Goal: Task Accomplishment & Management: Use online tool/utility

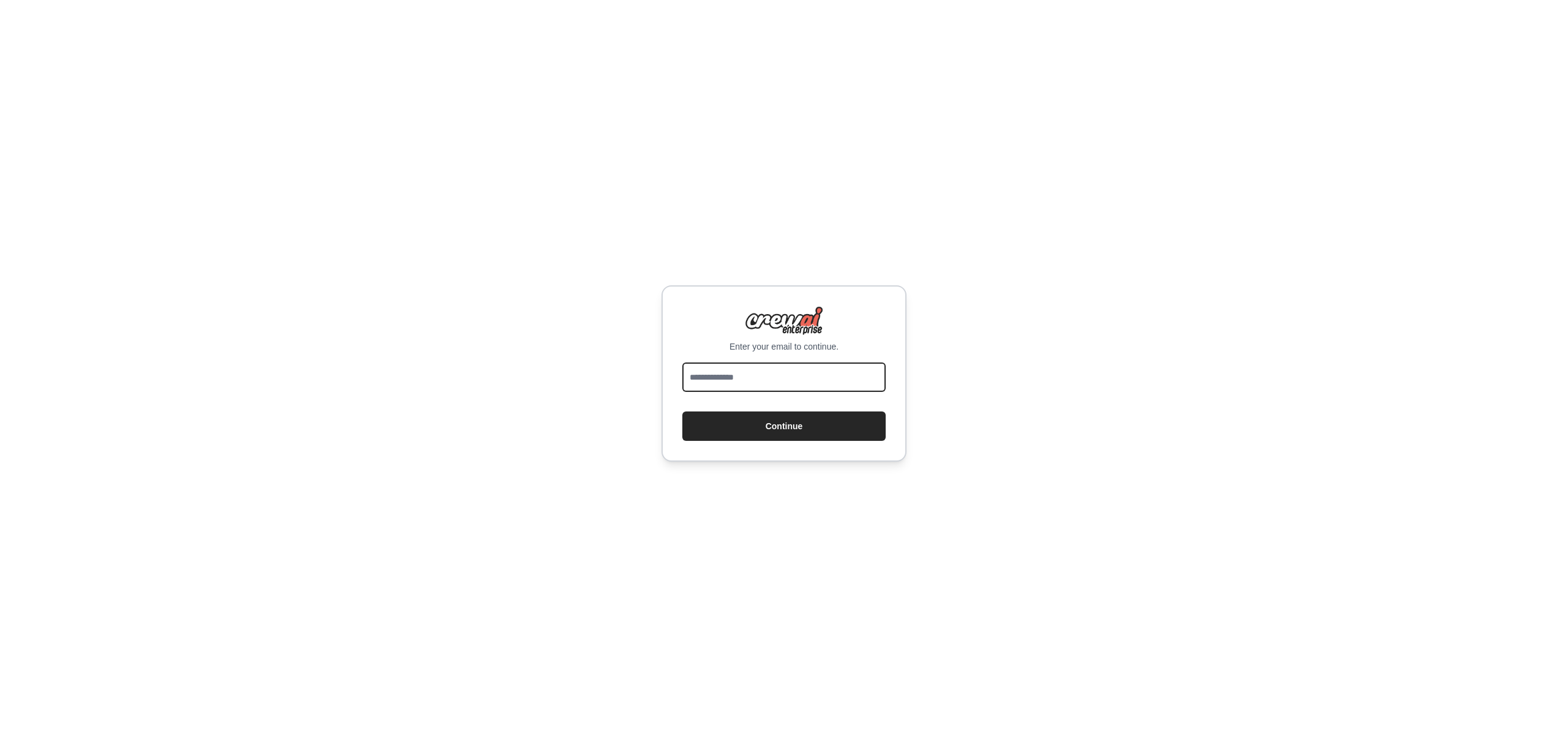
click at [733, 388] on input "email" at bounding box center [784, 376] width 203 height 29
type input "**********"
click at [752, 431] on button "Continue" at bounding box center [784, 426] width 203 height 29
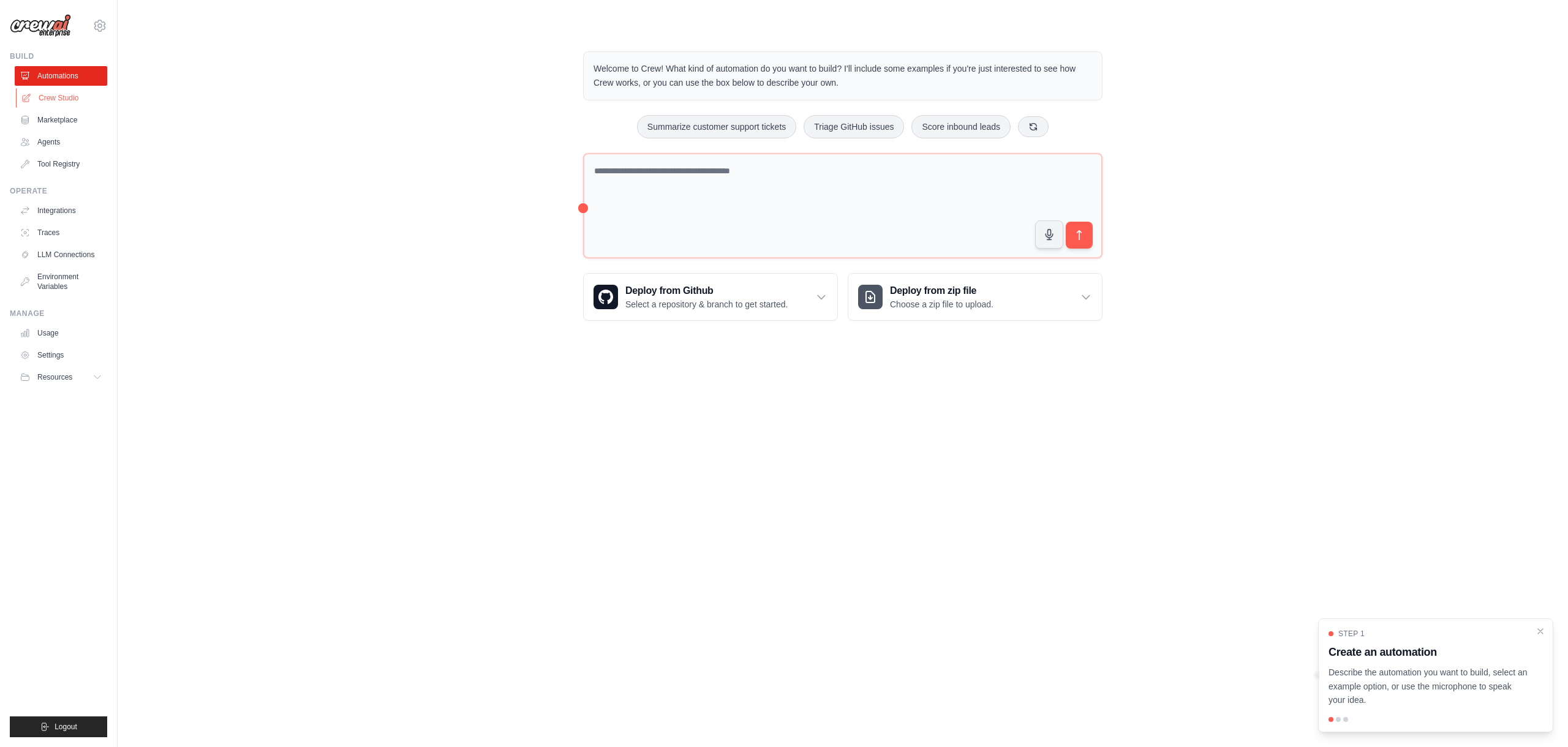
click at [68, 98] on link "Crew Studio" at bounding box center [61, 98] width 92 height 20
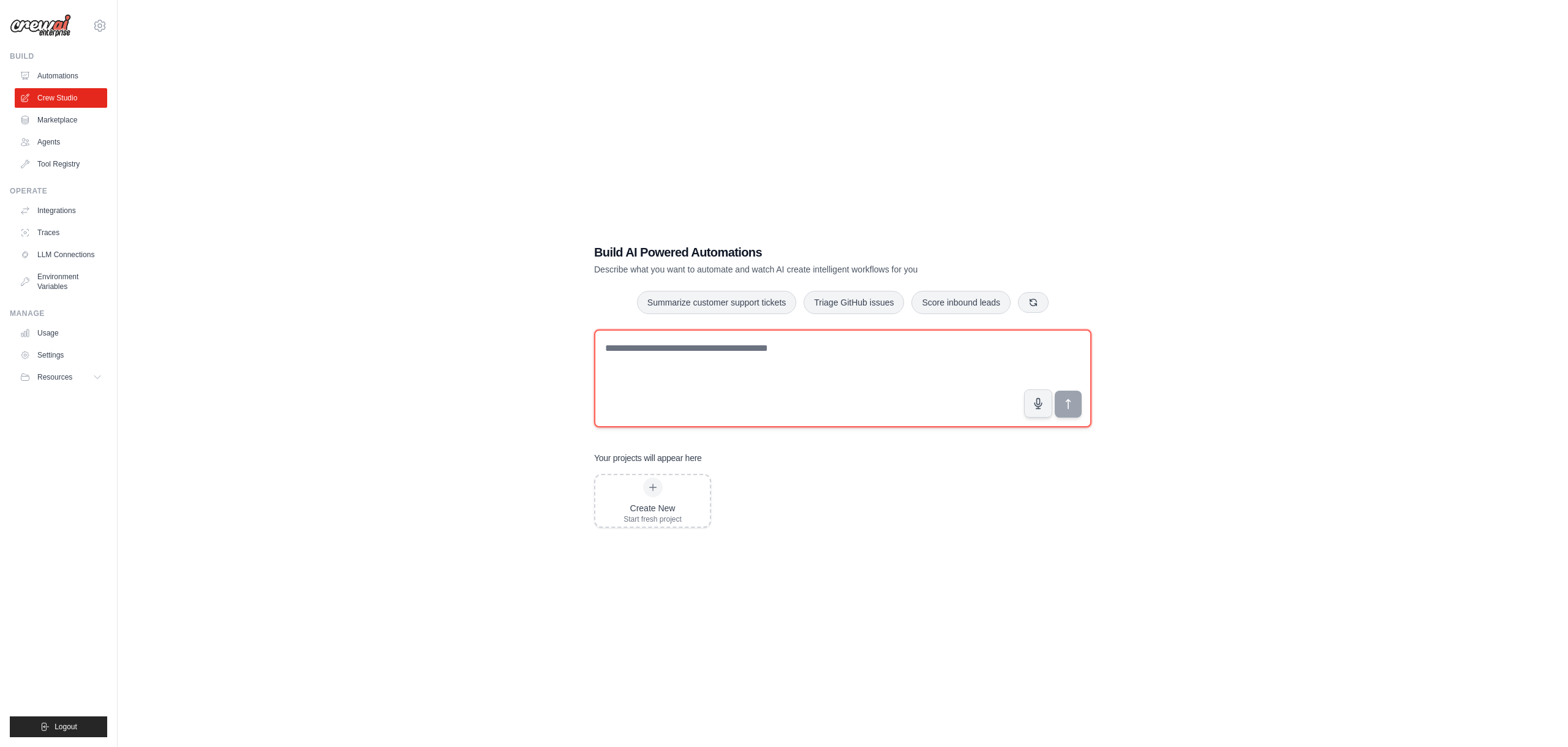
click at [638, 335] on textarea at bounding box center [842, 378] width 497 height 98
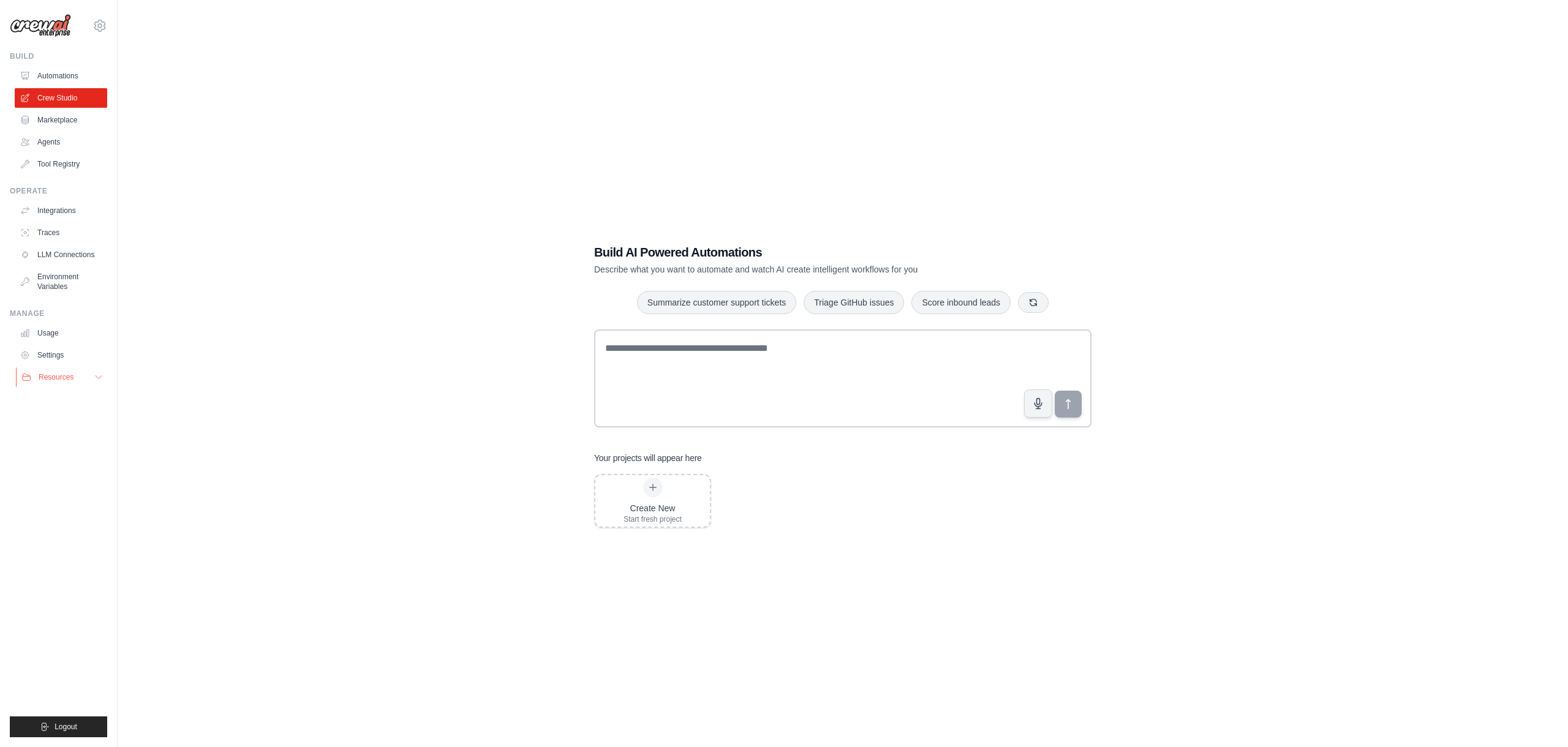
click at [95, 380] on icon at bounding box center [98, 377] width 10 height 10
click at [52, 69] on link "Automations" at bounding box center [61, 76] width 92 height 20
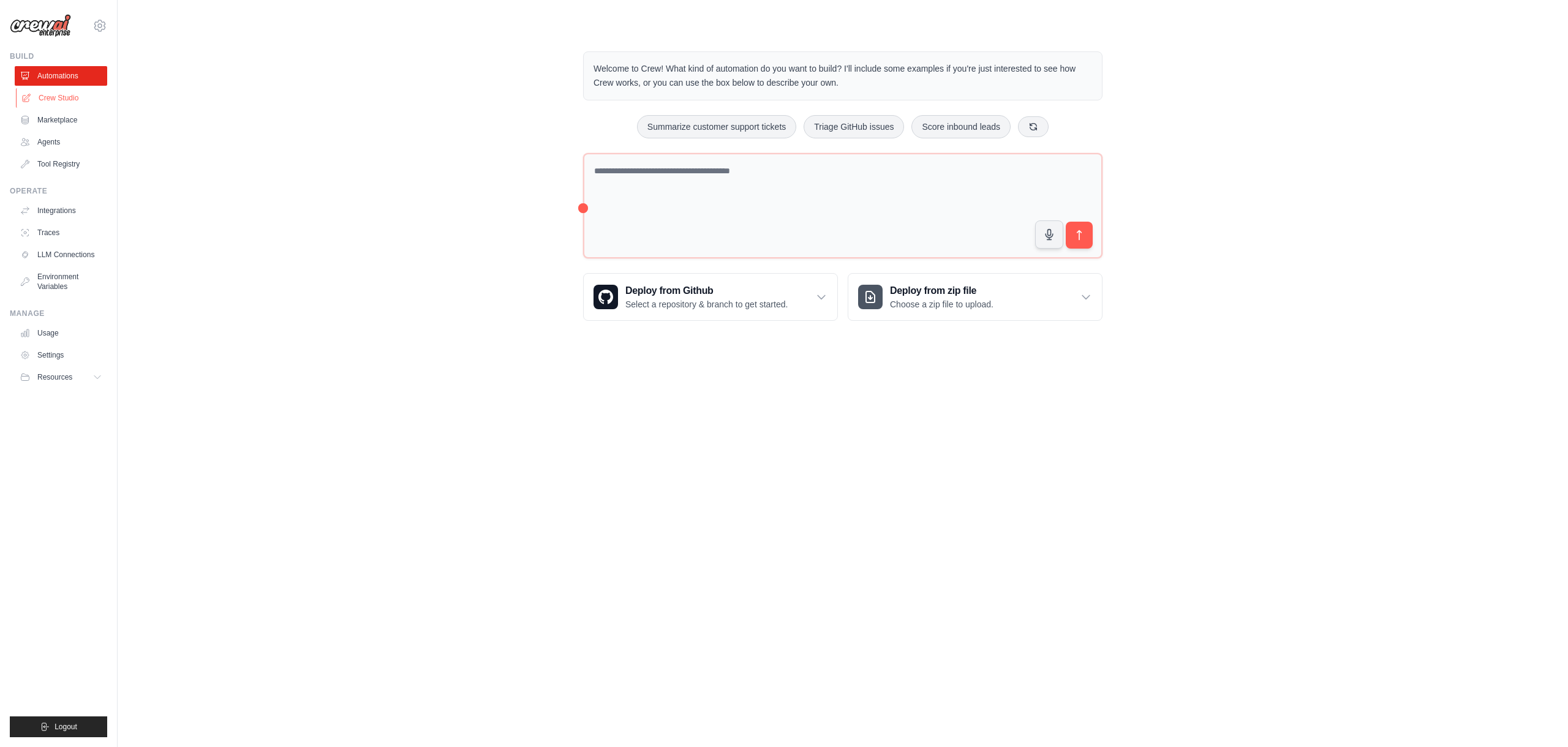
click at [53, 98] on link "Crew Studio" at bounding box center [61, 98] width 92 height 20
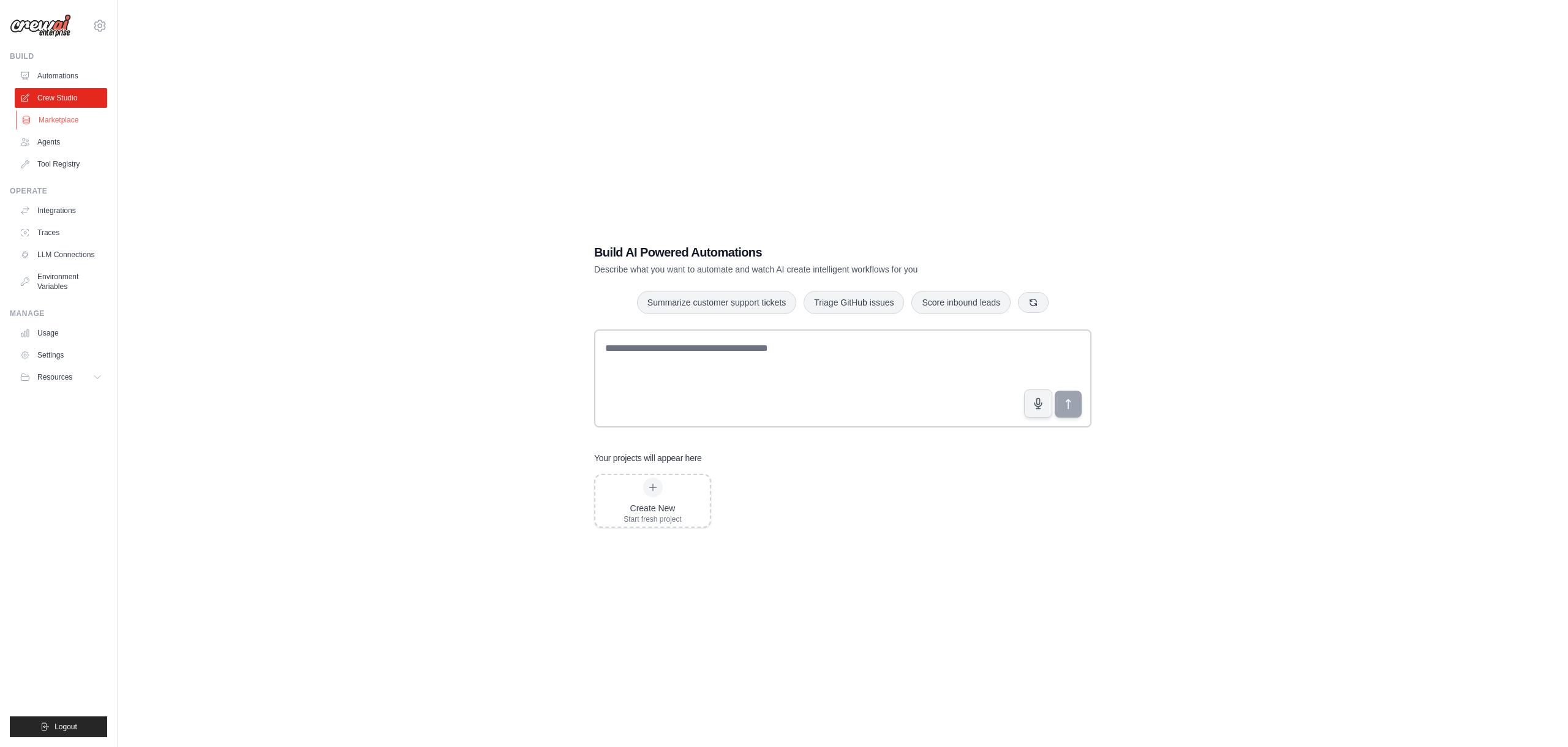
click at [58, 120] on link "Marketplace" at bounding box center [61, 120] width 92 height 20
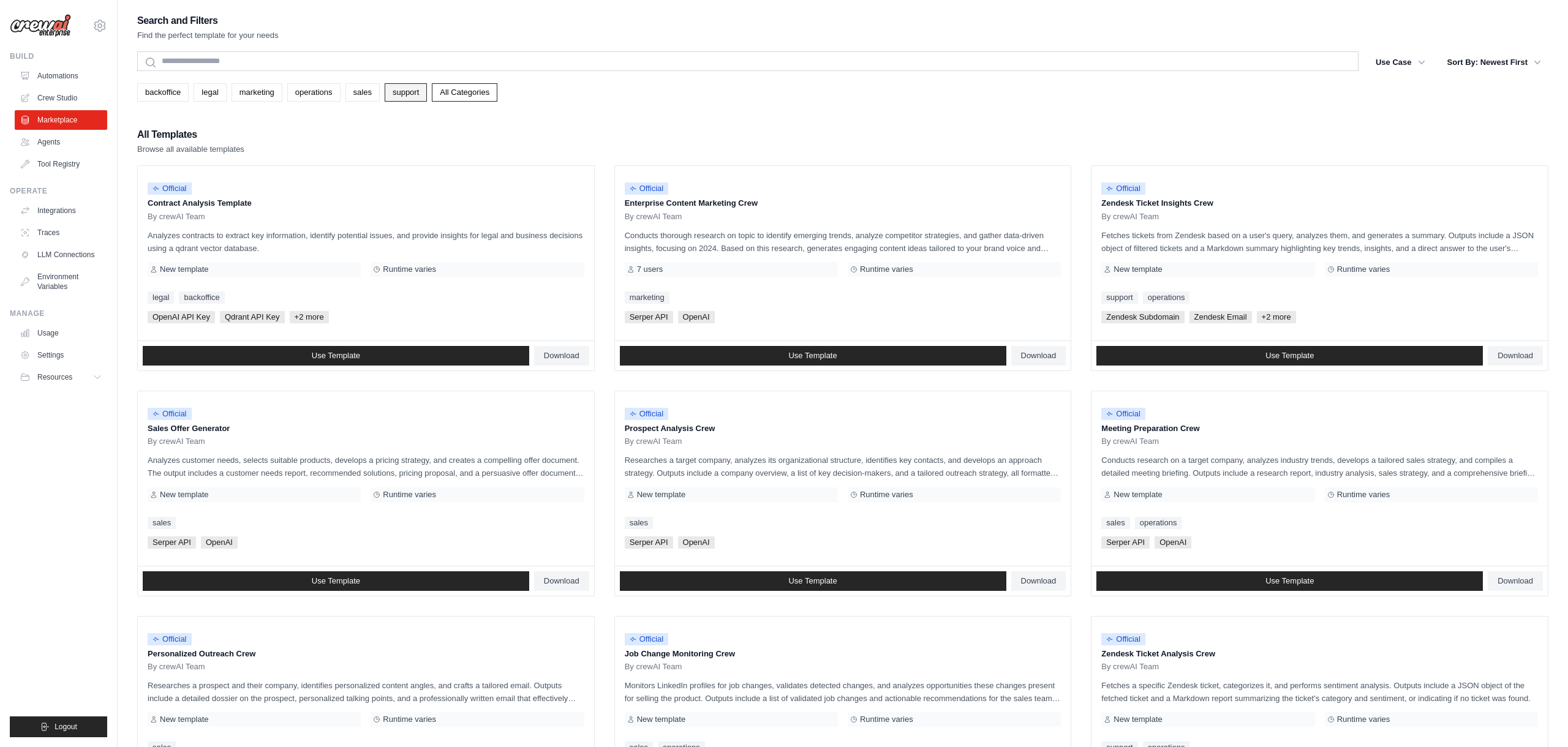
click at [415, 101] on link "support" at bounding box center [406, 92] width 42 height 18
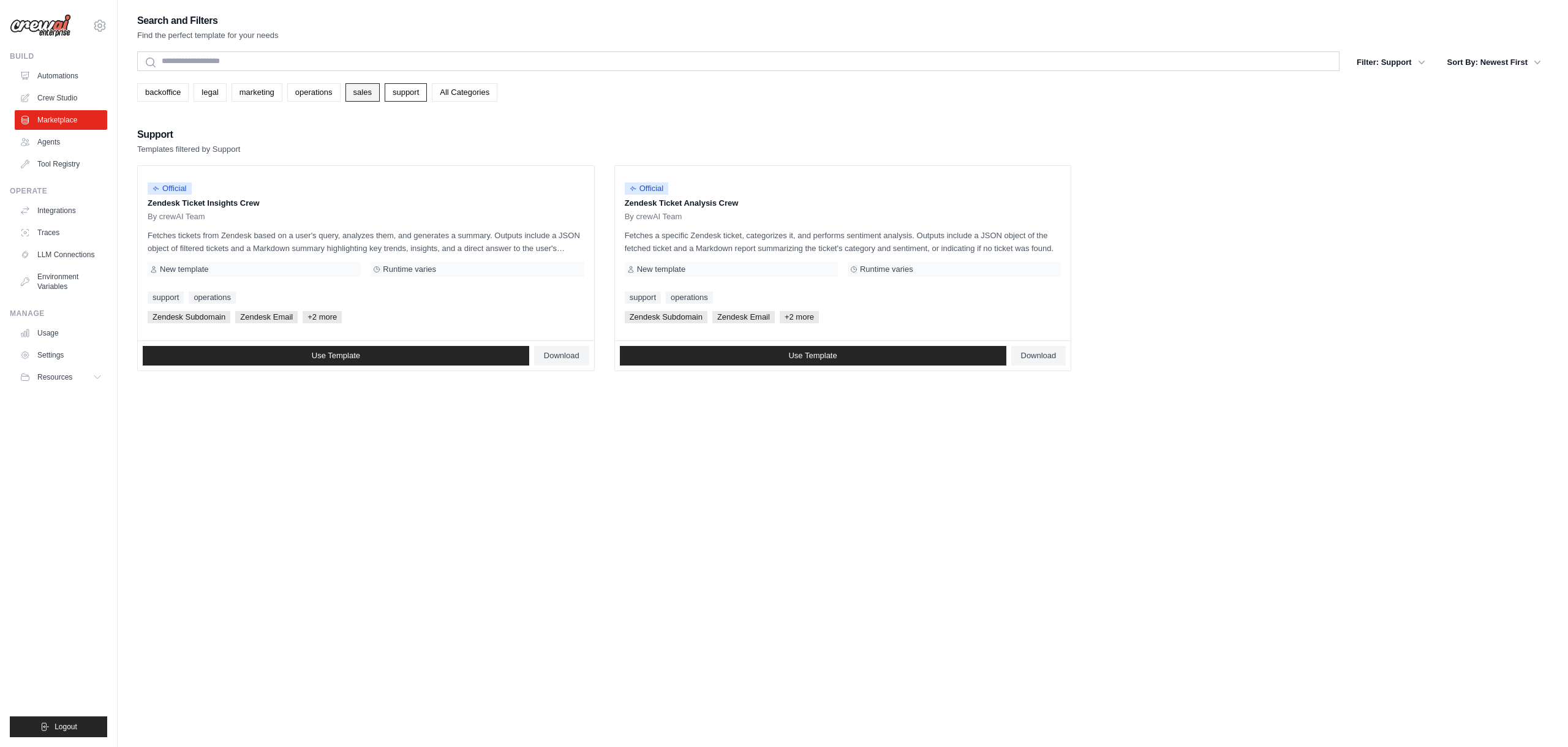
click at [363, 96] on link "sales" at bounding box center [363, 92] width 34 height 18
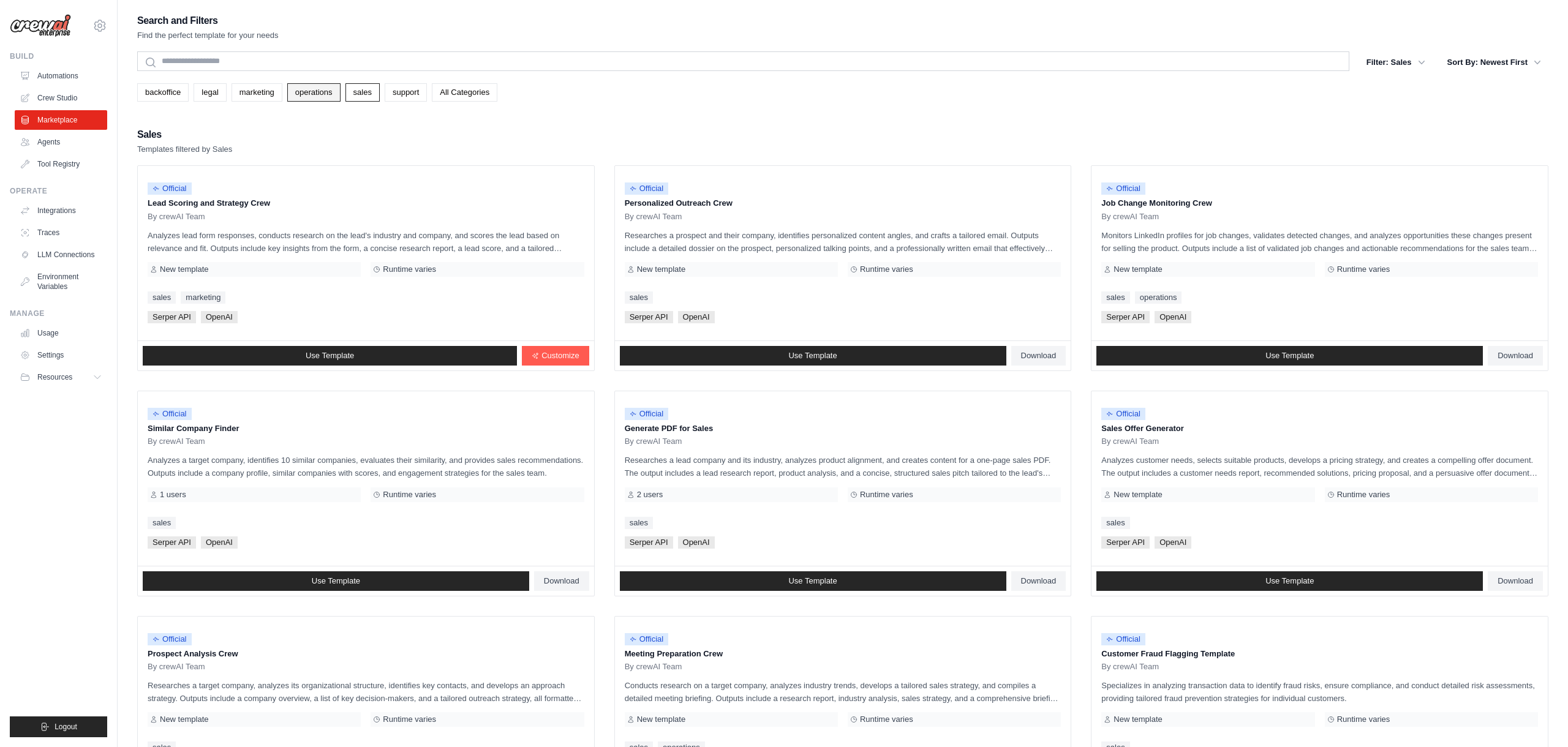
click at [330, 92] on link "operations" at bounding box center [313, 92] width 53 height 18
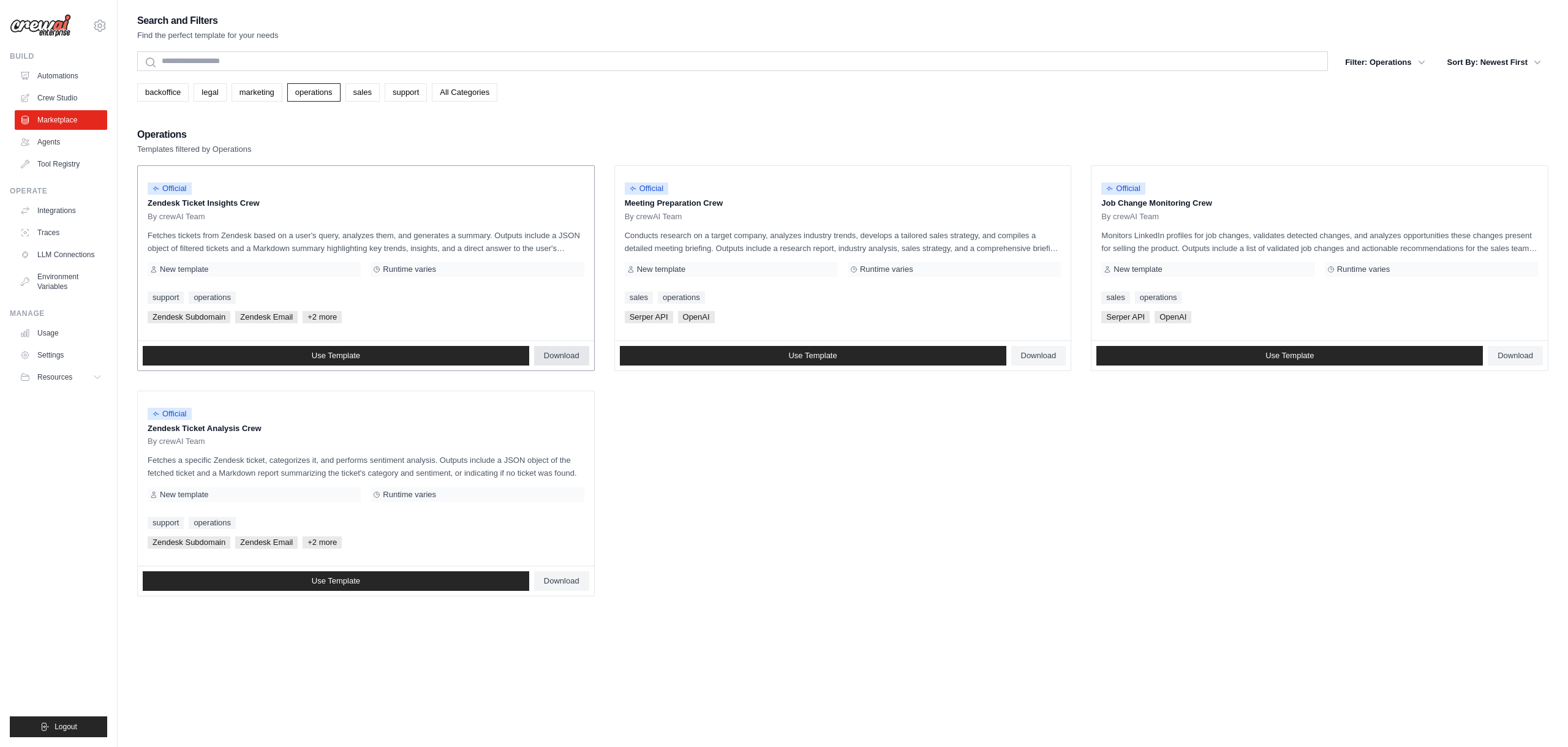
click at [553, 355] on span "Download" at bounding box center [561, 356] width 35 height 10
click at [451, 95] on link "All Categories" at bounding box center [464, 92] width 65 height 18
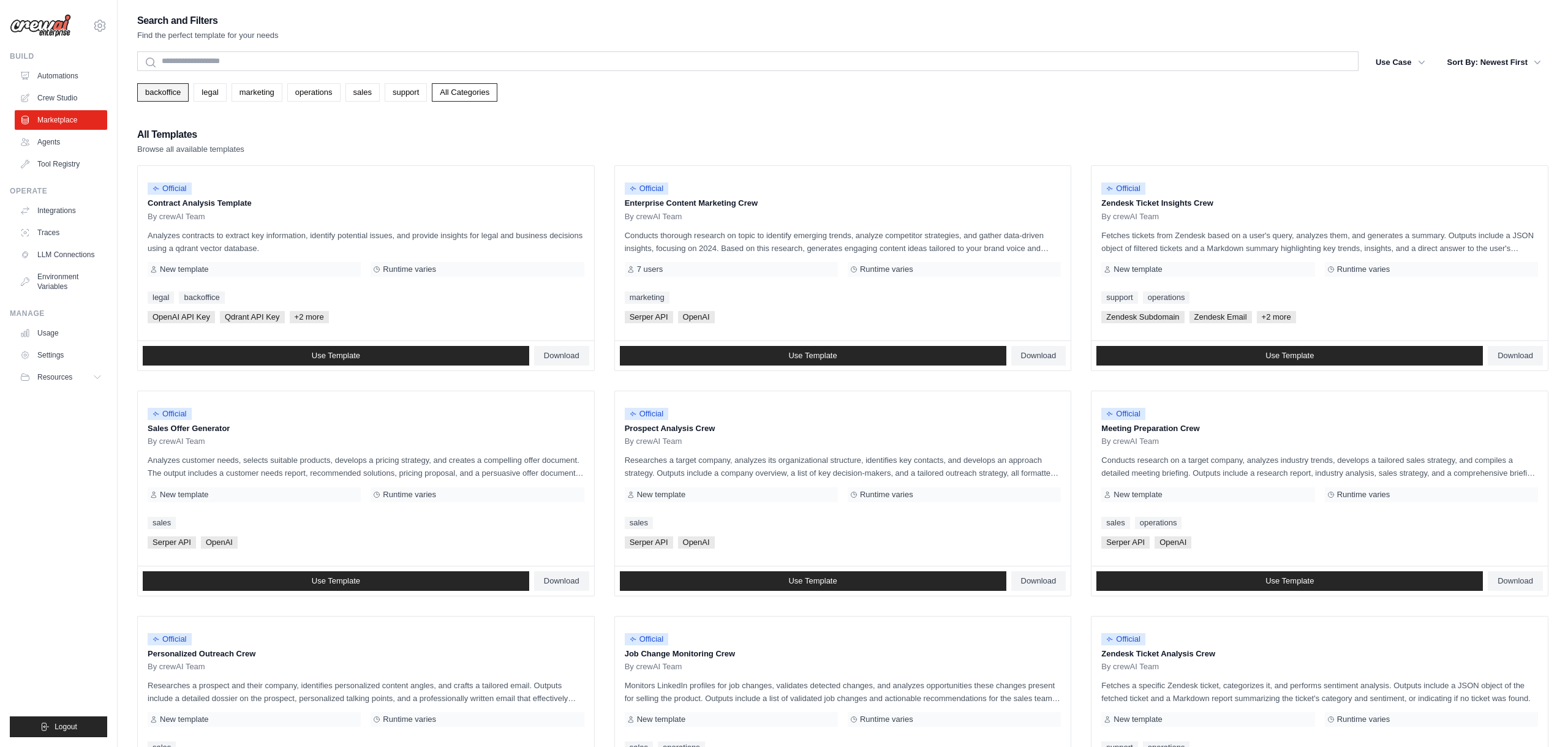
click at [164, 94] on link "backoffice" at bounding box center [163, 92] width 52 height 18
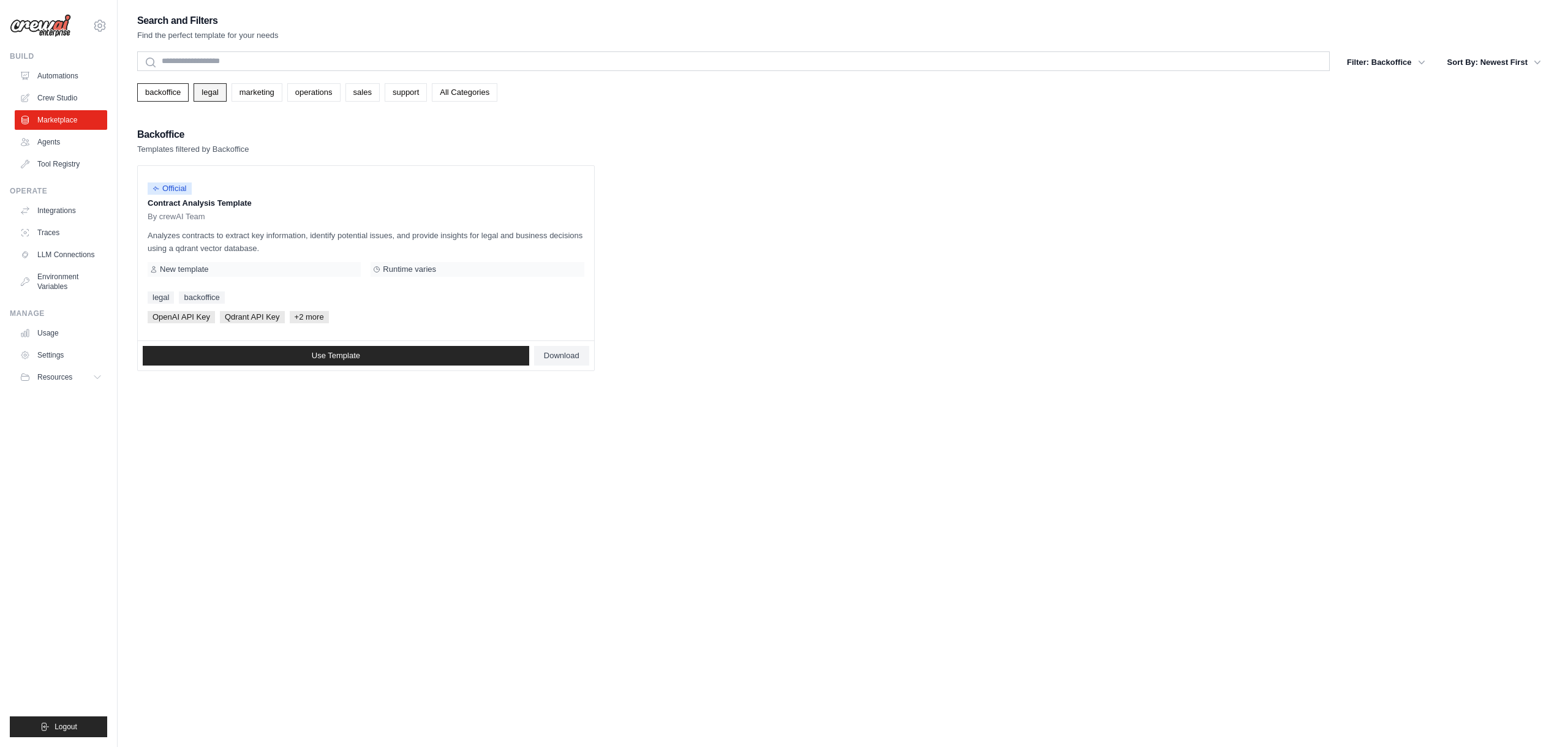
click at [209, 94] on link "legal" at bounding box center [209, 92] width 32 height 18
click at [257, 95] on link "marketing" at bounding box center [257, 92] width 51 height 18
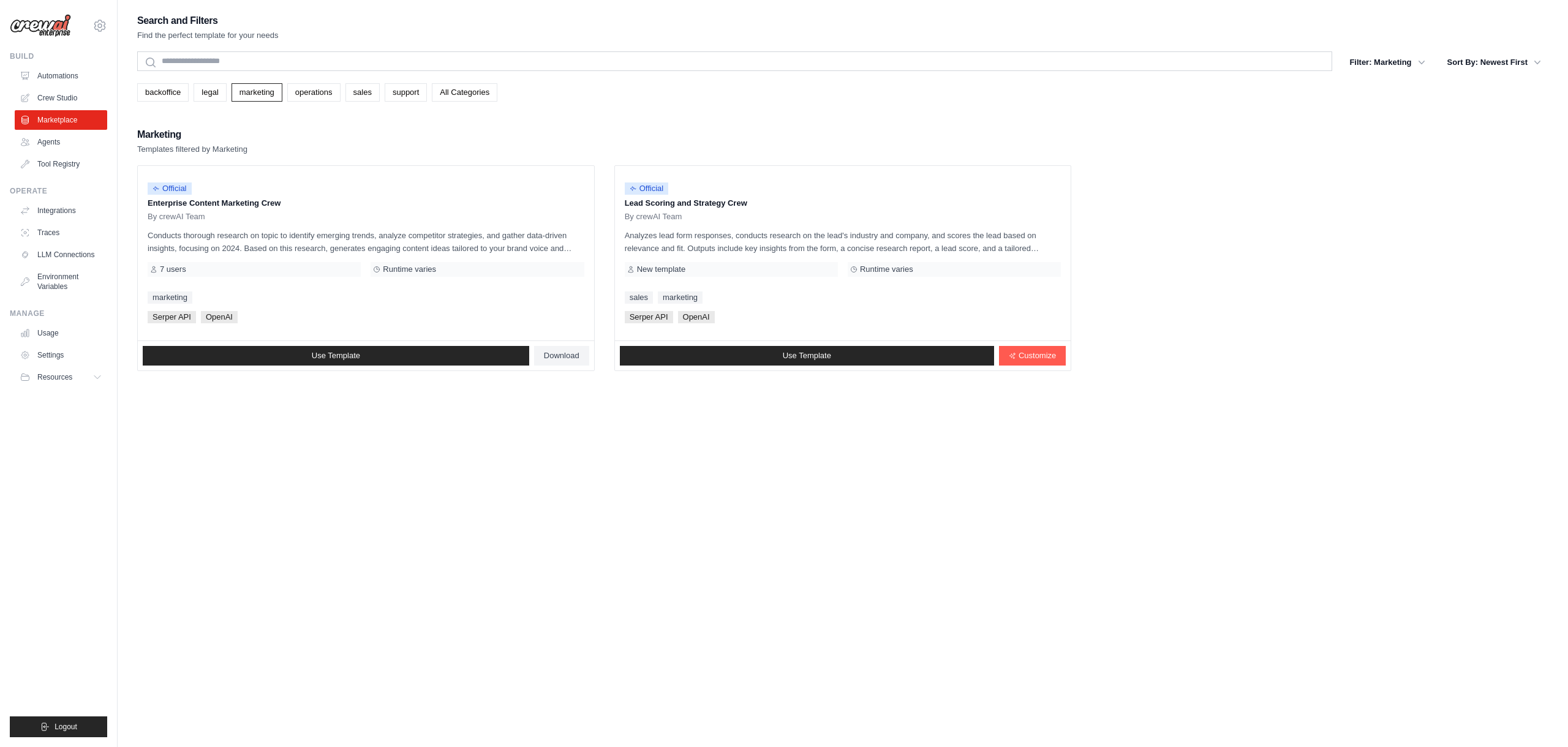
click at [308, 95] on link "operations" at bounding box center [313, 92] width 53 height 18
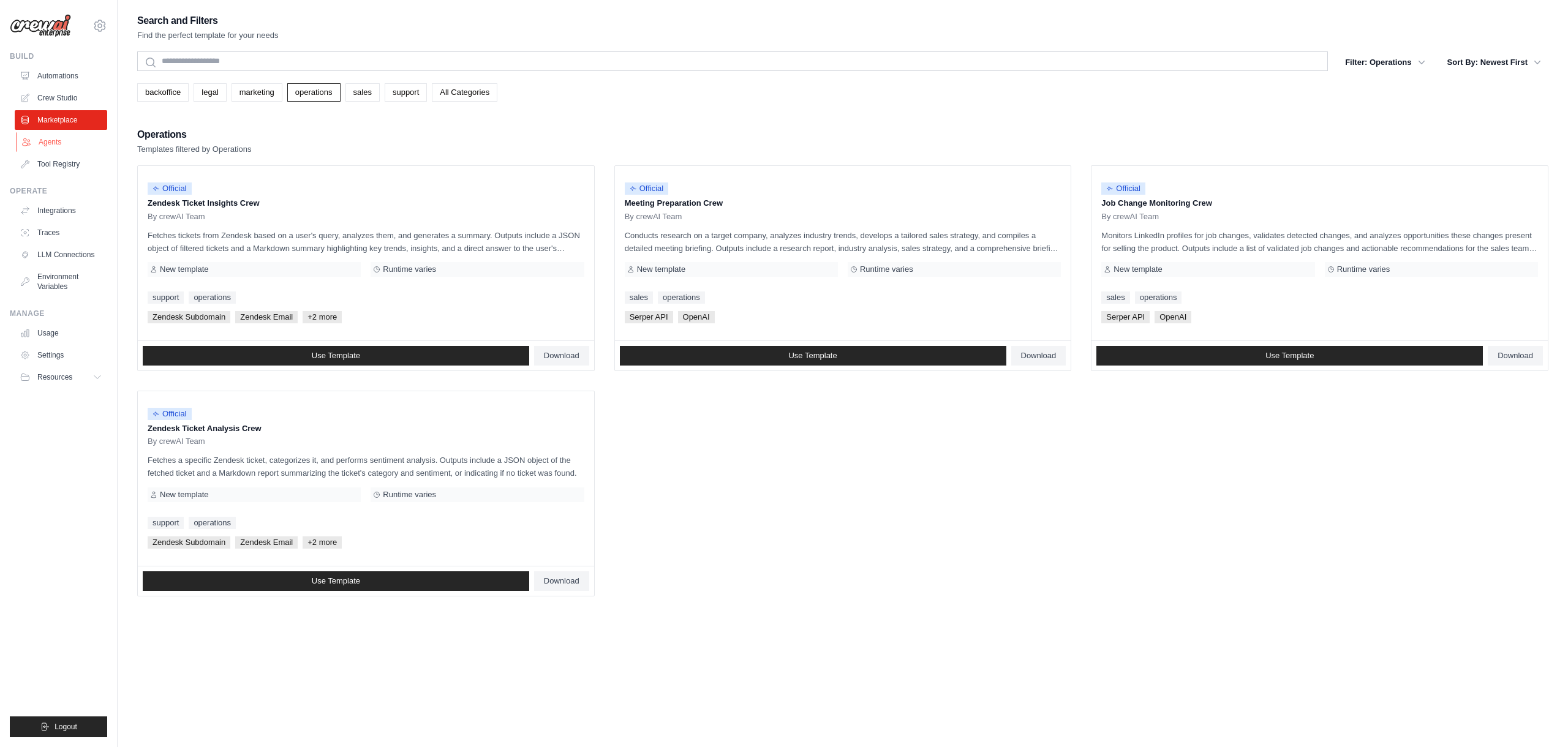
click at [51, 143] on link "Agents" at bounding box center [61, 142] width 92 height 20
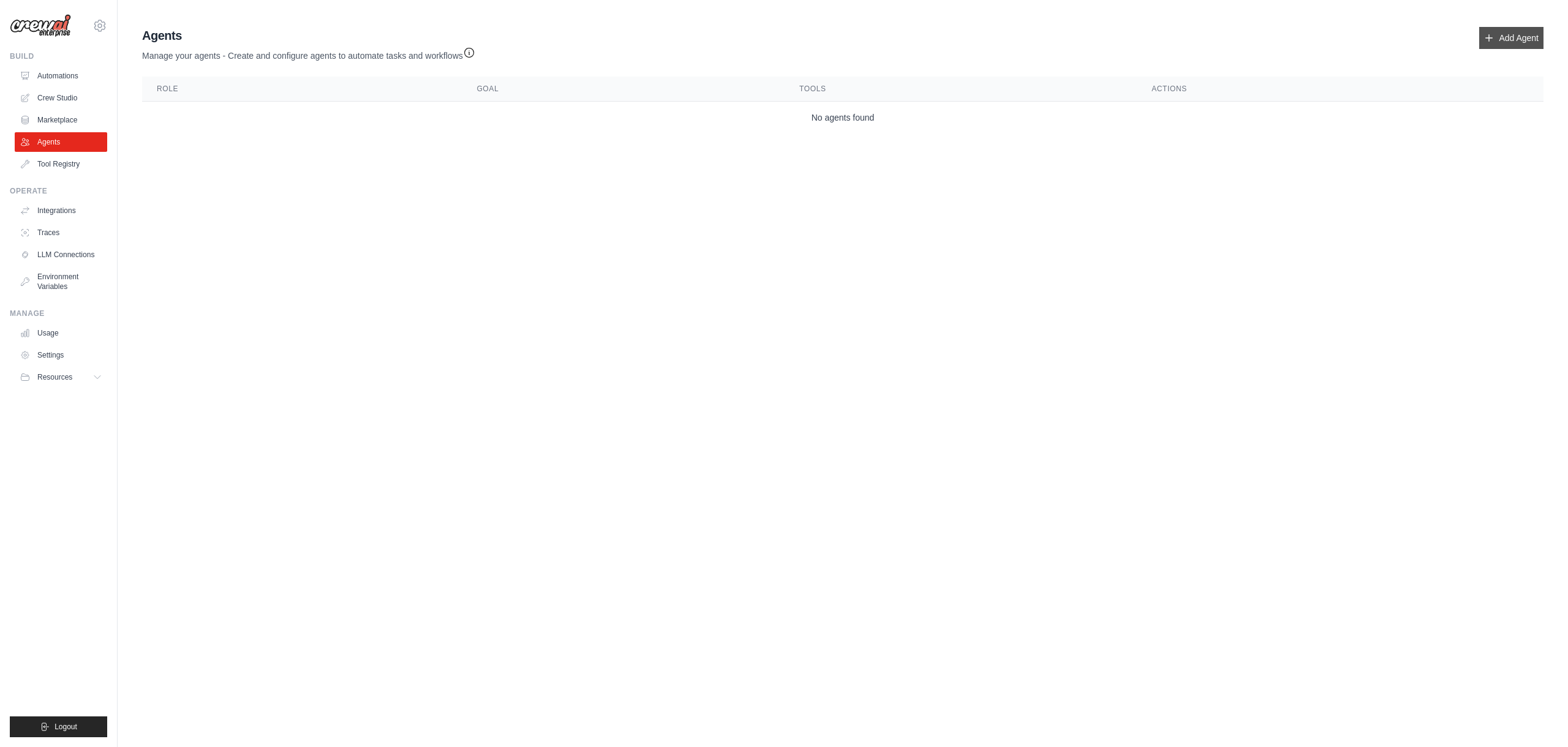
click at [1503, 44] on link "Add Agent" at bounding box center [1511, 38] width 64 height 22
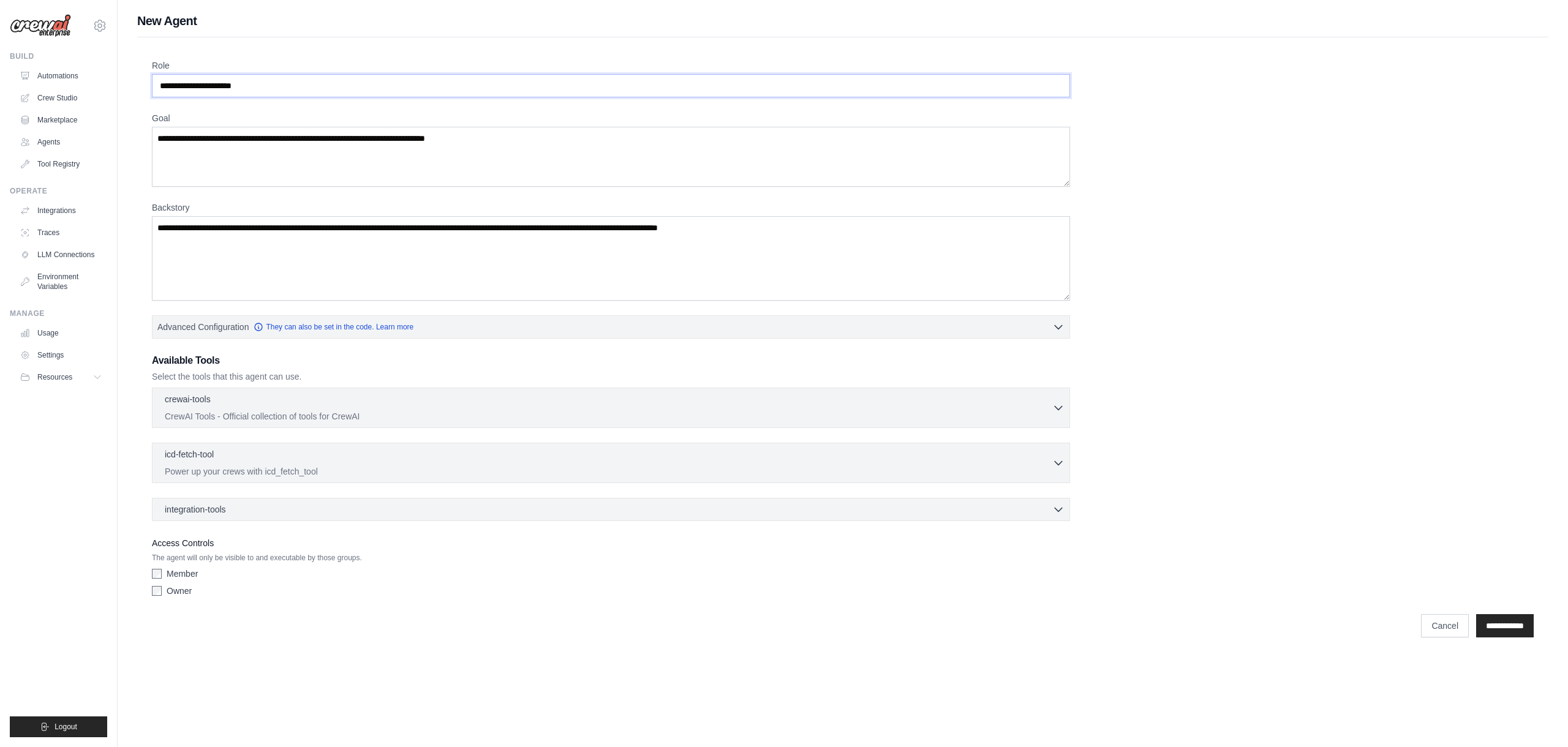
click at [286, 85] on input "Role" at bounding box center [611, 86] width 918 height 23
type input "********"
click at [311, 74] on input "Role" at bounding box center [611, 86] width 918 height 23
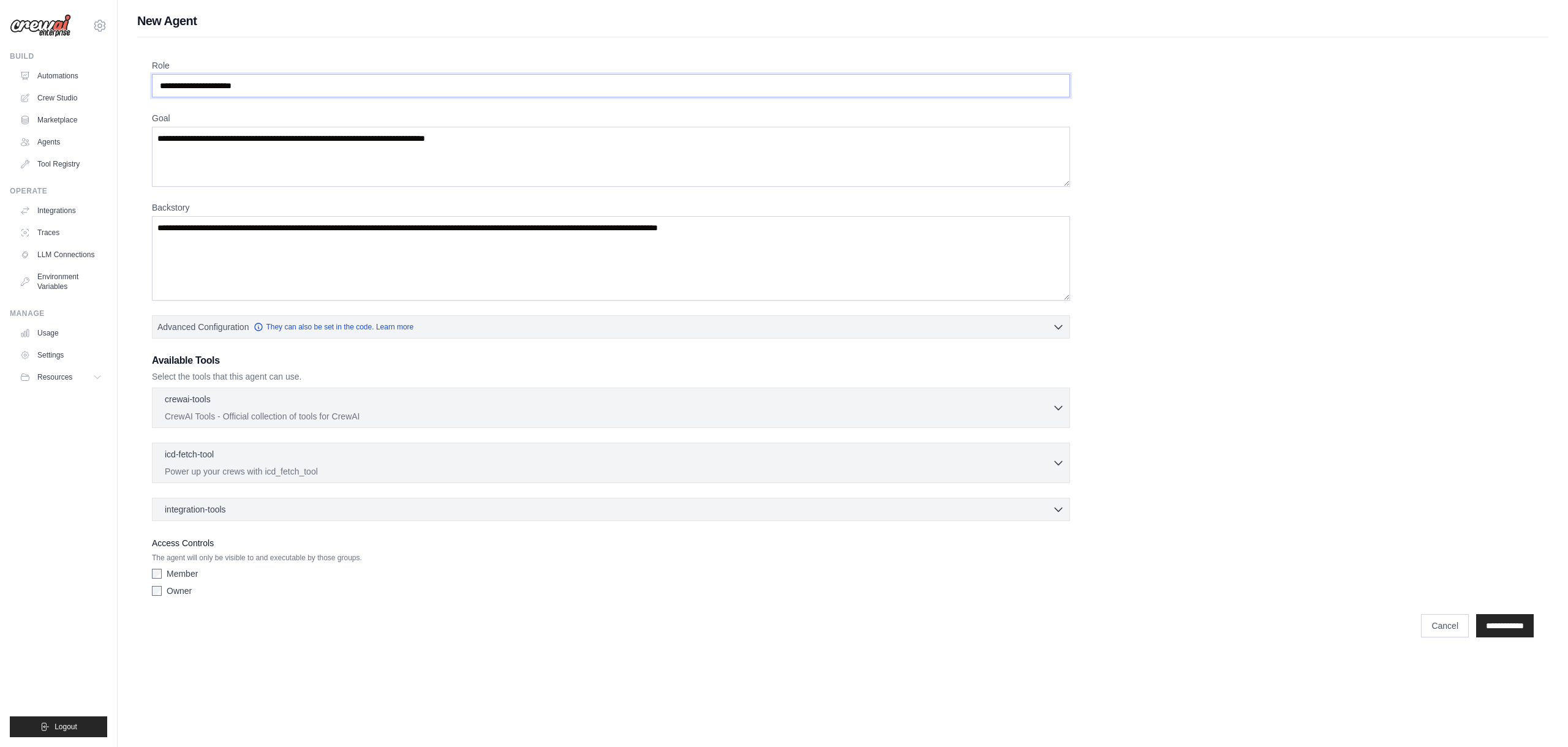
click at [310, 87] on input "Role" at bounding box center [611, 86] width 918 height 23
type input "**********"
type textarea "**********"
click at [274, 260] on textarea "Backstory" at bounding box center [611, 258] width 918 height 85
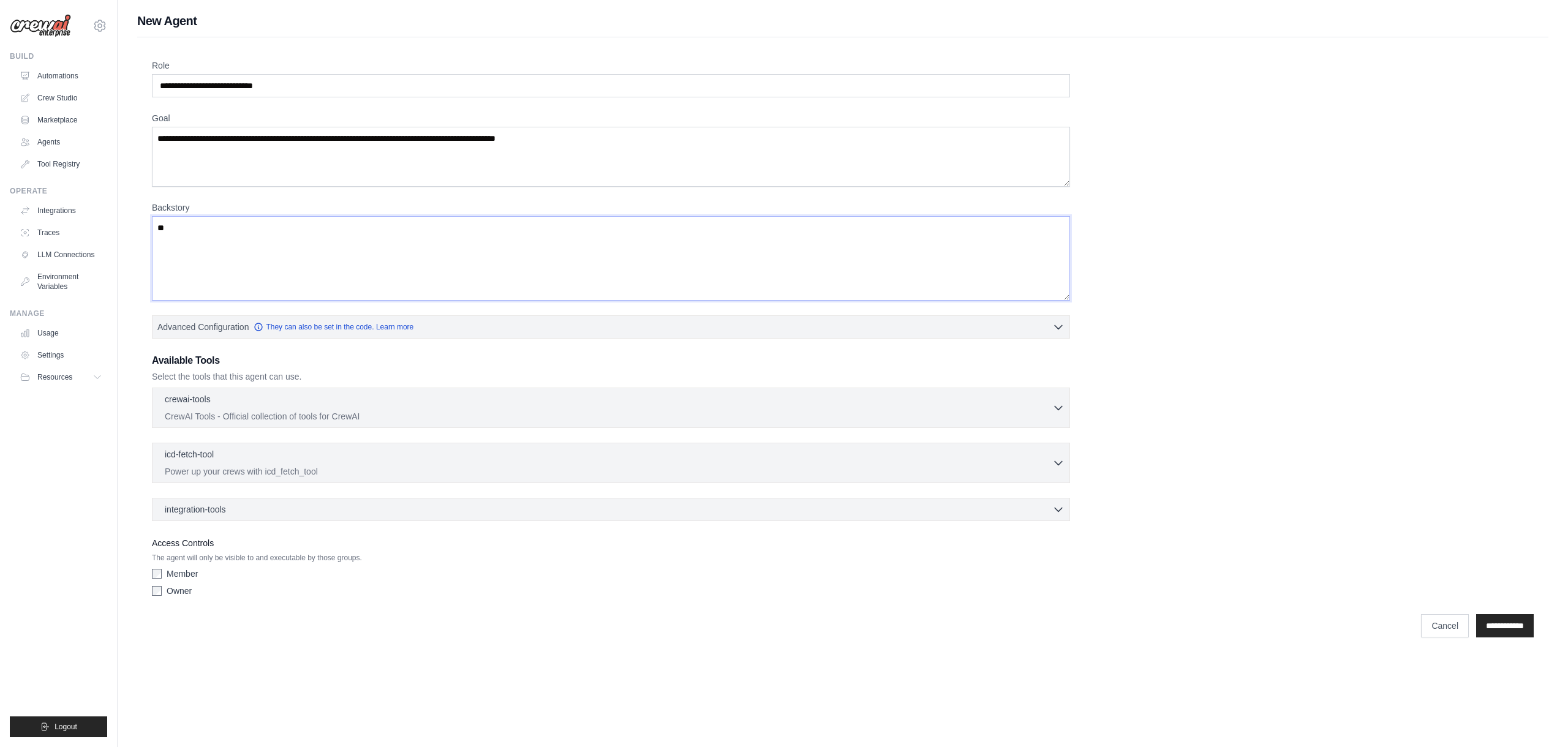
type textarea "*"
type textarea "**********"
click at [324, 515] on div "integration-tools 0 selected Gmail Box Save files to Box" at bounding box center [611, 509] width 918 height 23
click at [1057, 510] on icon "button" at bounding box center [1058, 509] width 7 height 4
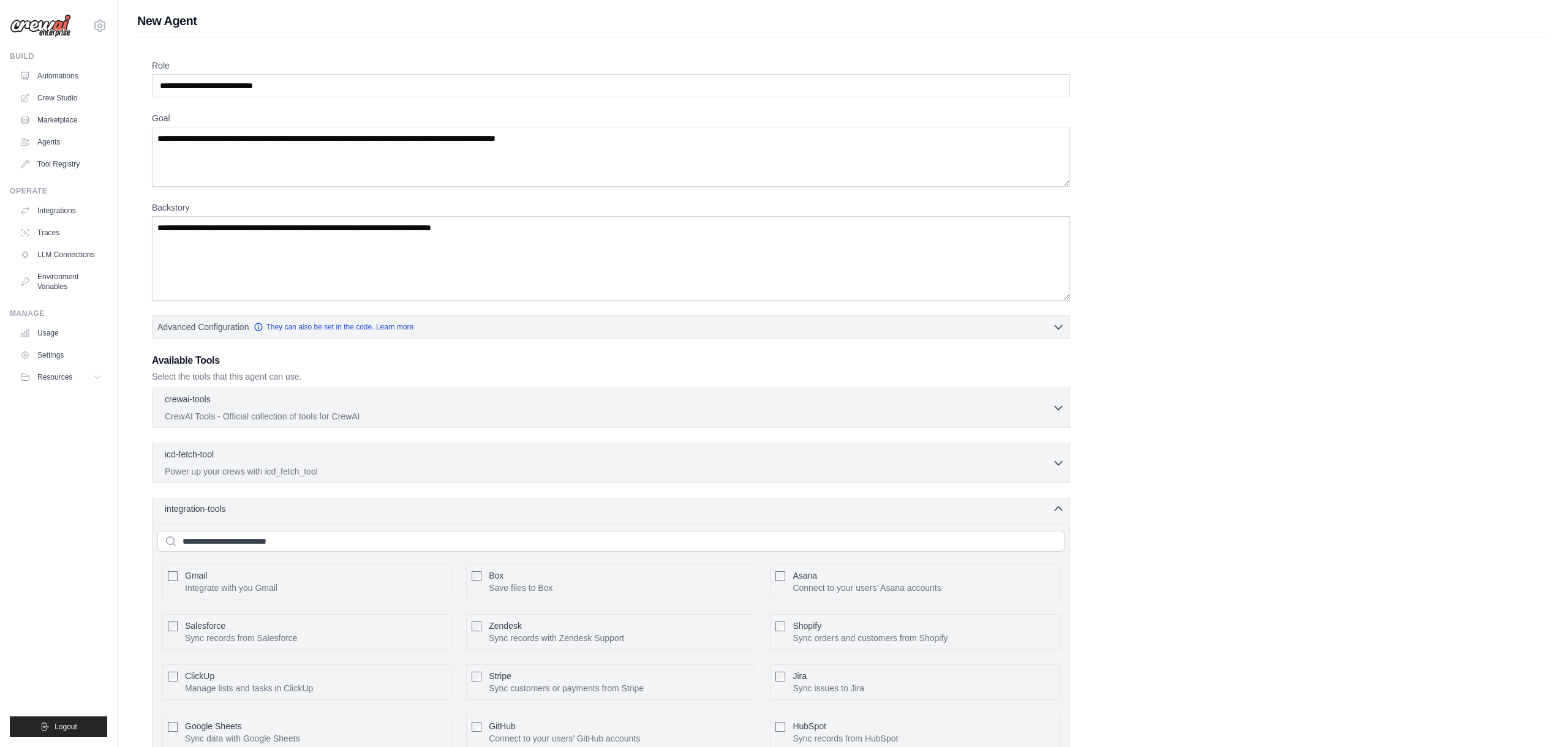
click at [1058, 509] on icon "button" at bounding box center [1058, 508] width 12 height 12
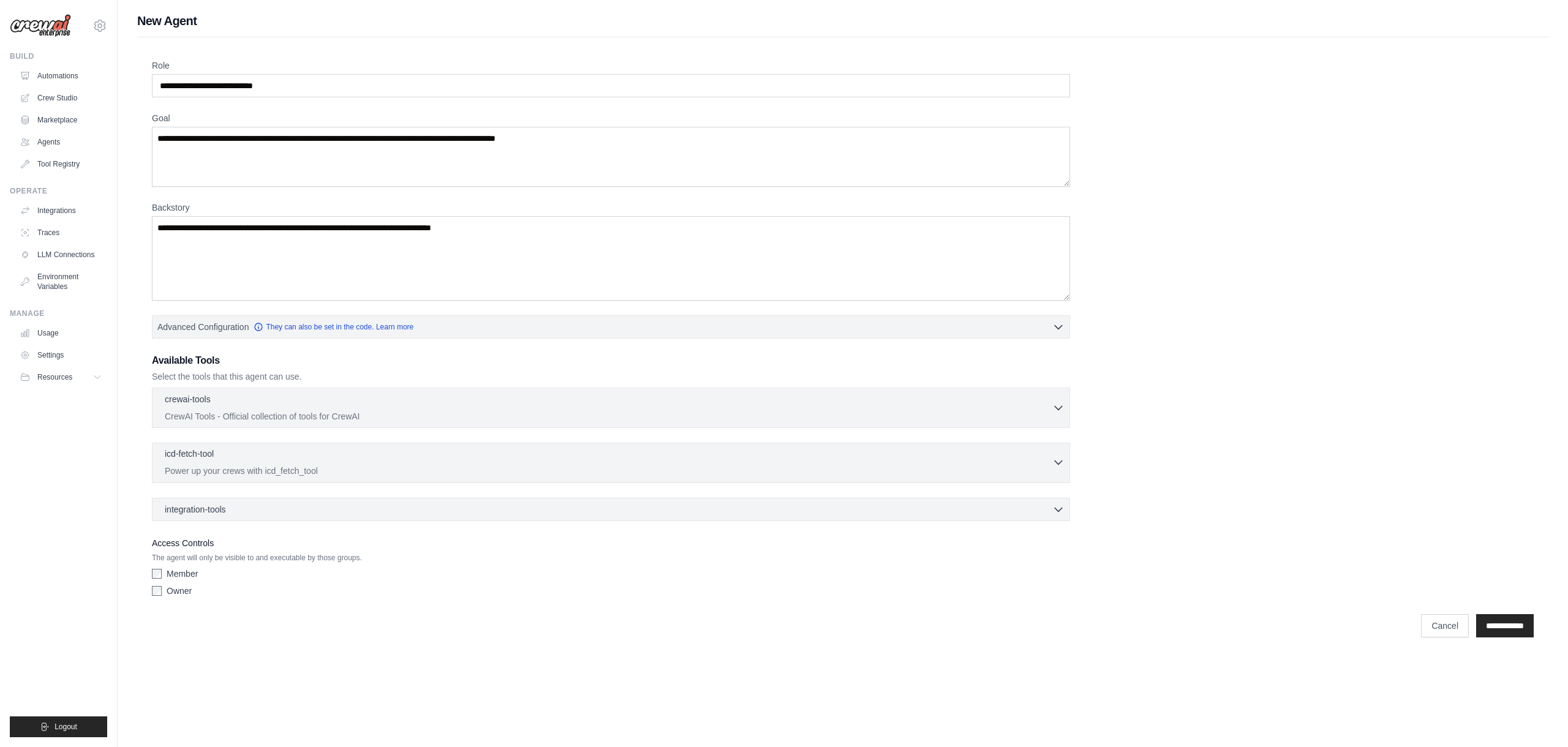
click at [1058, 466] on icon "button" at bounding box center [1058, 462] width 12 height 12
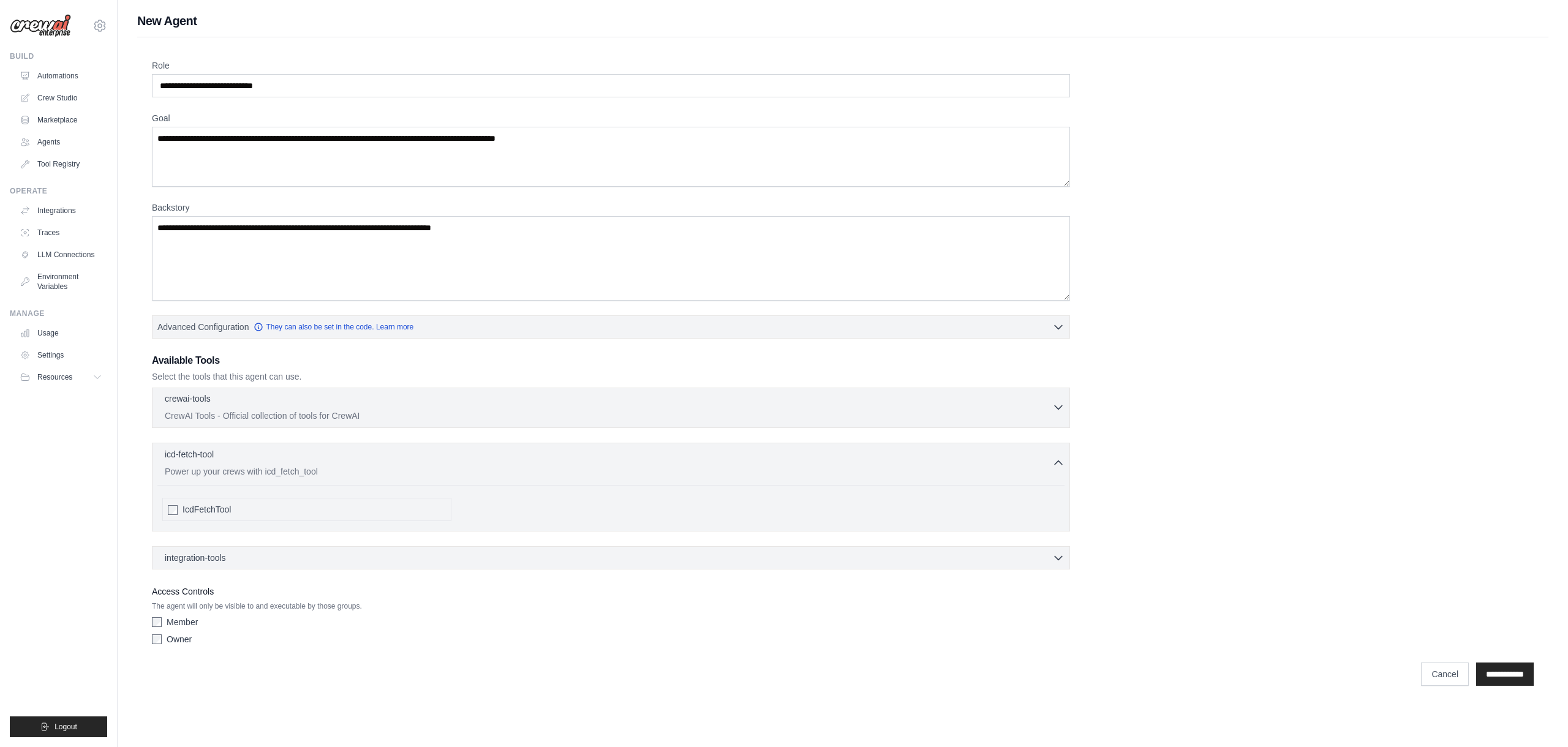
click at [1057, 406] on icon "button" at bounding box center [1058, 407] width 12 height 12
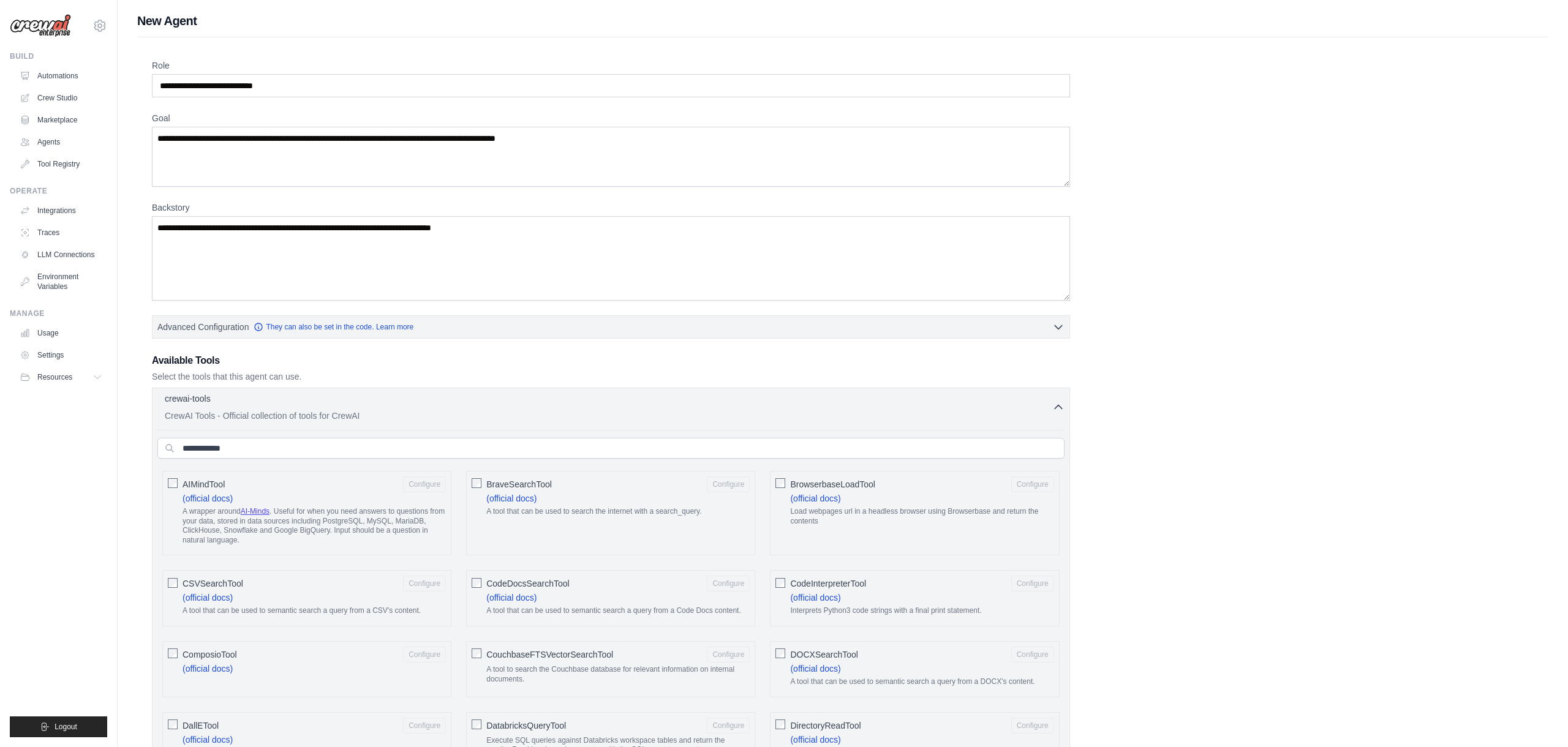
click at [1057, 406] on icon "button" at bounding box center [1058, 407] width 12 height 12
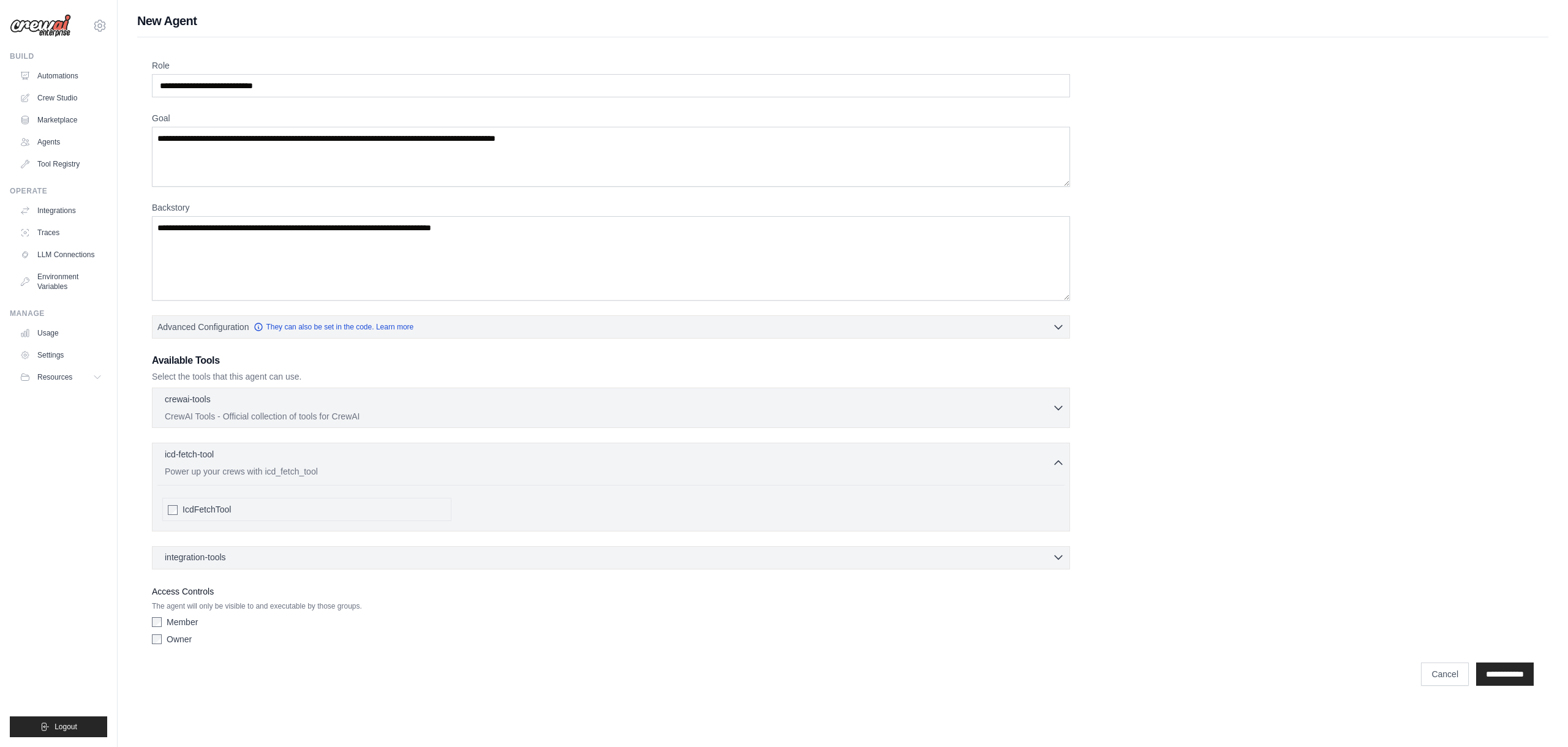
click at [1060, 558] on icon "button" at bounding box center [1058, 558] width 7 height 4
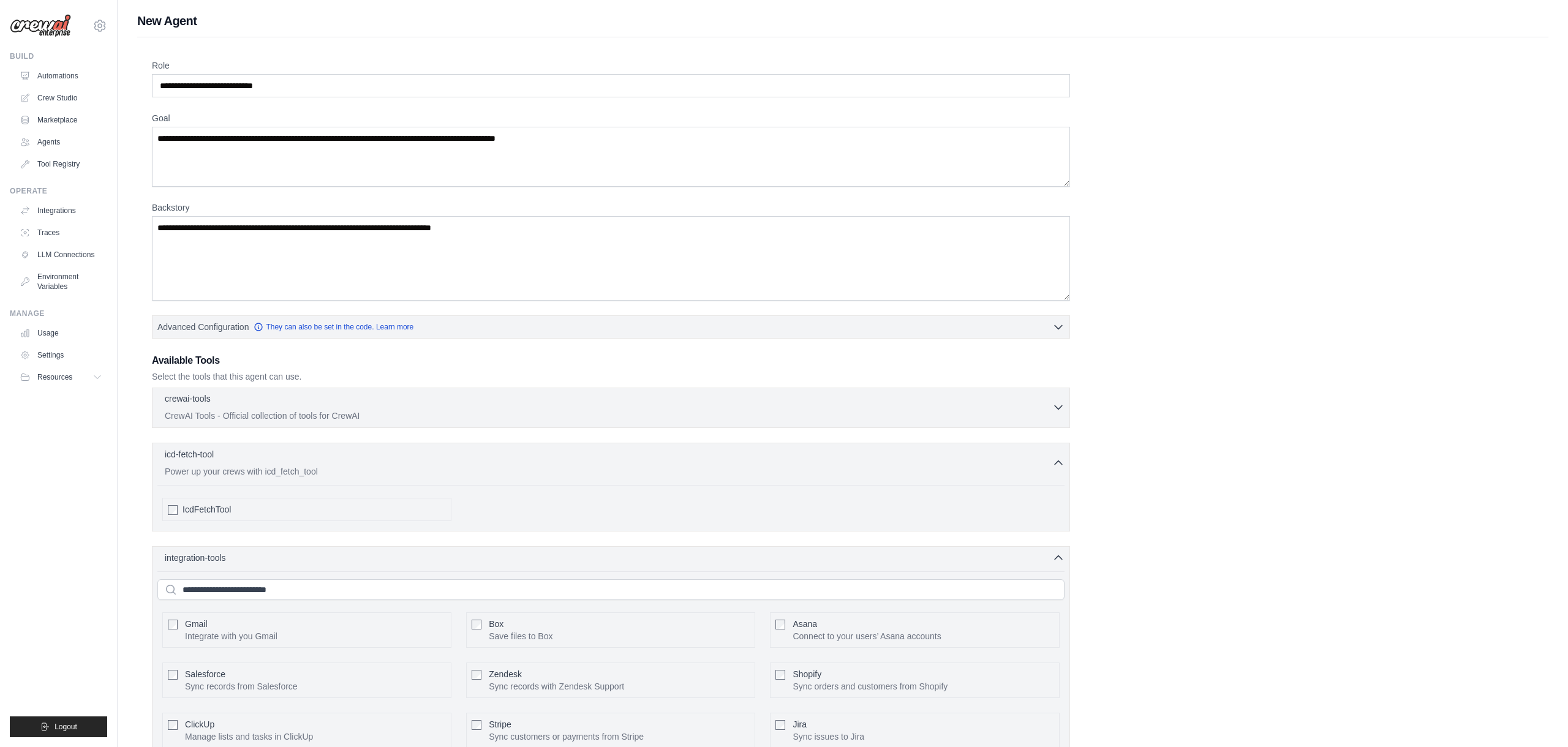
click at [1057, 403] on icon "button" at bounding box center [1058, 407] width 12 height 12
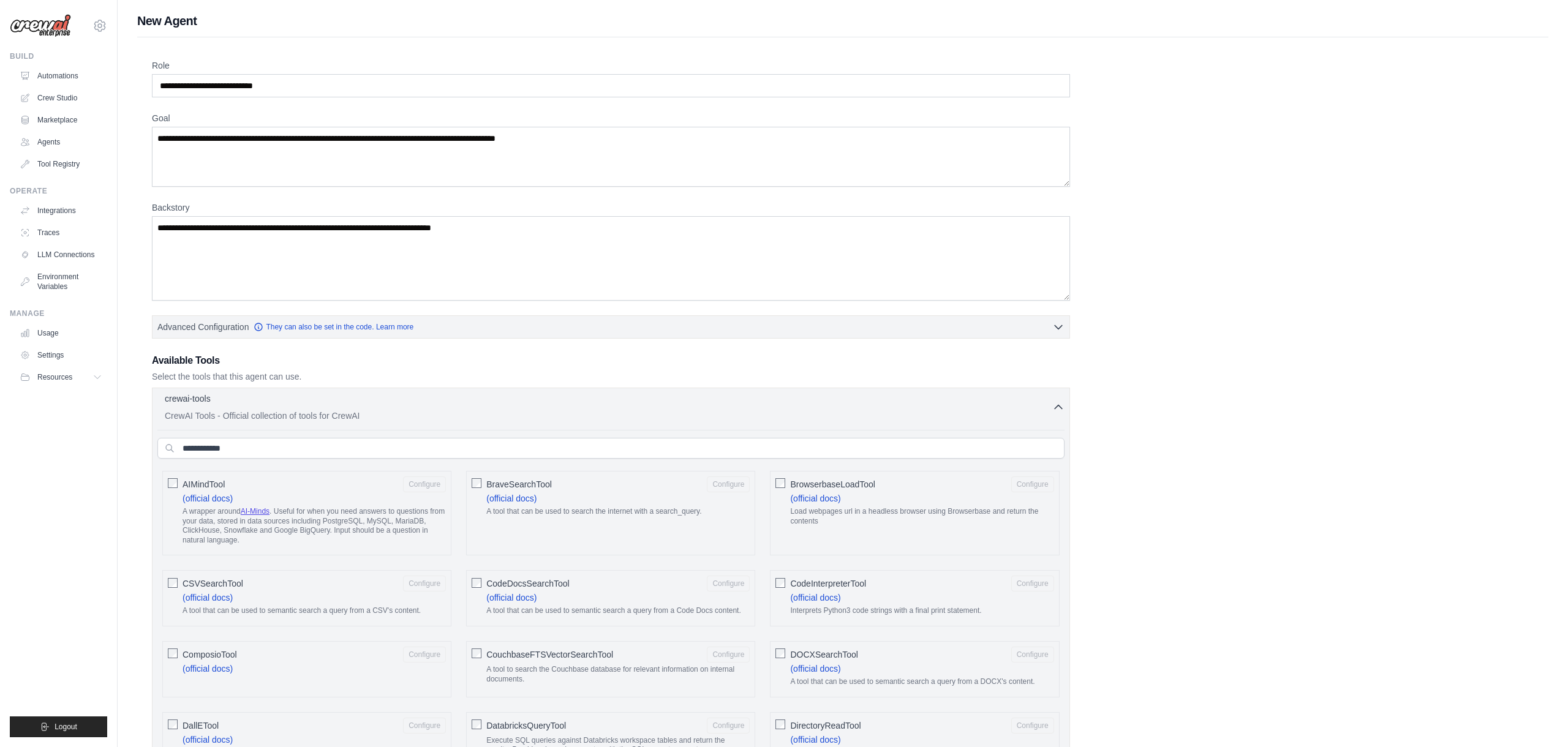
click at [1060, 410] on icon "button" at bounding box center [1058, 407] width 12 height 12
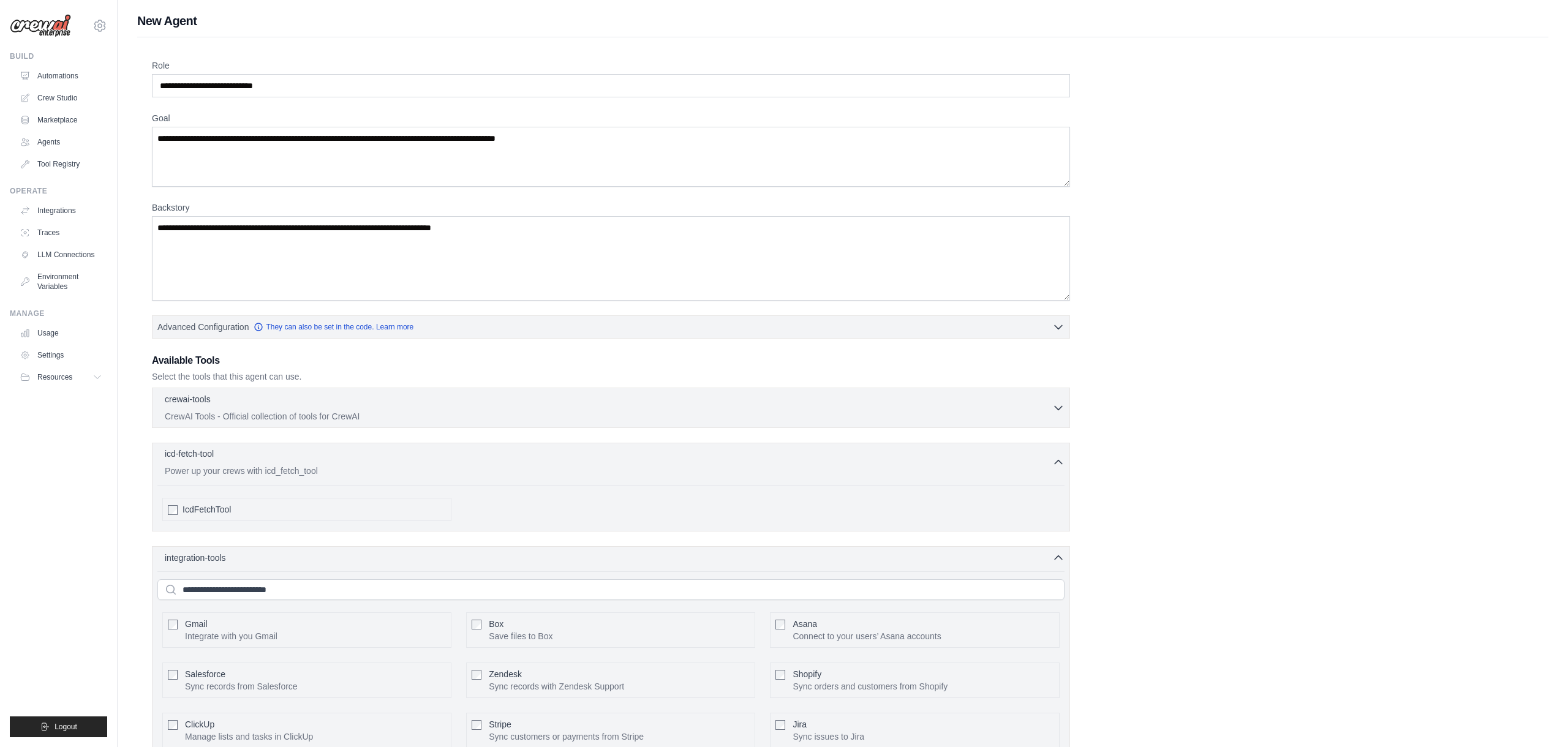
click at [1060, 463] on icon "button" at bounding box center [1058, 462] width 12 height 12
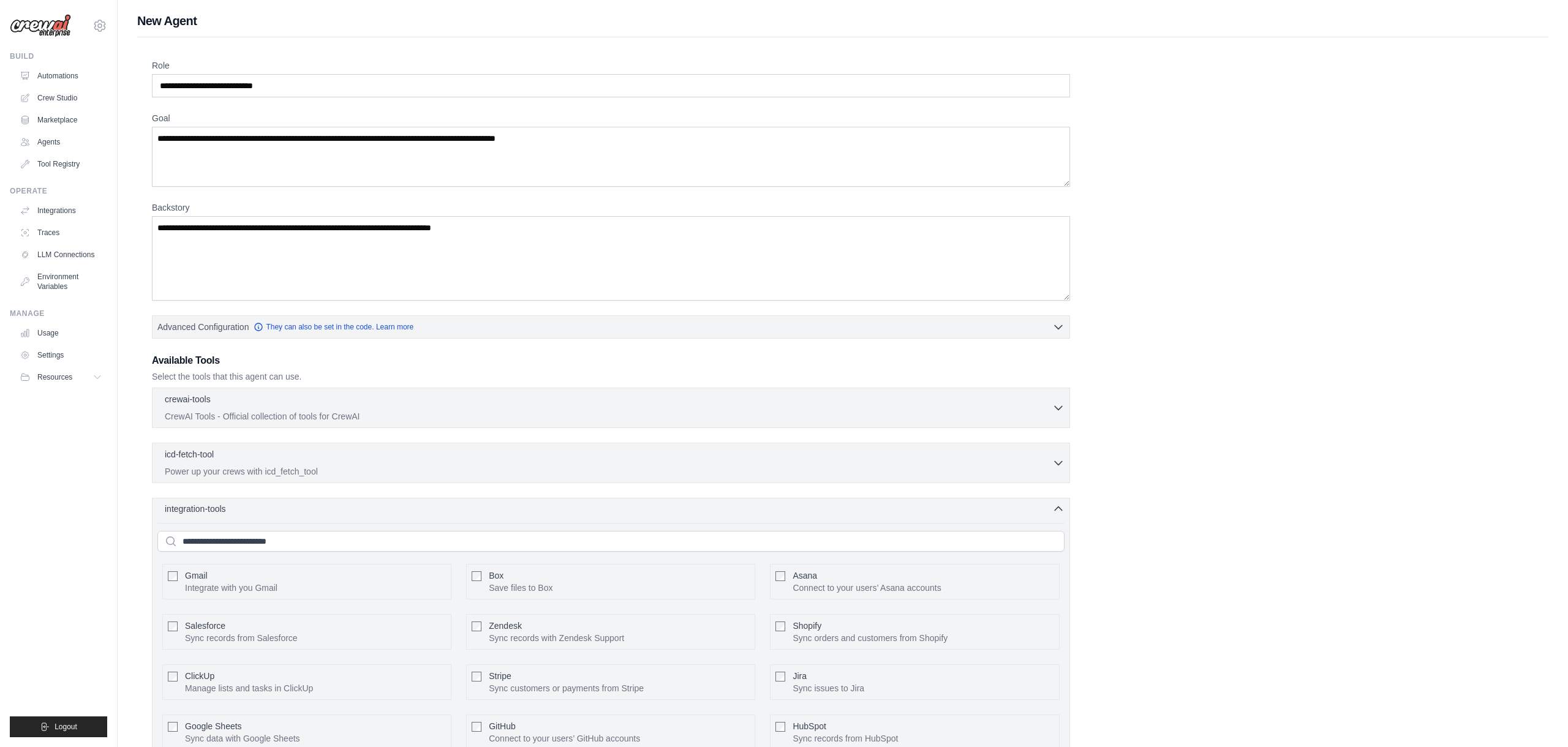
click at [1057, 509] on icon "button" at bounding box center [1058, 508] width 12 height 12
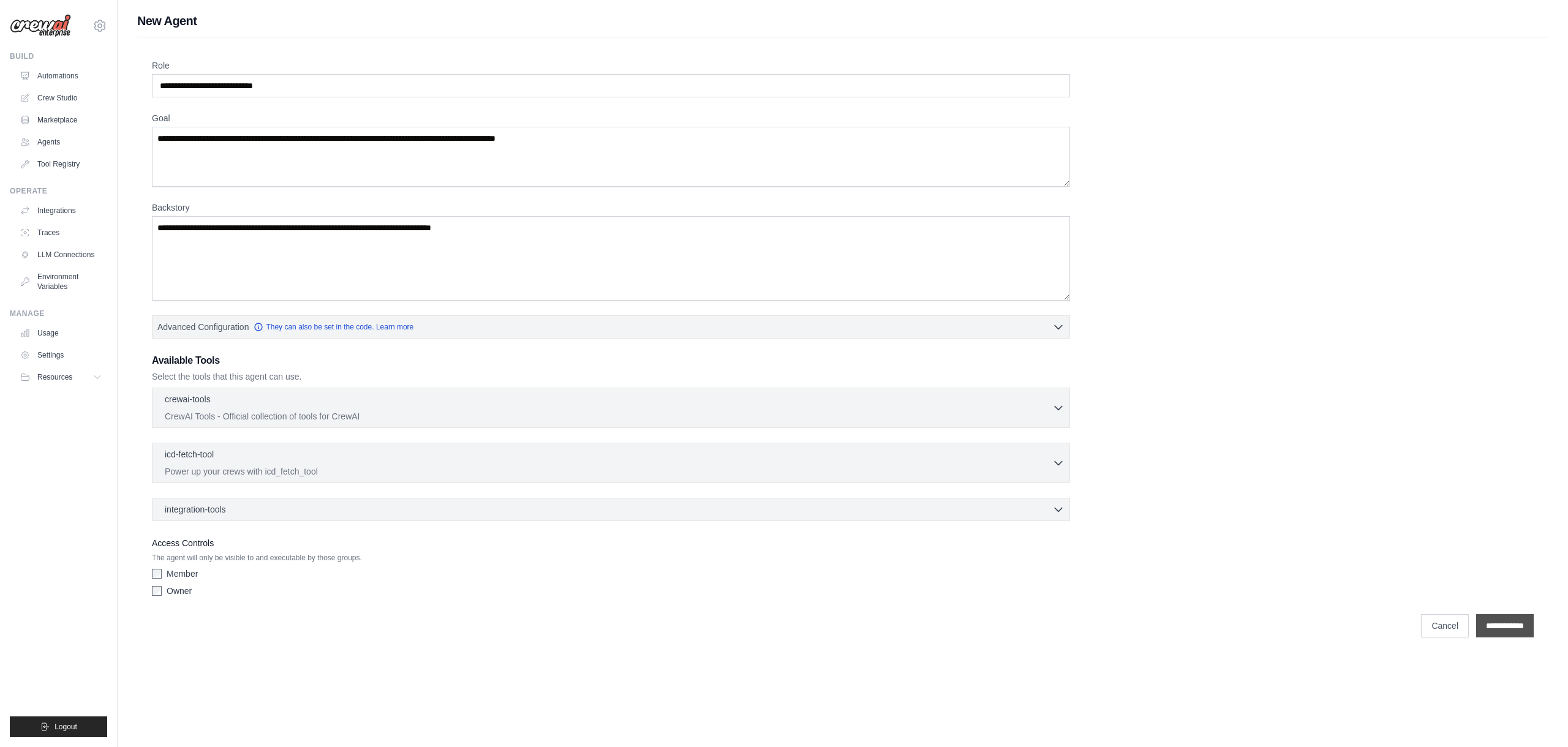
click at [1503, 635] on input "**********" at bounding box center [1504, 626] width 58 height 23
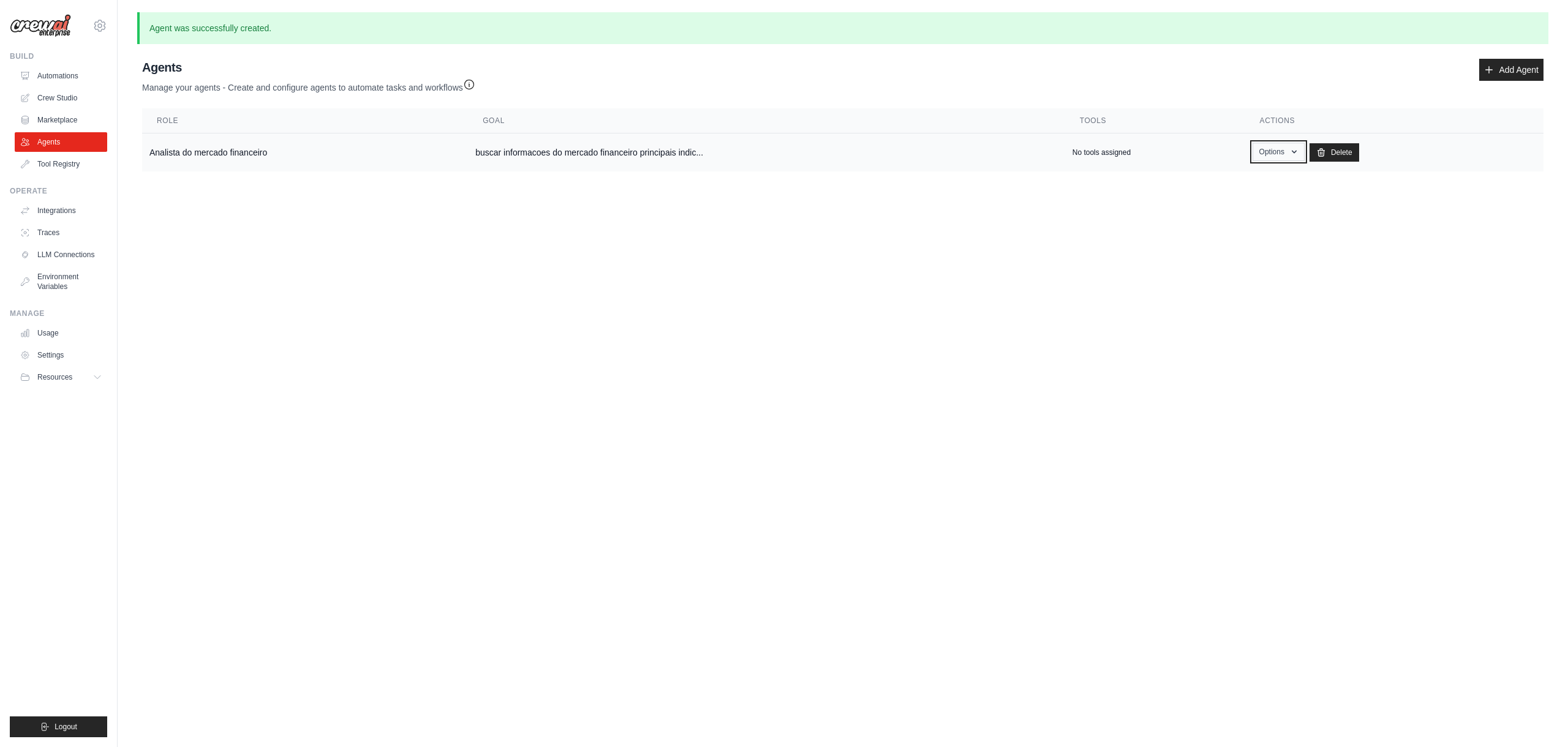
click at [1288, 152] on button "Options" at bounding box center [1278, 152] width 52 height 18
click at [1233, 184] on link "Show" at bounding box center [1261, 179] width 88 height 22
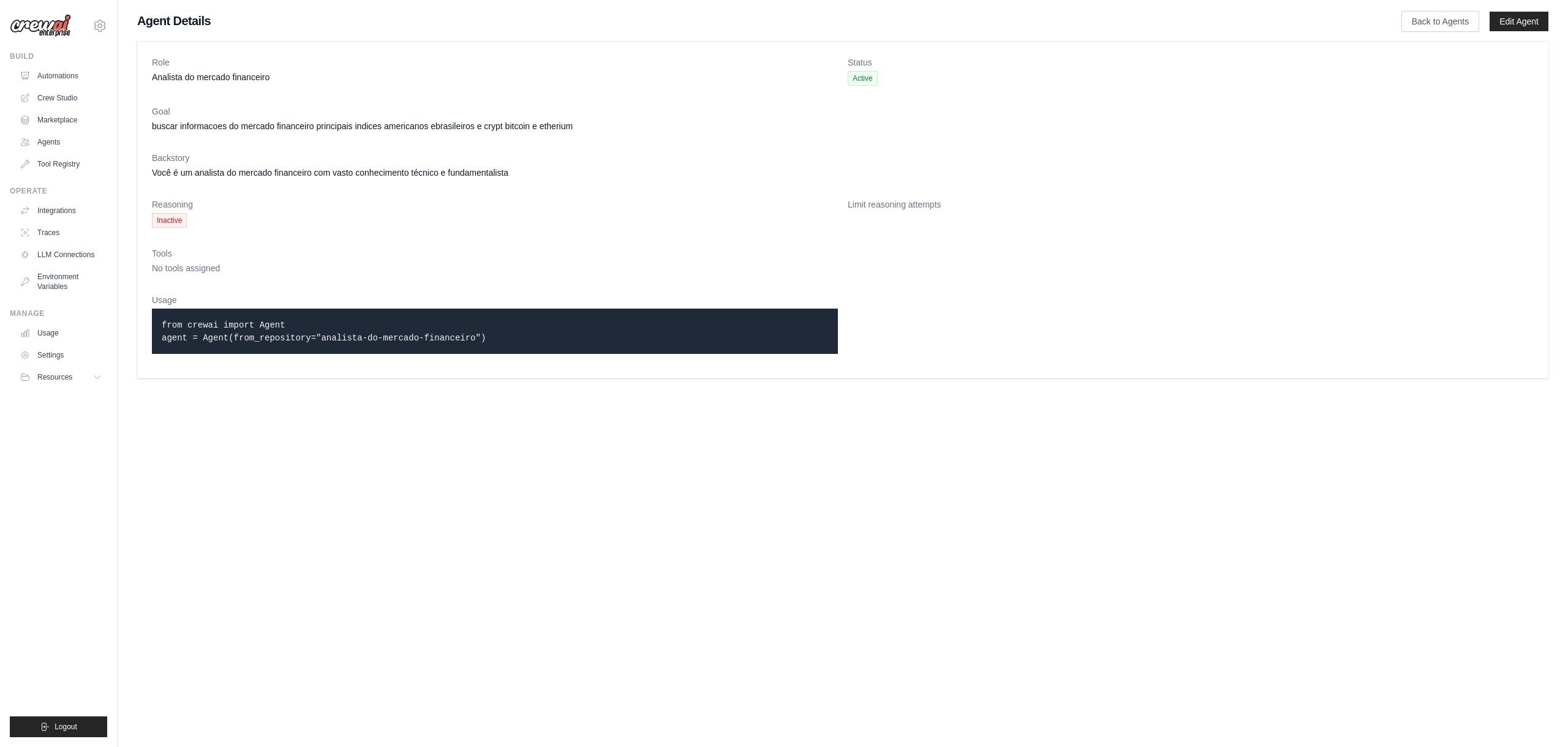
click at [194, 332] on code "from crewai import Agent agent = Agent(from_repository="analista-do-mercado-fin…" at bounding box center [324, 332] width 324 height 22
click at [1411, 26] on link "Back to Agents" at bounding box center [1441, 22] width 78 height 21
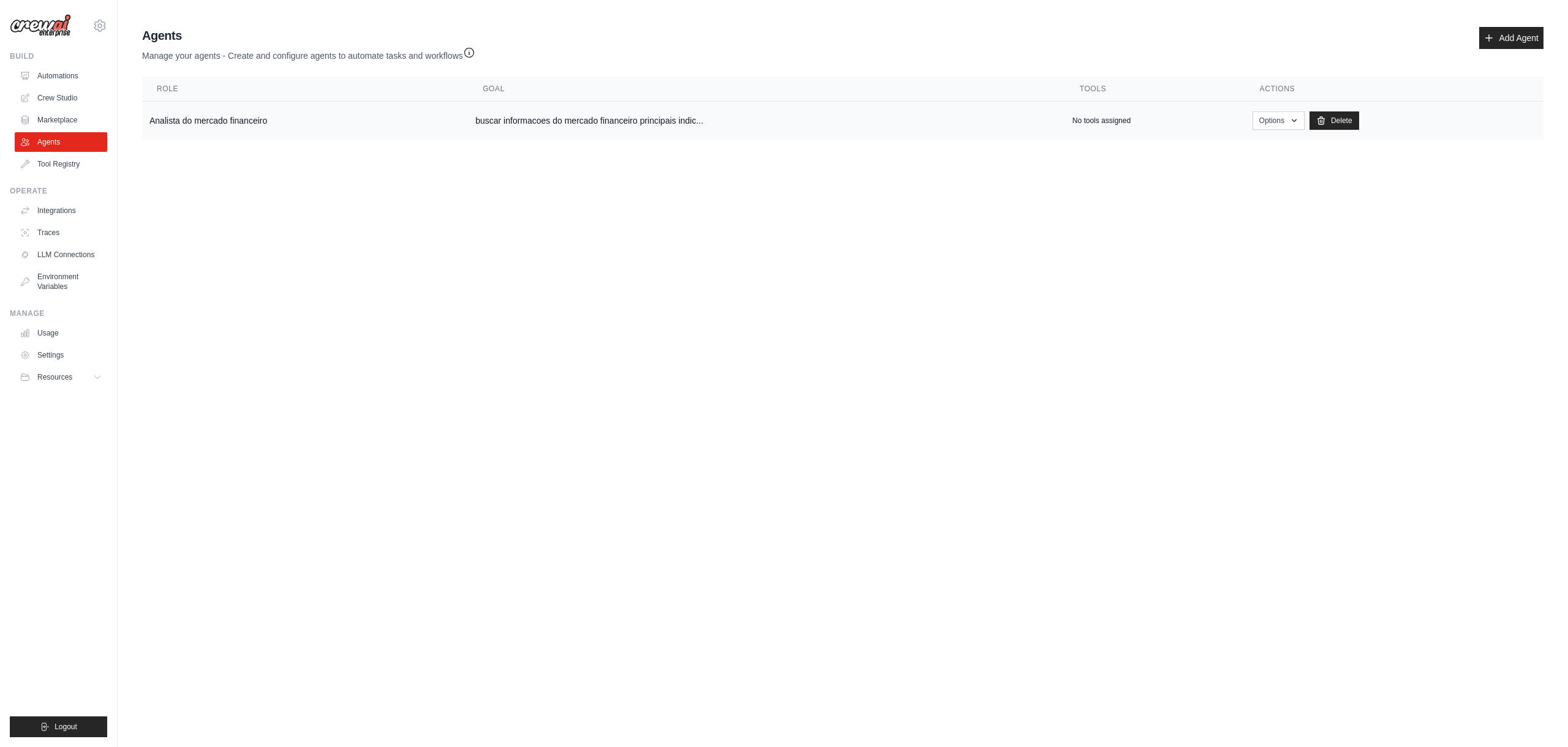
click at [1027, 116] on td "buscar informacoes do mercado financeiro principais indic..." at bounding box center [766, 121] width 597 height 38
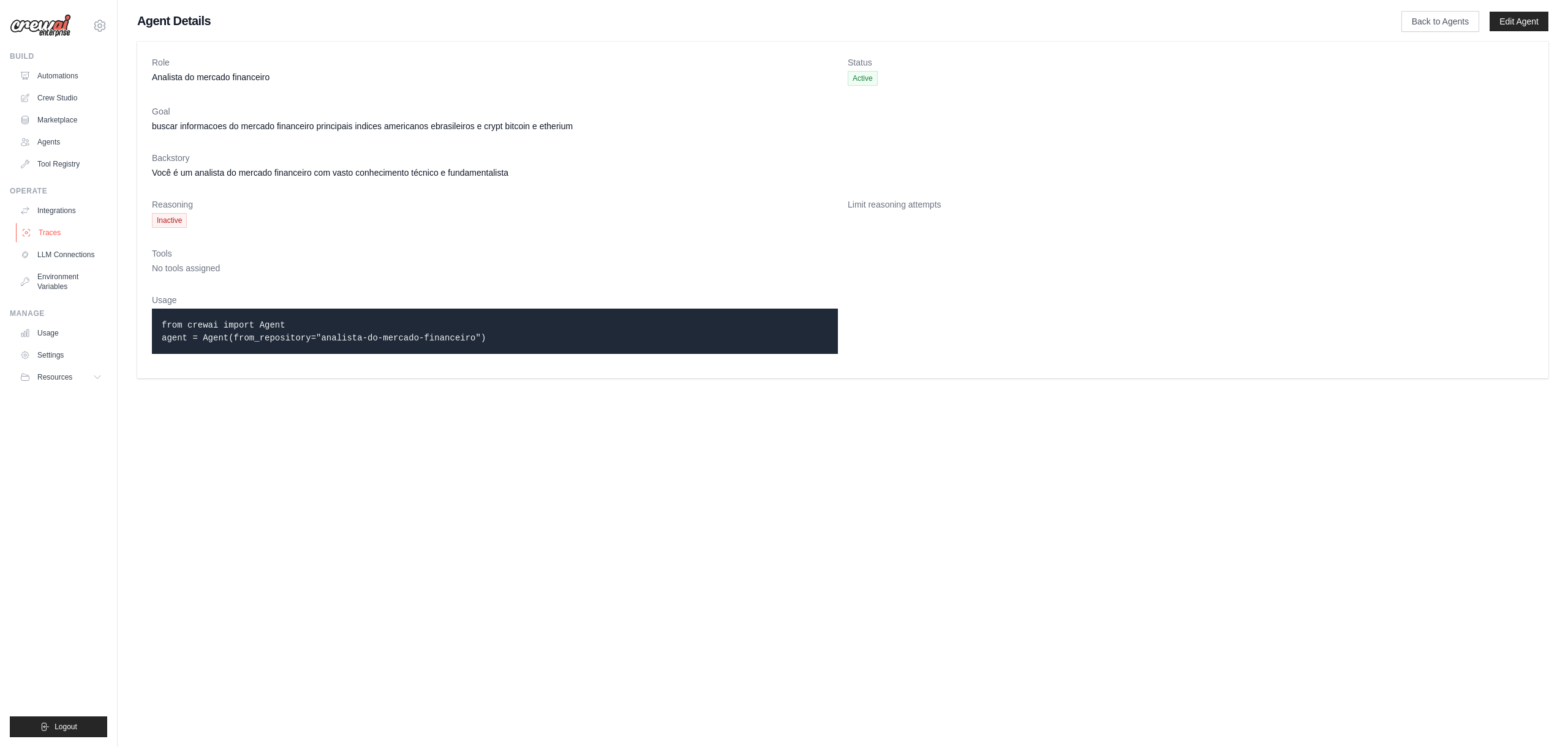
click at [42, 237] on link "Traces" at bounding box center [61, 232] width 92 height 20
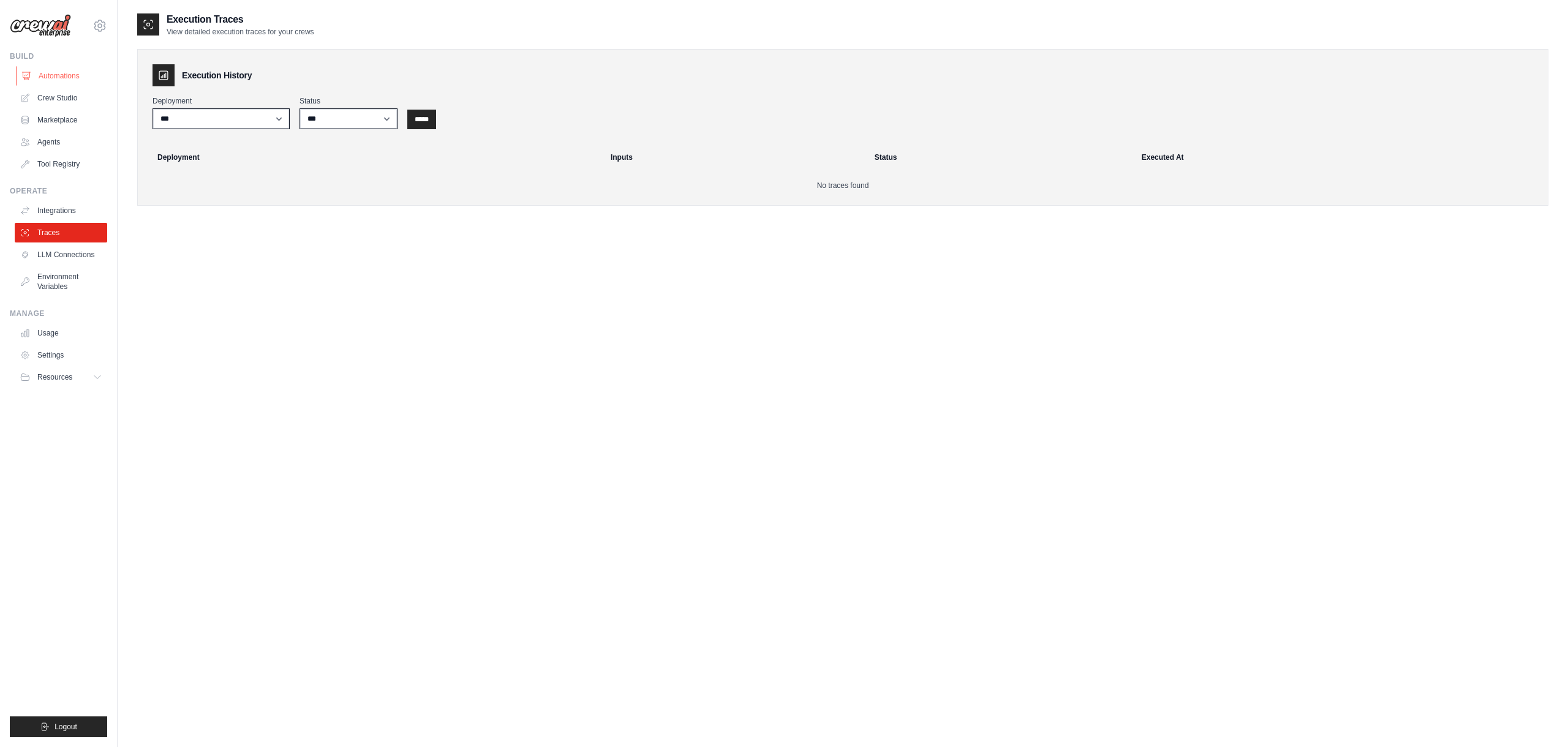
click at [55, 75] on link "Automations" at bounding box center [61, 76] width 92 height 20
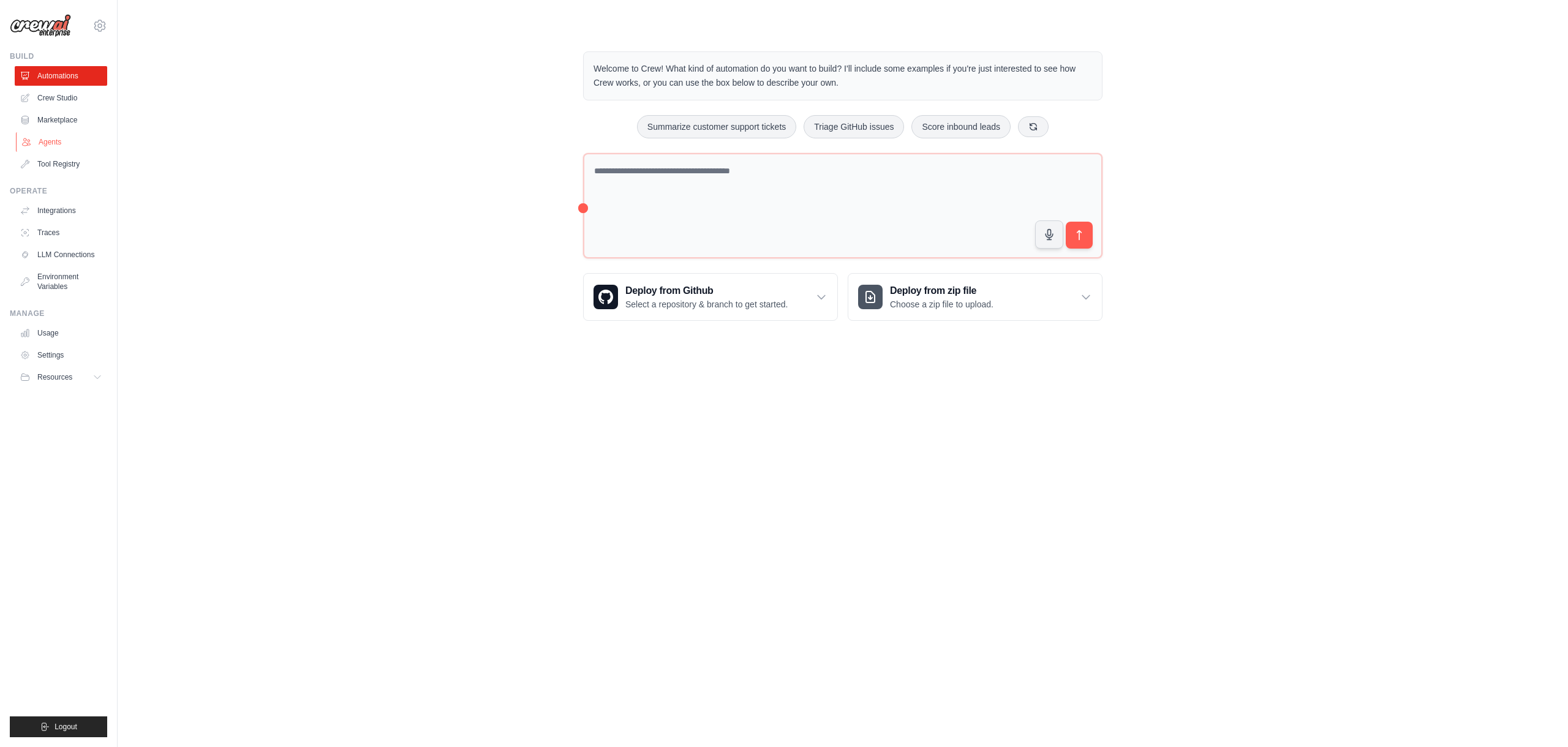
click at [58, 145] on link "Agents" at bounding box center [61, 142] width 92 height 20
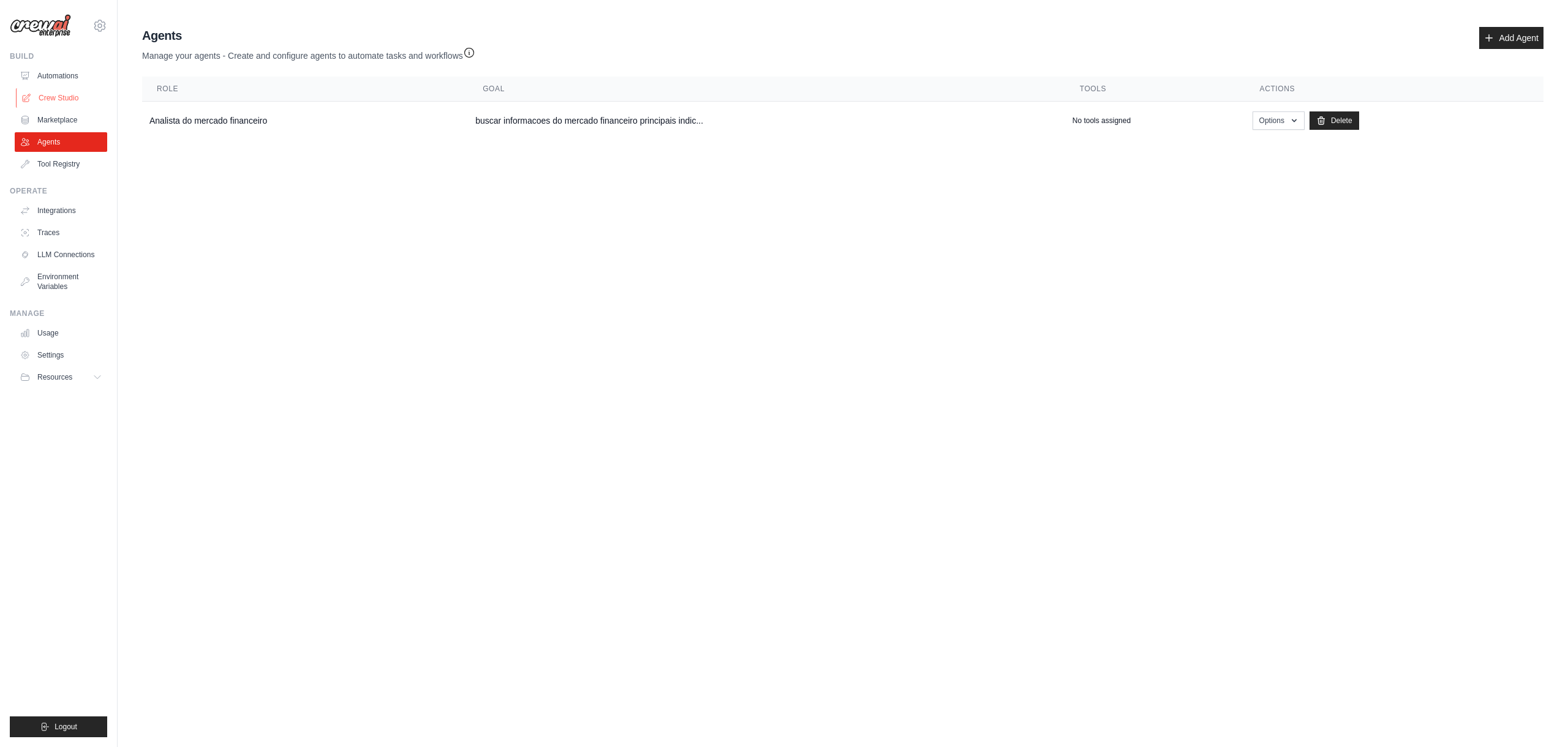
click at [70, 98] on link "Crew Studio" at bounding box center [61, 98] width 92 height 20
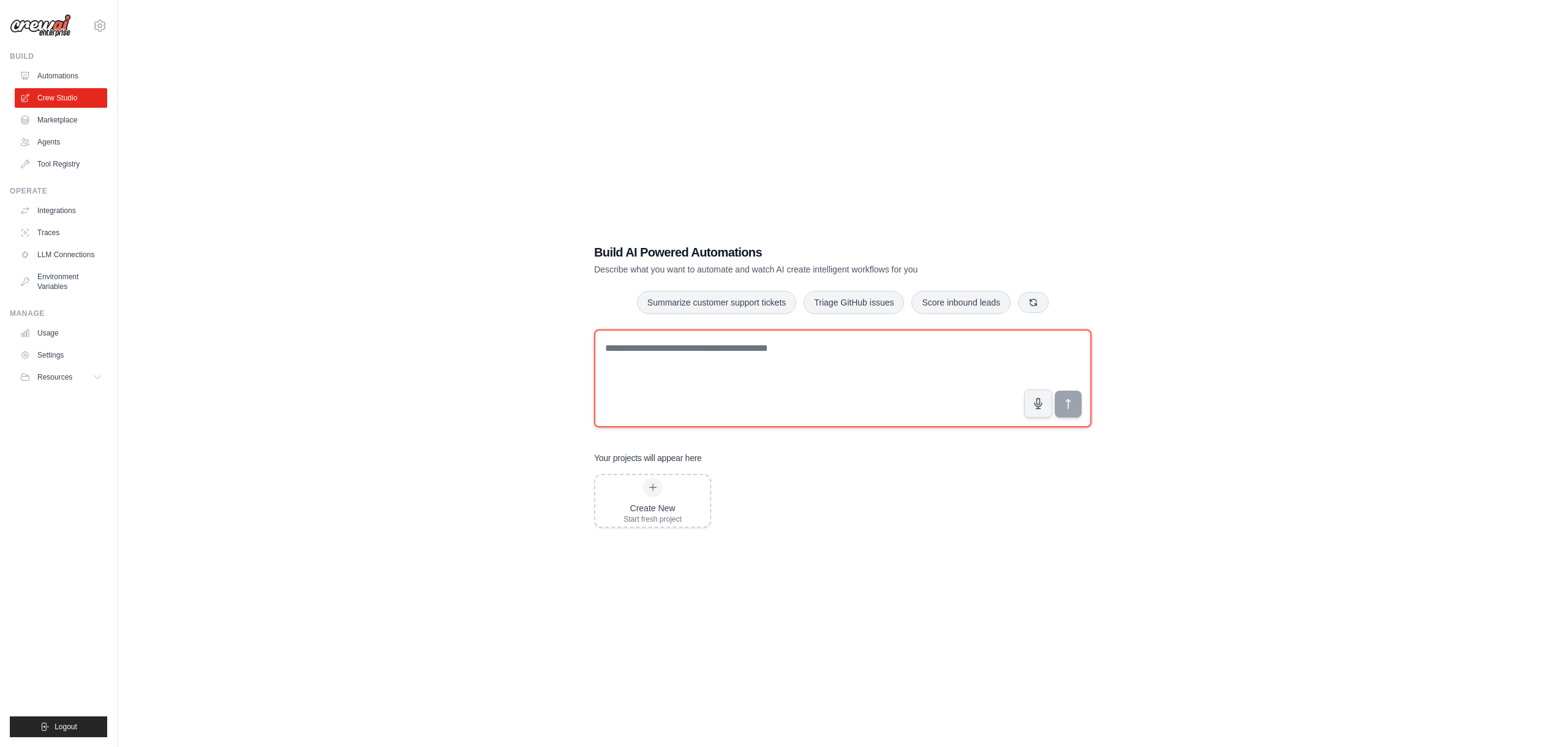
click at [648, 352] on textarea at bounding box center [842, 378] width 497 height 98
type textarea "*"
type textarea "**********"
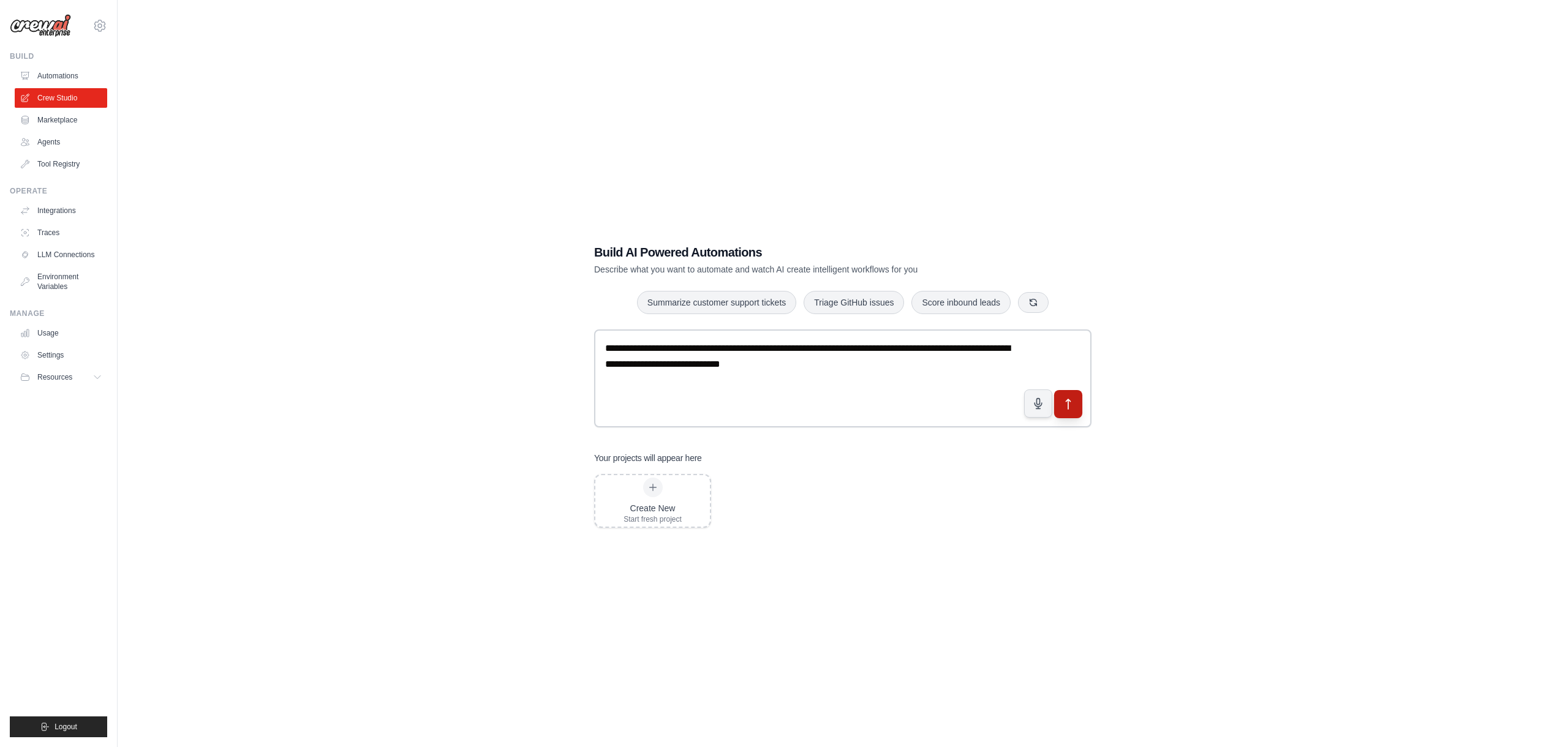
click at [1071, 400] on icon "submit" at bounding box center [1068, 404] width 13 height 13
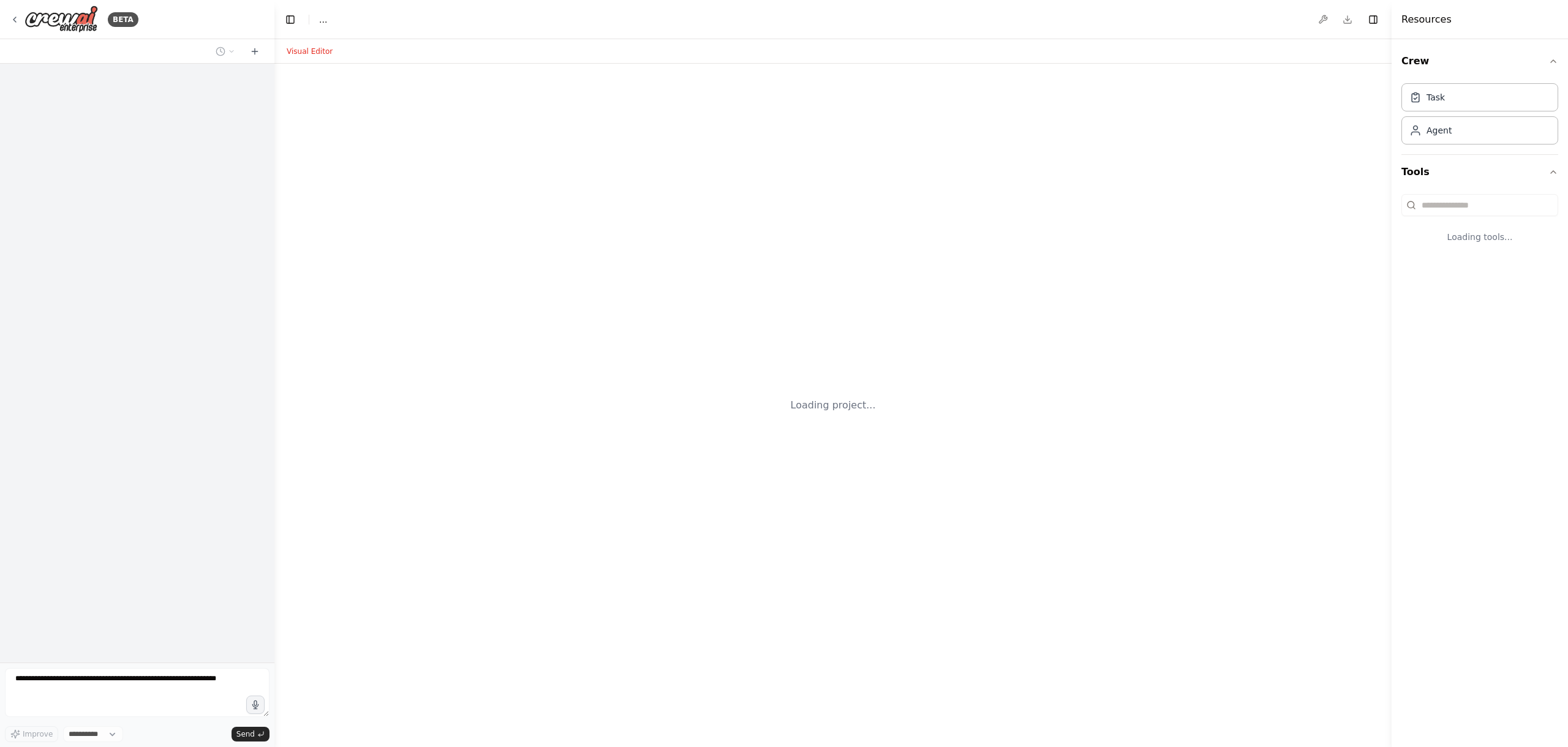
select select "****"
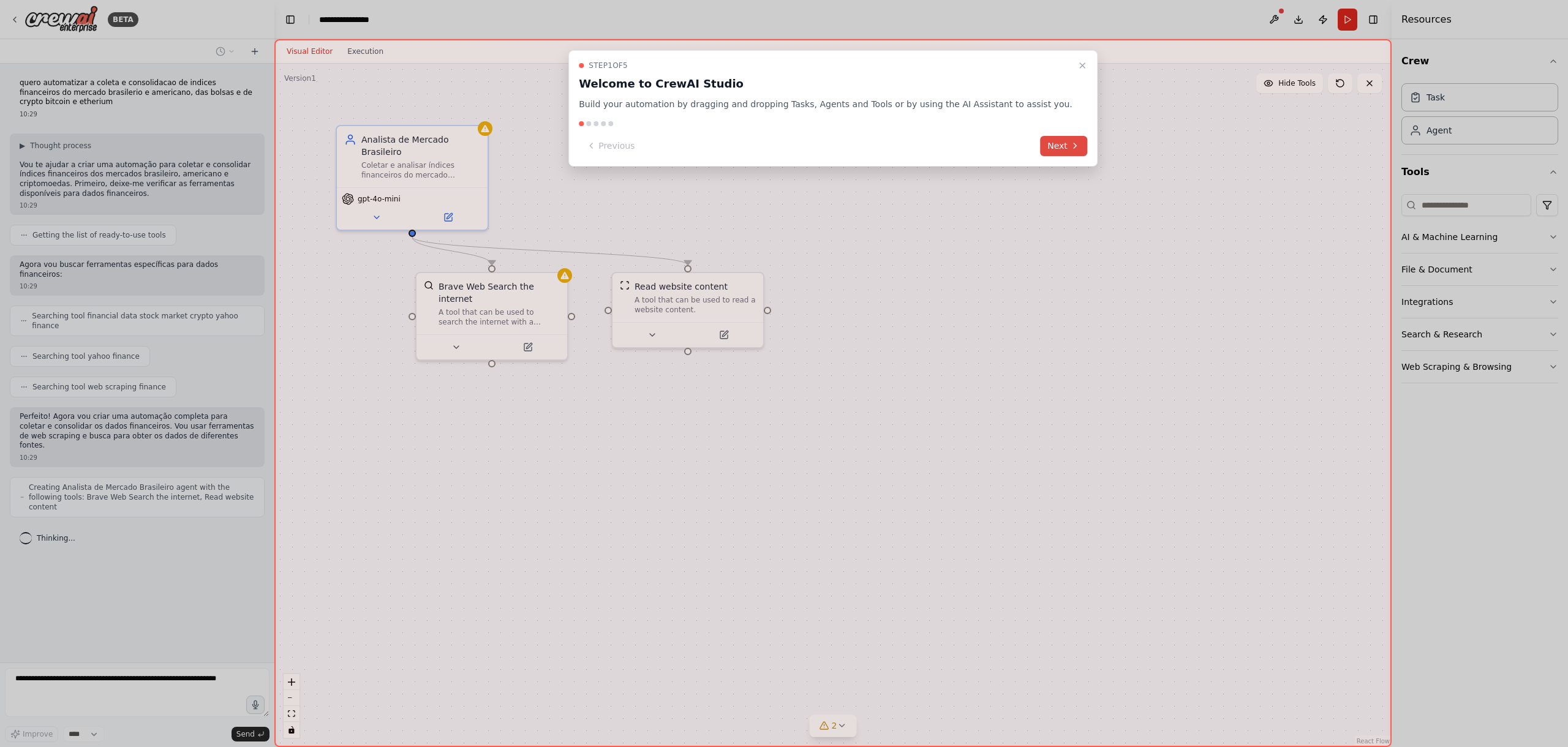
click at [1044, 150] on button "Next" at bounding box center [1063, 146] width 47 height 20
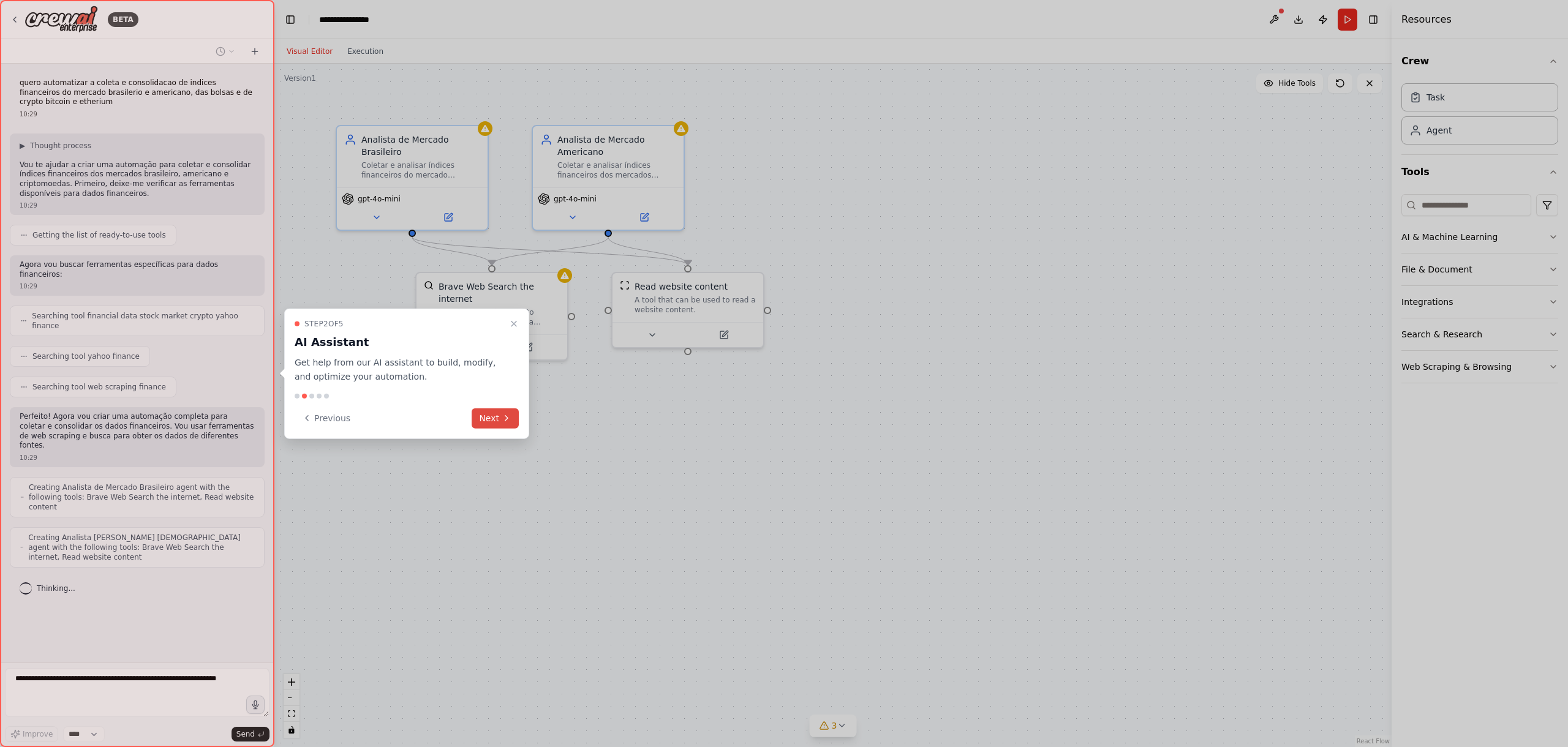
click at [483, 424] on button "Next" at bounding box center [495, 418] width 47 height 20
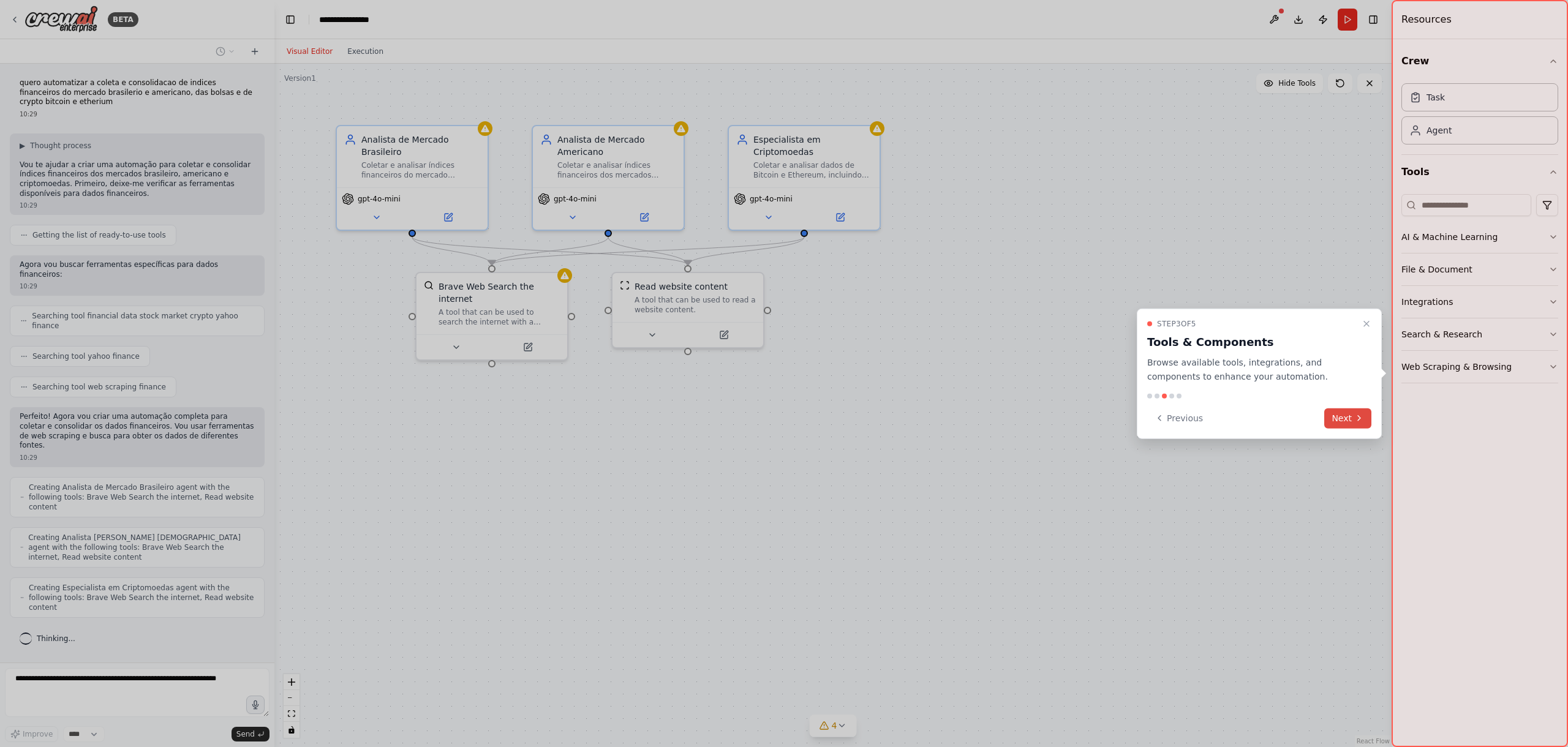
click at [1345, 416] on button "Next" at bounding box center [1348, 418] width 47 height 20
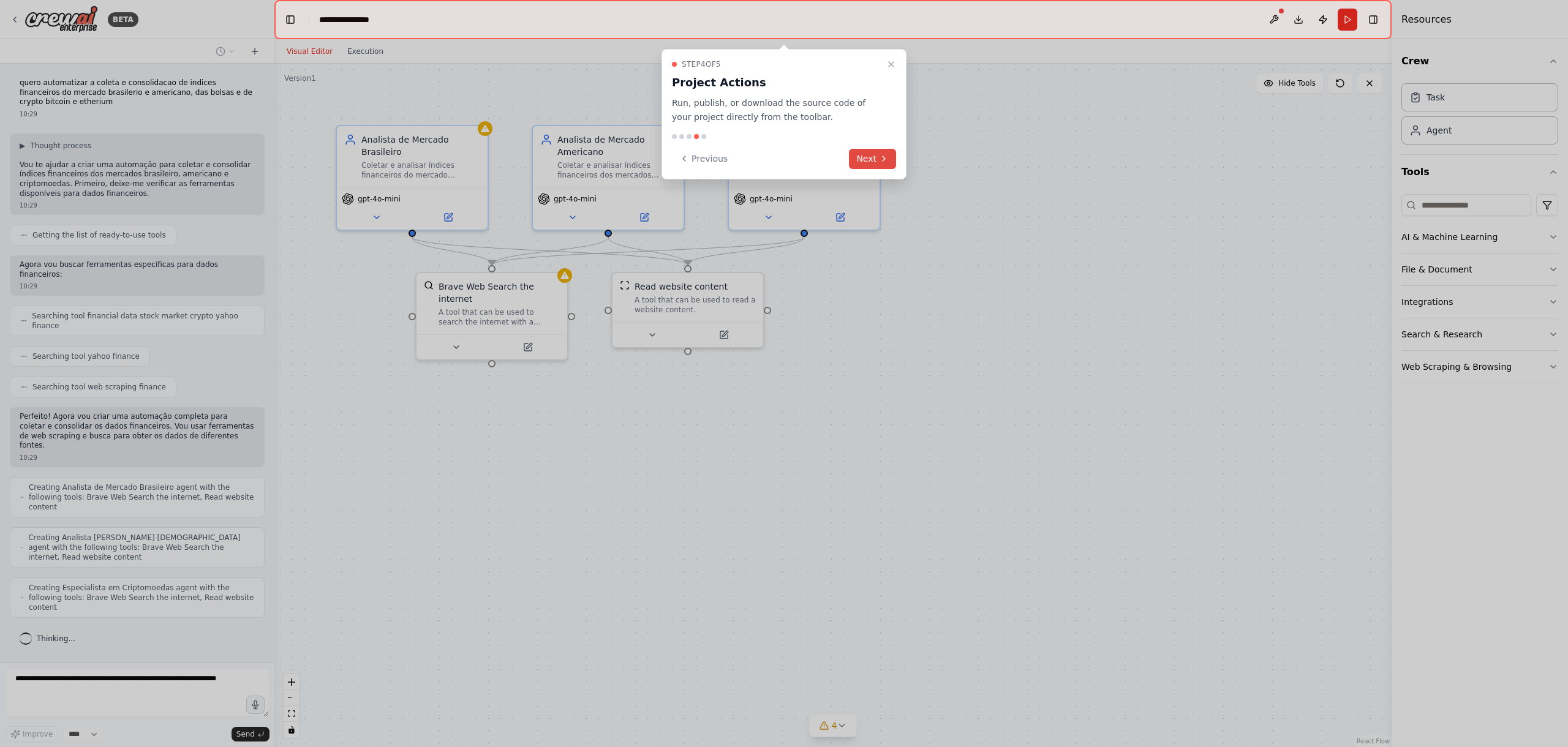
click at [880, 164] on button "Next" at bounding box center [872, 158] width 47 height 20
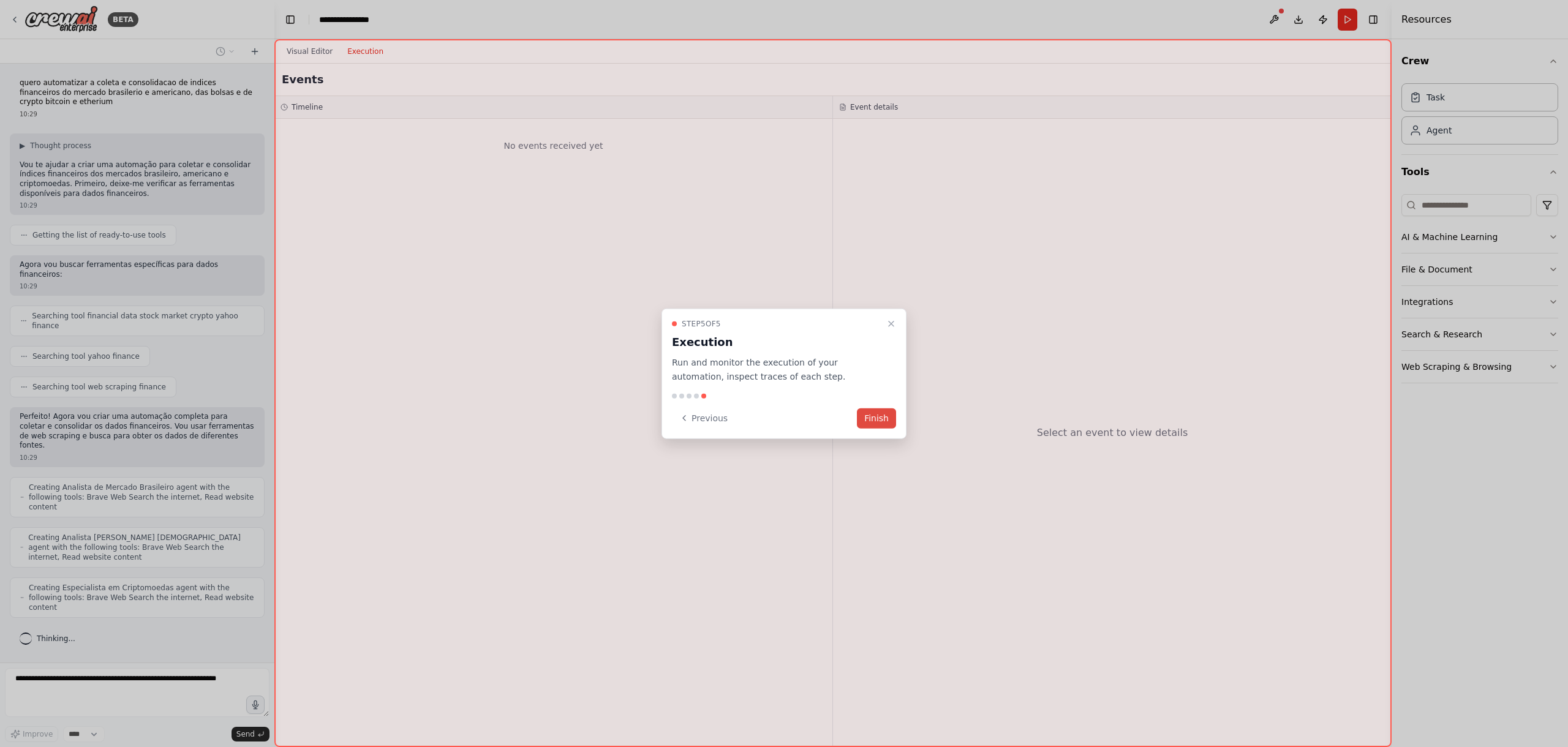
click at [874, 419] on button "Finish" at bounding box center [877, 418] width 39 height 20
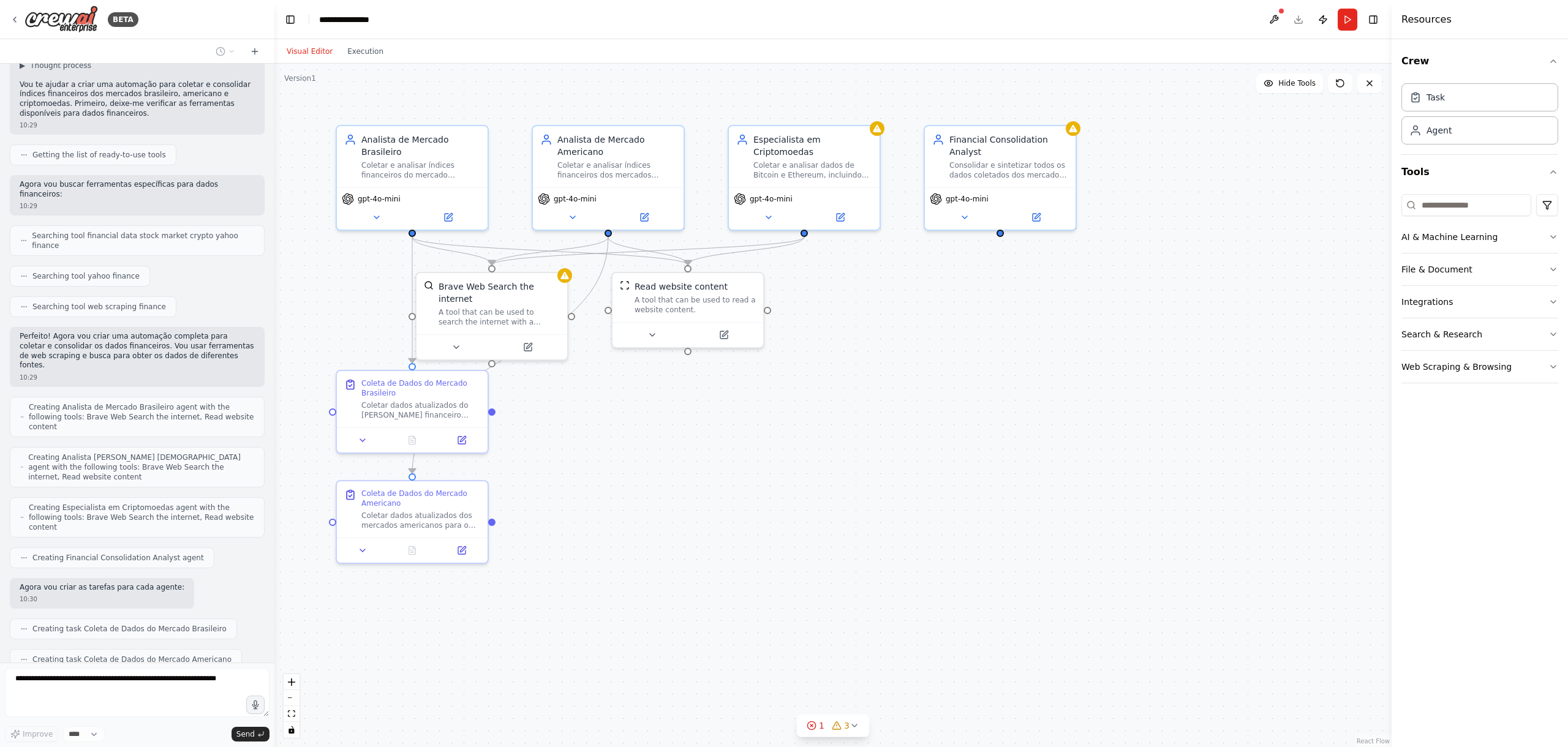
scroll to position [111, 0]
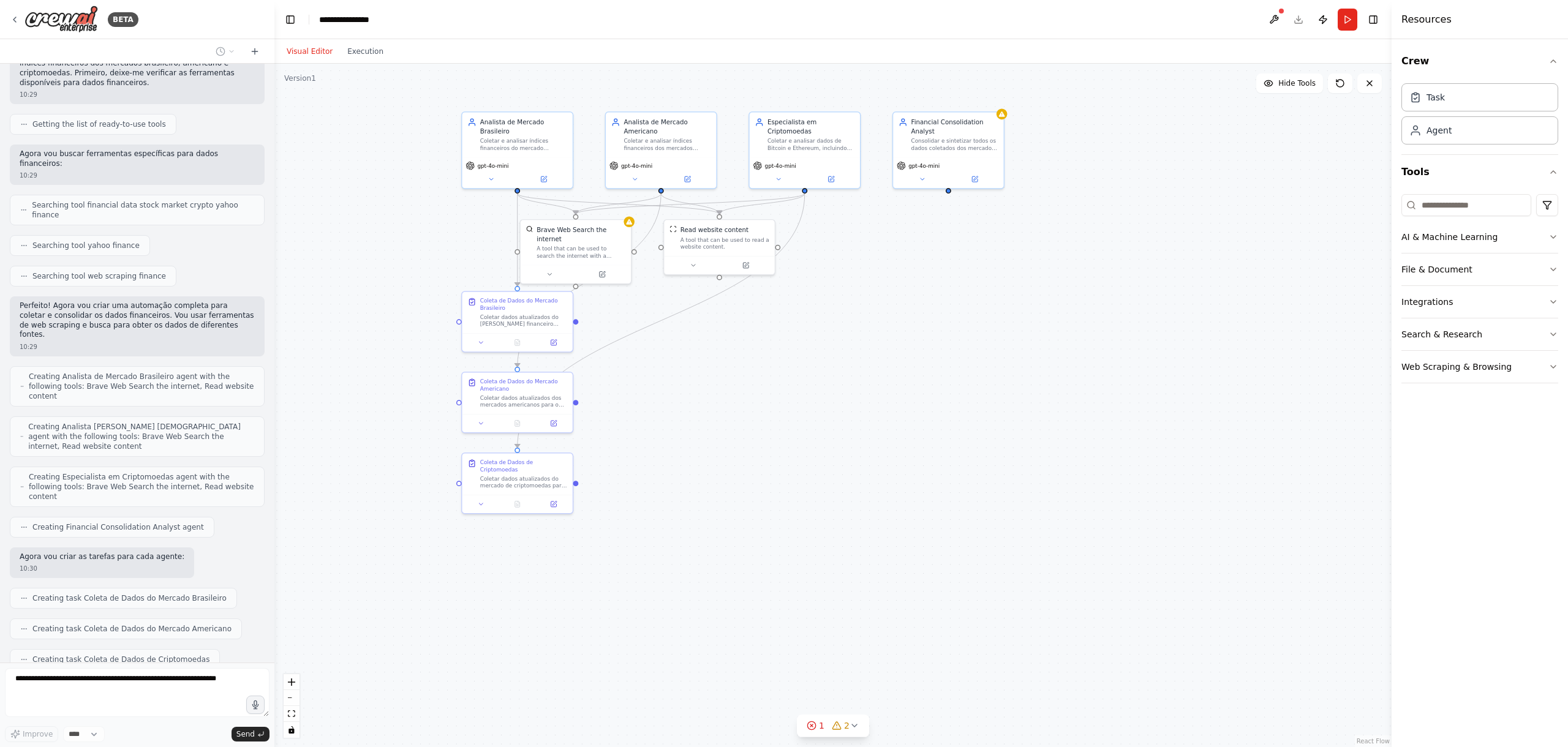
drag, startPoint x: 843, startPoint y: 593, endPoint x: 832, endPoint y: 458, distance: 135.4
click at [832, 457] on div ".deletable-edge-delete-btn { width: 20px; height: 20px; border: 0px solid #ffff…" at bounding box center [833, 405] width 1117 height 683
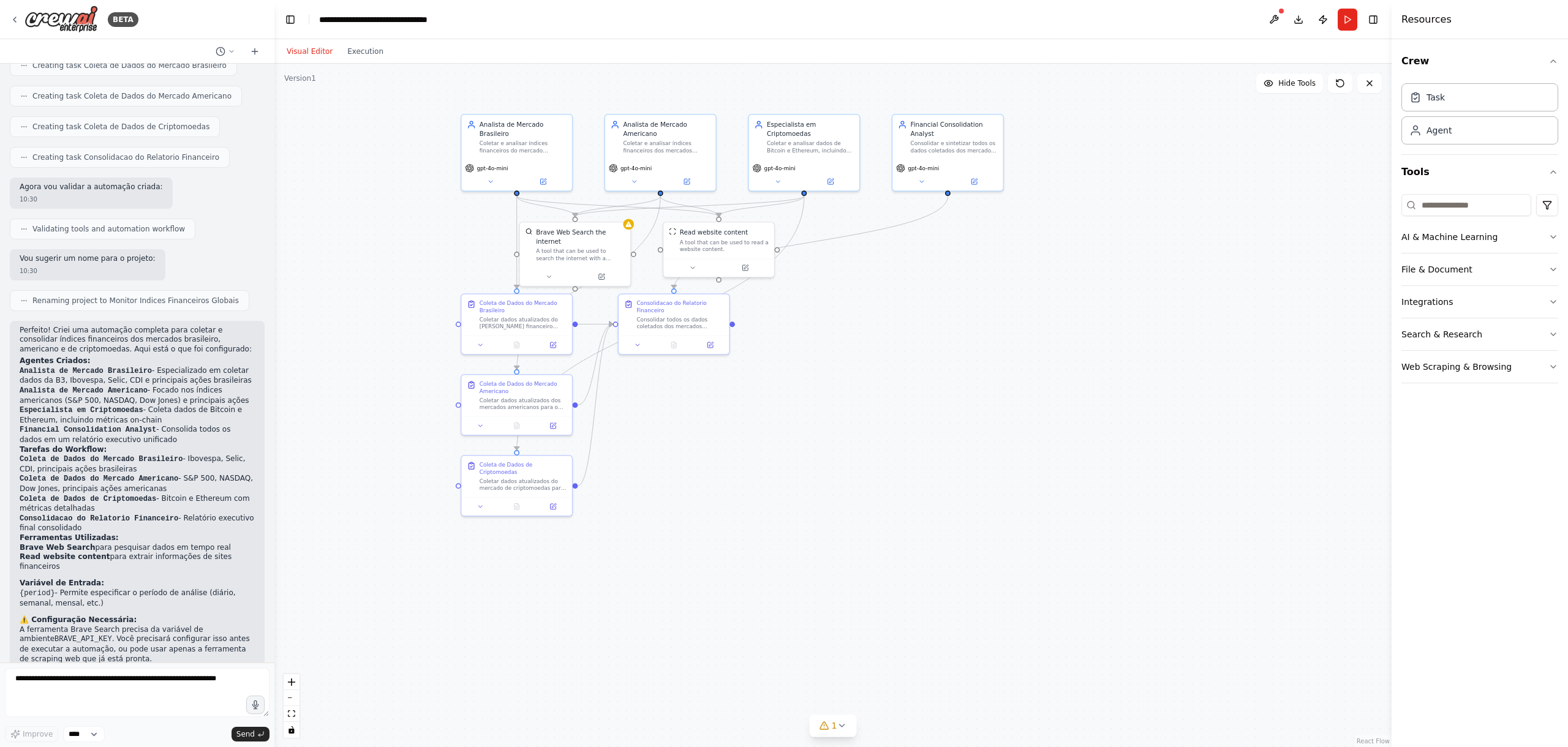
scroll to position [653, 0]
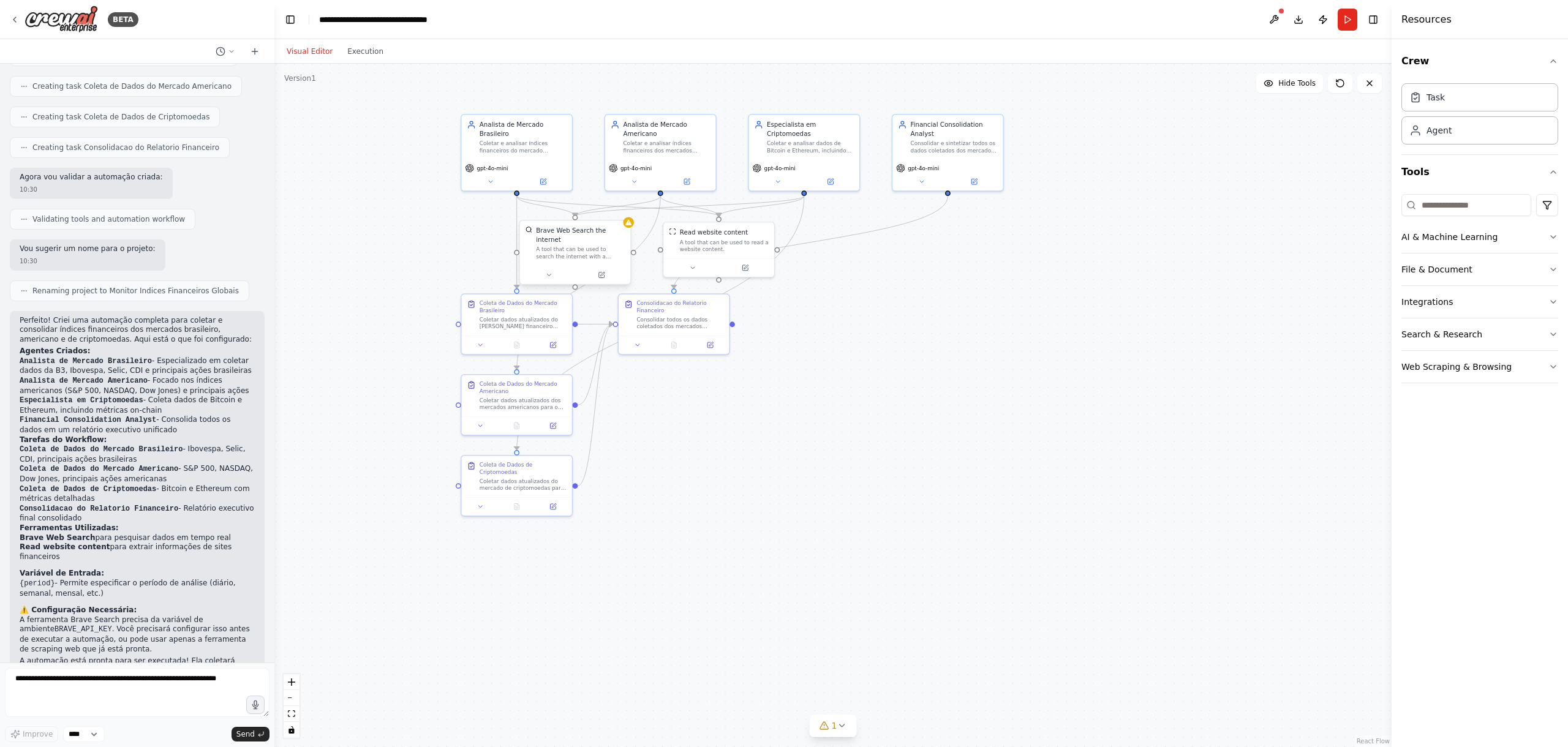
click at [629, 229] on div "Brave Web Search the internet A tool that can be used to search the internet wi…" at bounding box center [574, 243] width 110 height 45
click at [601, 248] on div "A tool that can be used to search the internet with a search_query." at bounding box center [580, 252] width 88 height 14
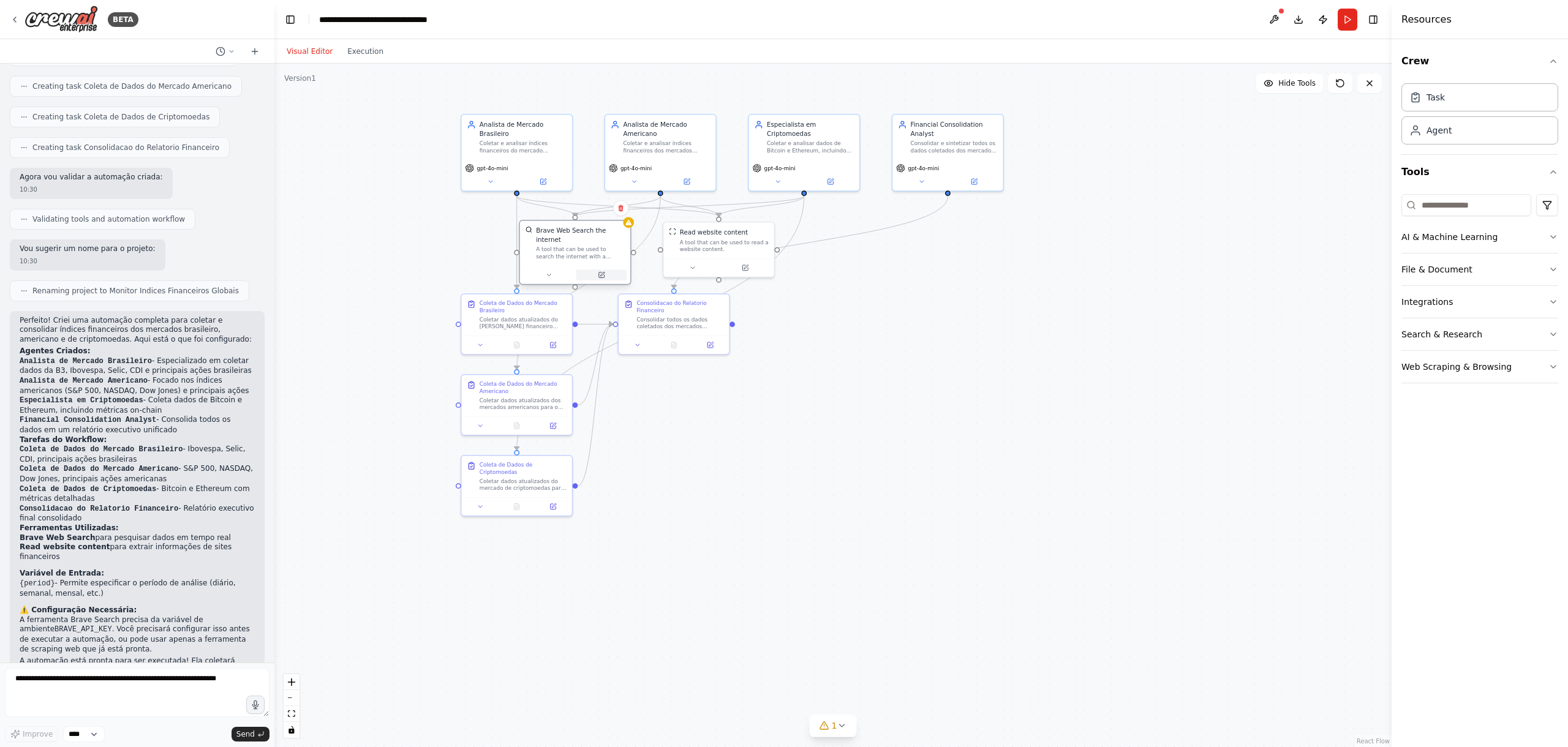
click at [601, 275] on icon at bounding box center [601, 274] width 5 height 5
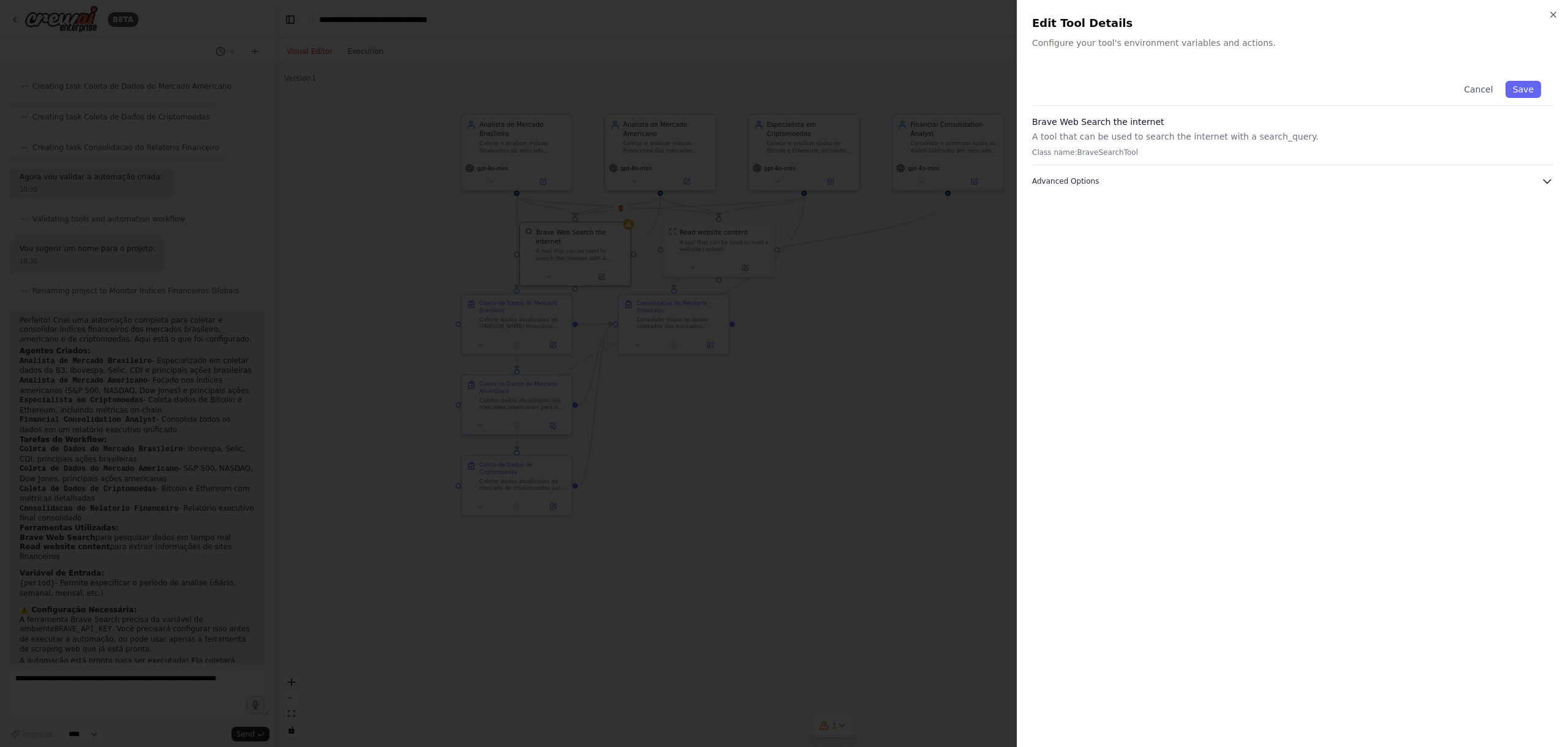
click at [1544, 177] on icon "button" at bounding box center [1547, 182] width 12 height 12
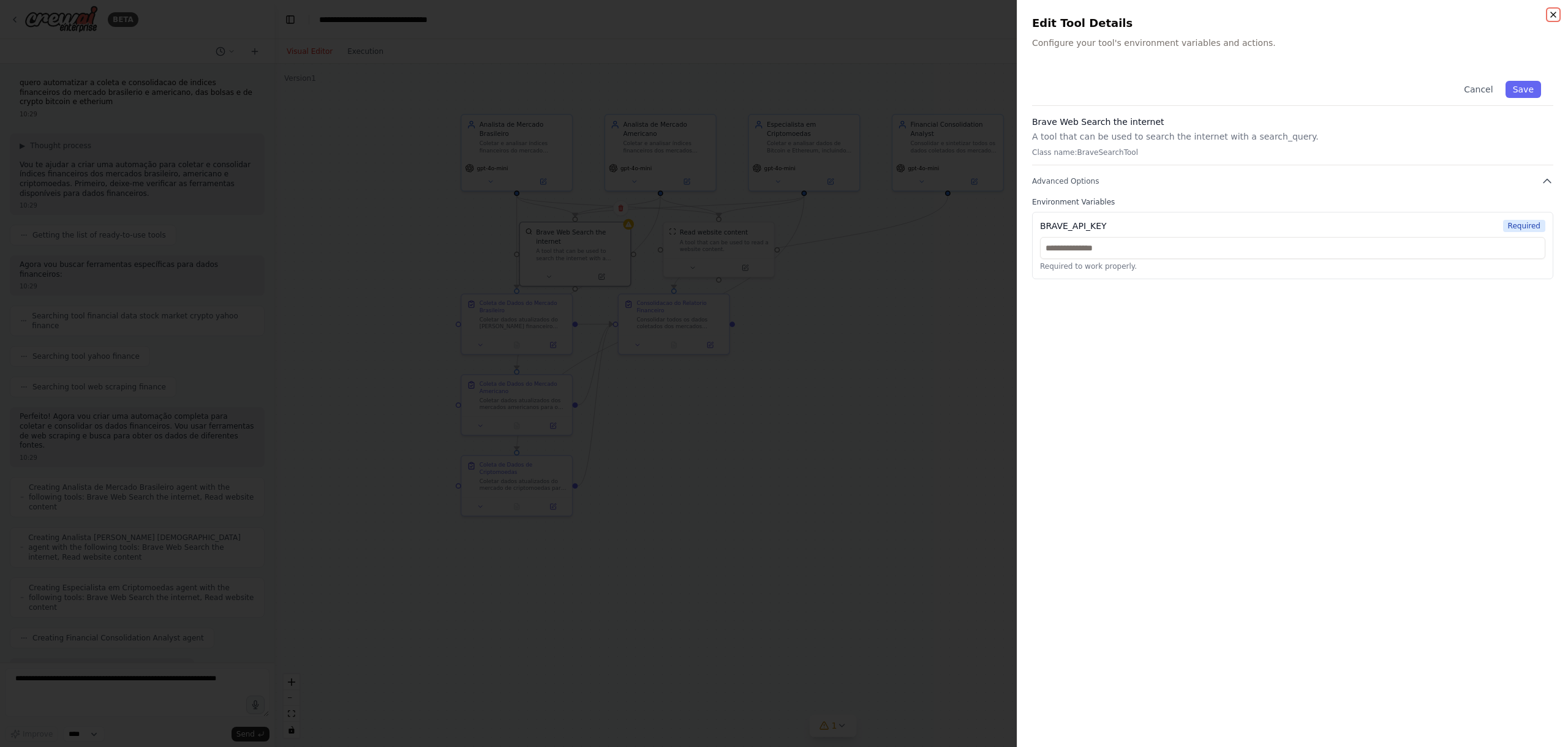
click at [1553, 11] on icon "button" at bounding box center [1553, 14] width 10 height 10
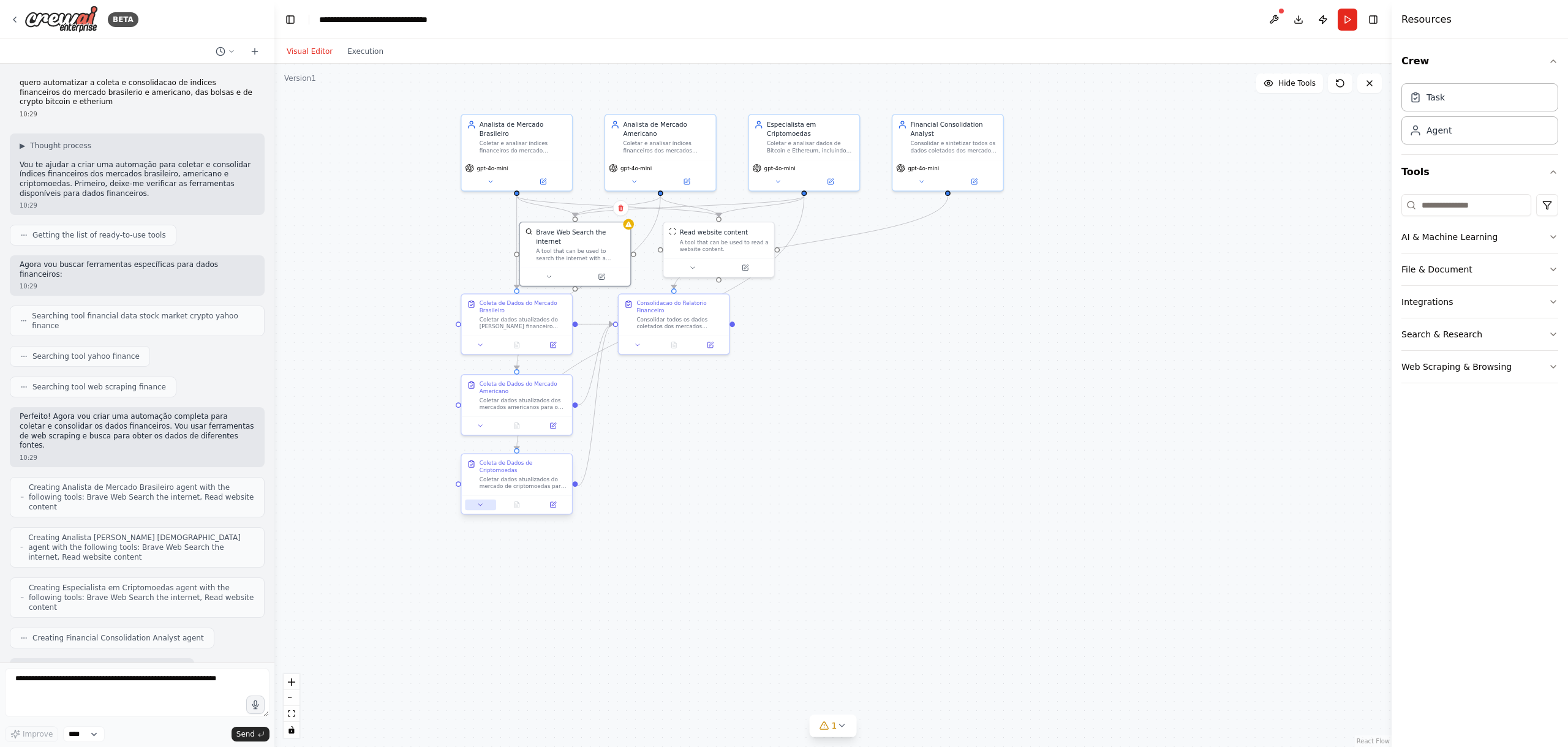
click at [476, 509] on button at bounding box center [480, 505] width 31 height 11
click at [499, 477] on div "Coletar dados atualizados do mercado de criptomoedas para o {period}, focando e…" at bounding box center [523, 483] width 87 height 14
click at [1350, 22] on button "Run" at bounding box center [1348, 19] width 19 height 22
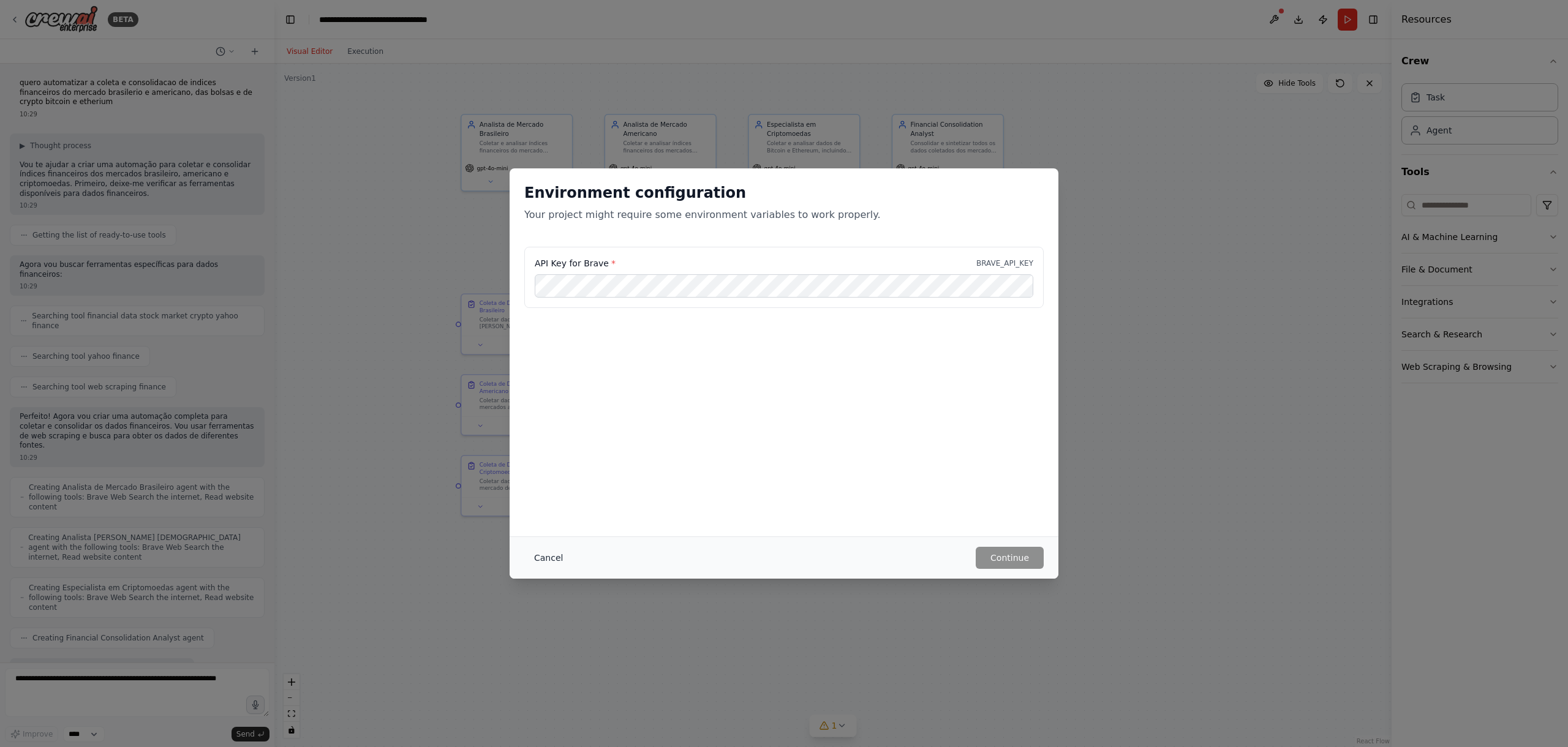
click at [540, 550] on button "Cancel" at bounding box center [548, 557] width 49 height 22
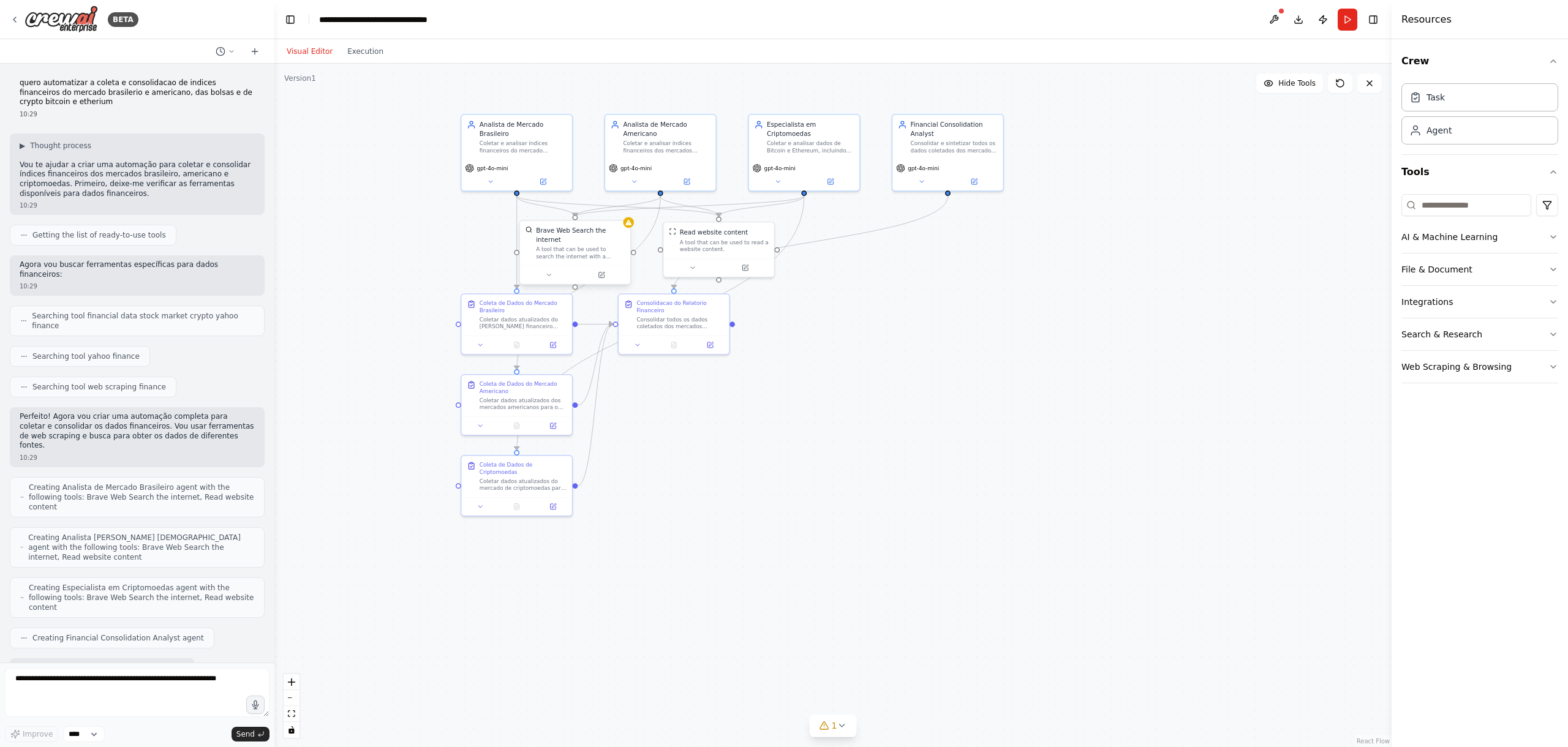
click at [582, 256] on div "A tool that can be used to search the internet with a search_query." at bounding box center [580, 252] width 88 height 14
click at [1442, 207] on input at bounding box center [1466, 205] width 130 height 22
type input "*"
click at [15, 20] on icon at bounding box center [14, 20] width 10 height 10
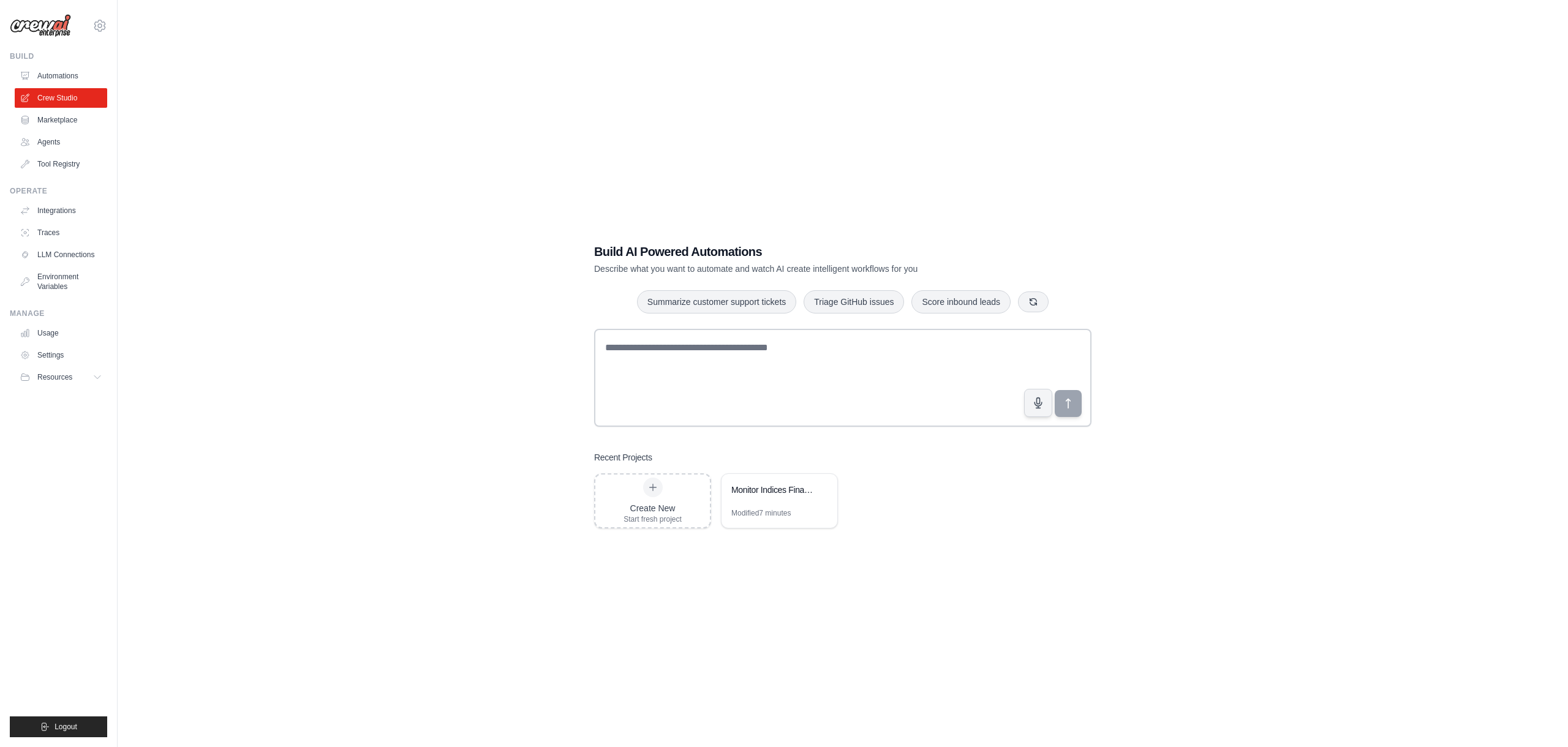
click at [58, 119] on link "Marketplace" at bounding box center [61, 120] width 92 height 20
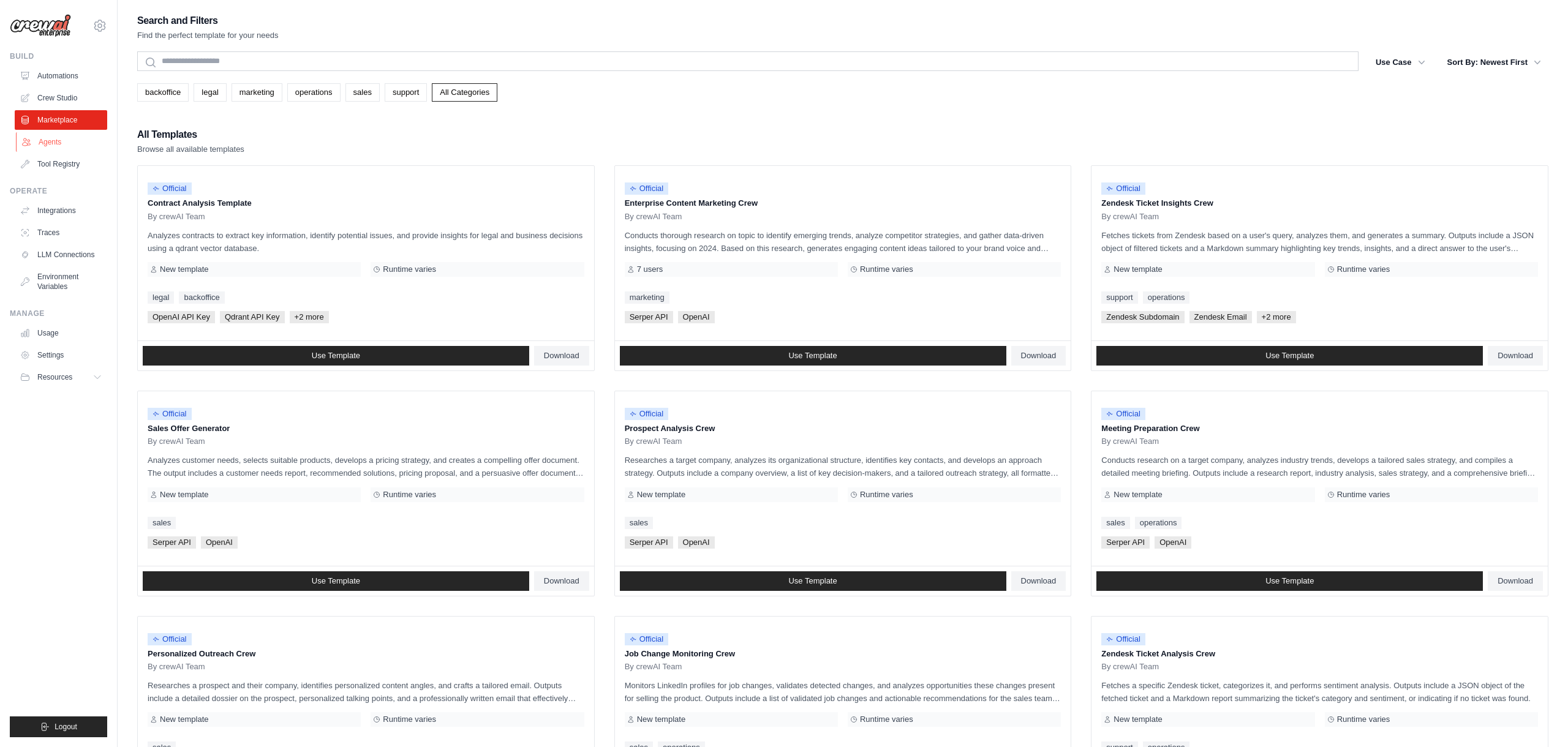
click at [58, 146] on link "Agents" at bounding box center [61, 142] width 92 height 20
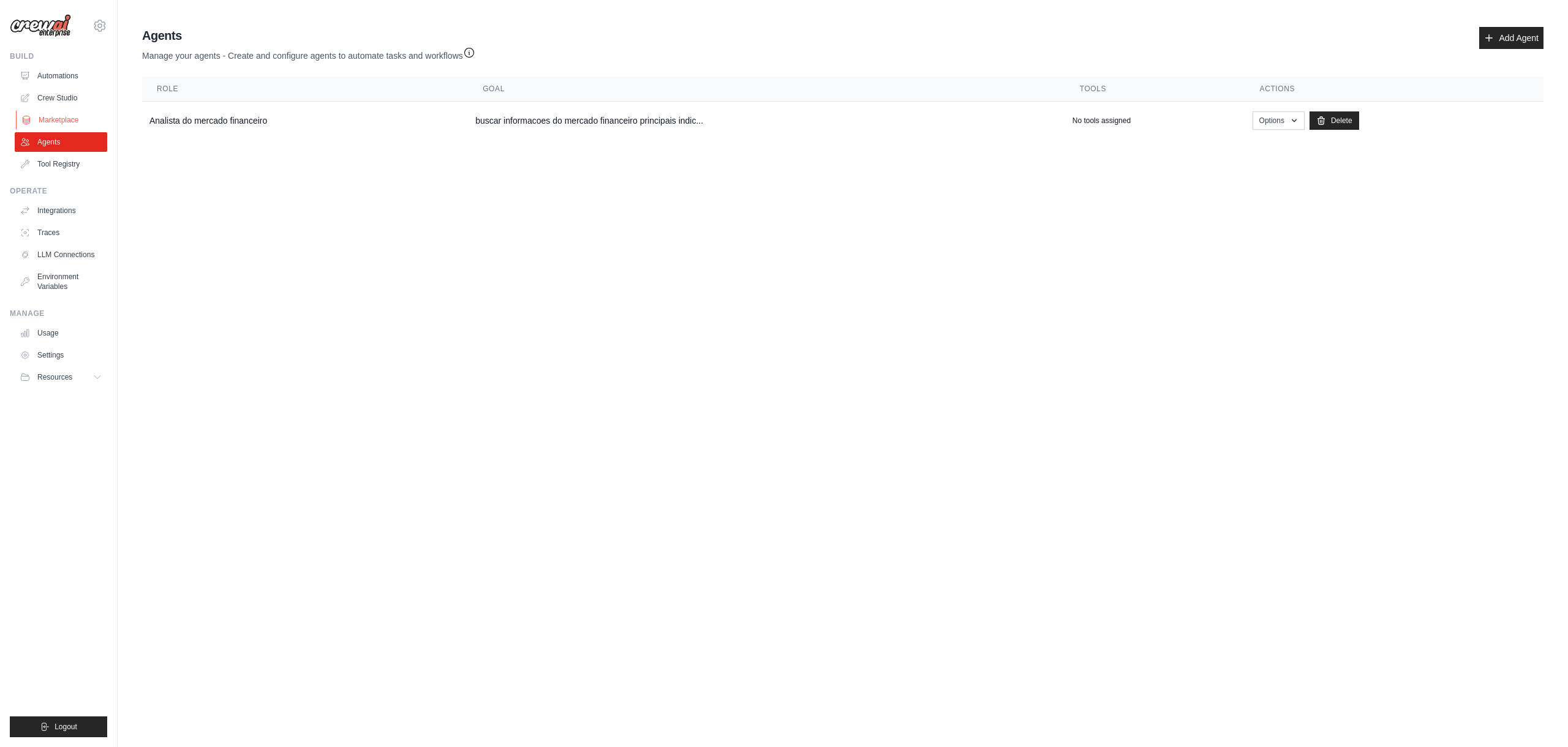
click at [69, 118] on link "Marketplace" at bounding box center [61, 120] width 92 height 20
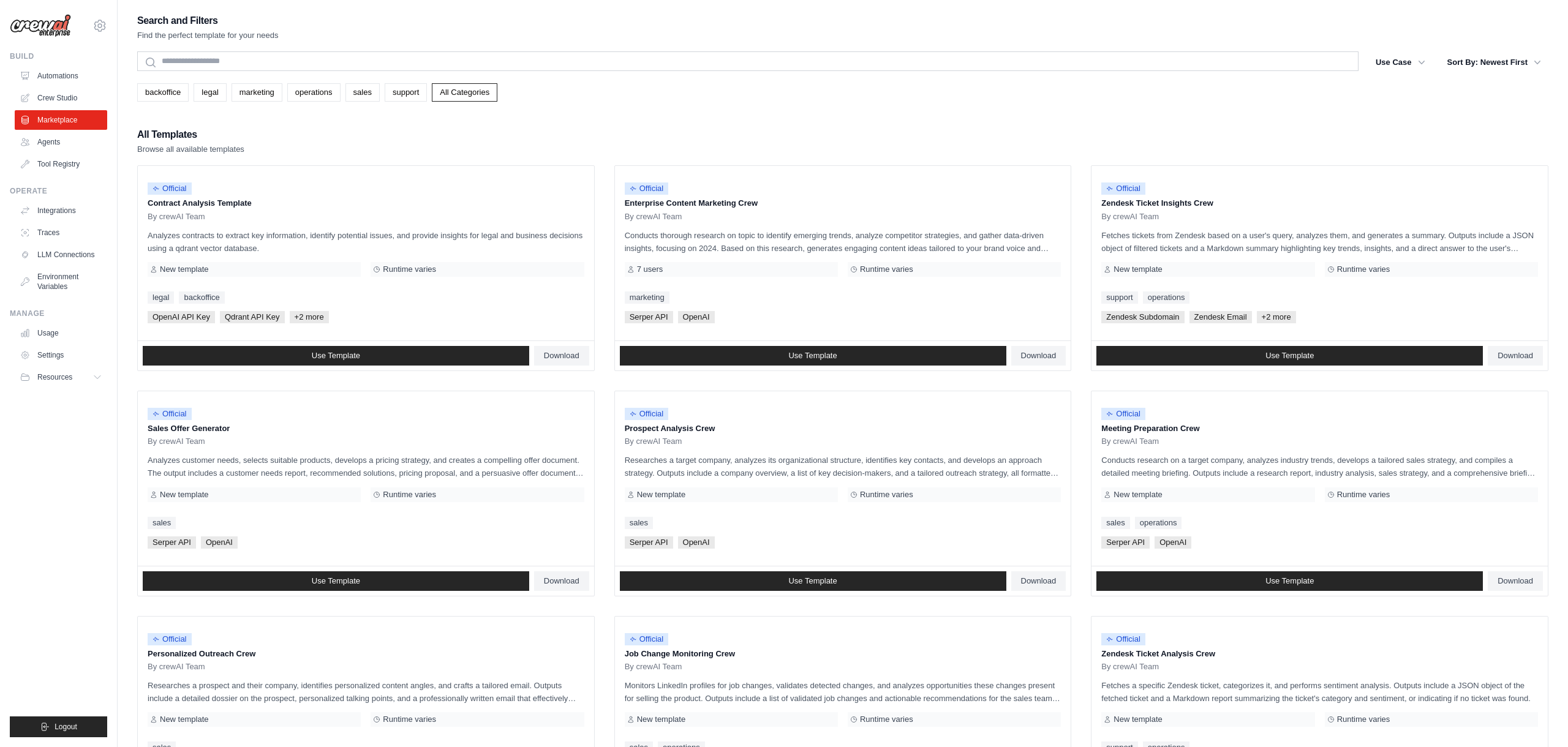
click at [62, 100] on link "Crew Studio" at bounding box center [61, 98] width 92 height 20
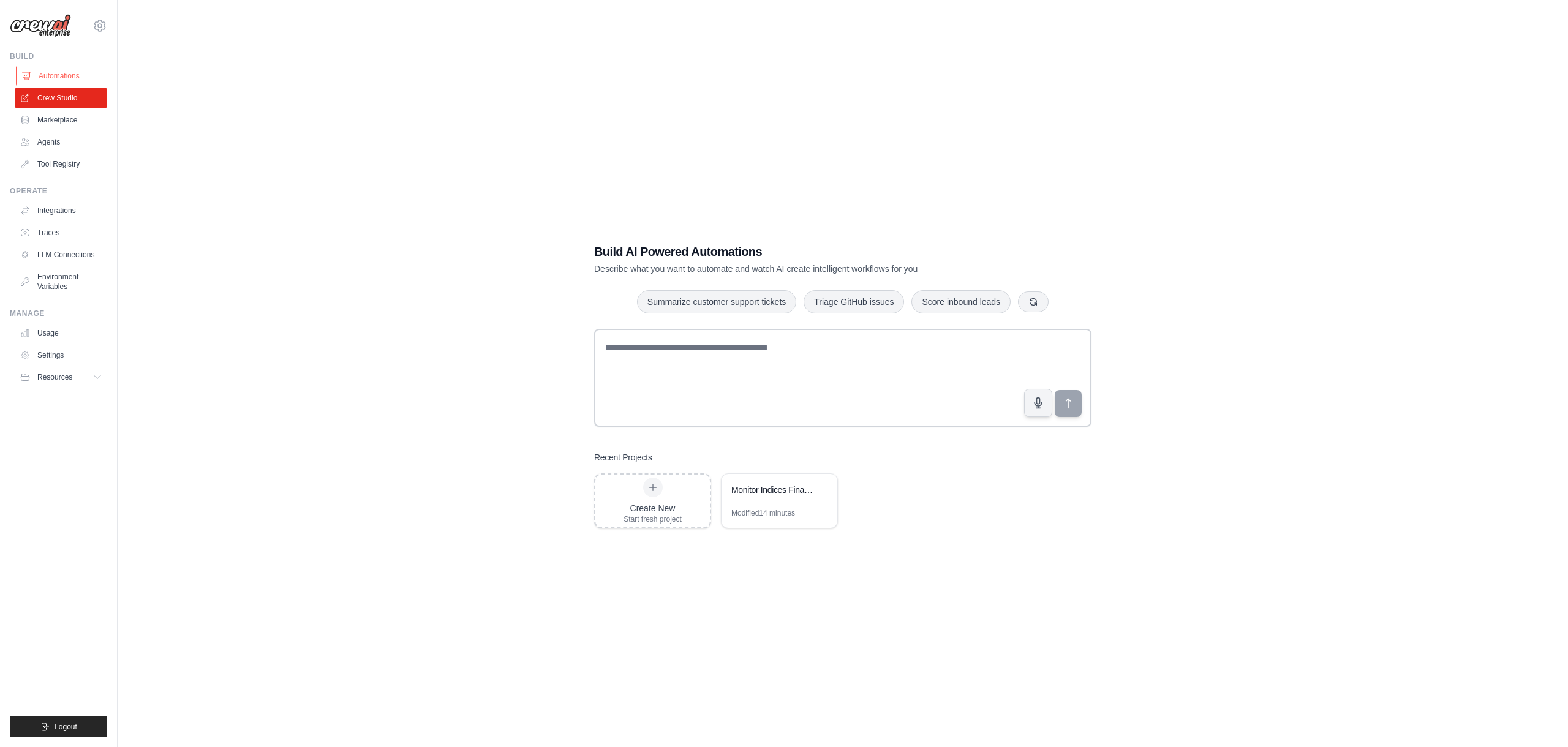
click at [56, 83] on link "Automations" at bounding box center [61, 76] width 92 height 20
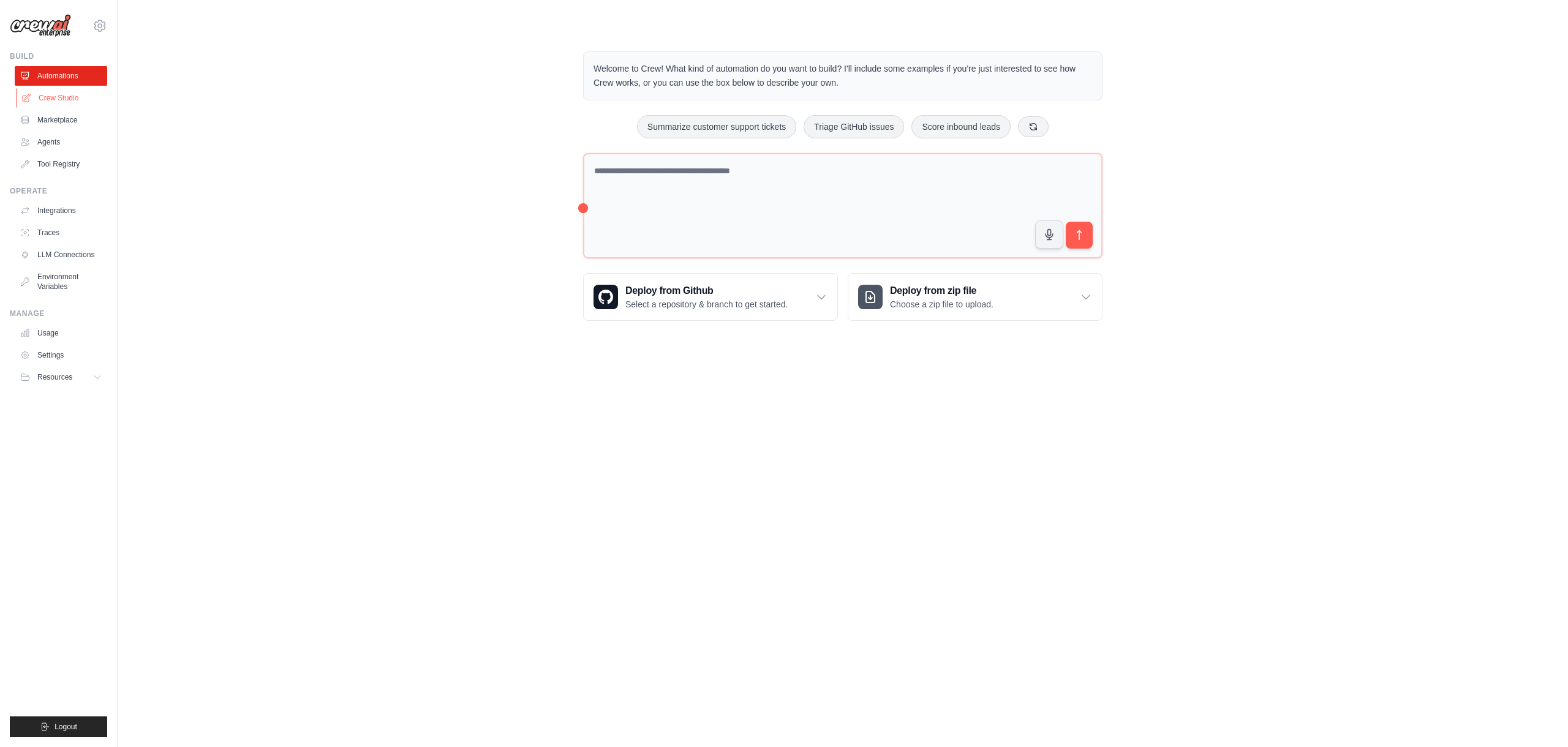
click at [58, 98] on link "Crew Studio" at bounding box center [61, 98] width 92 height 20
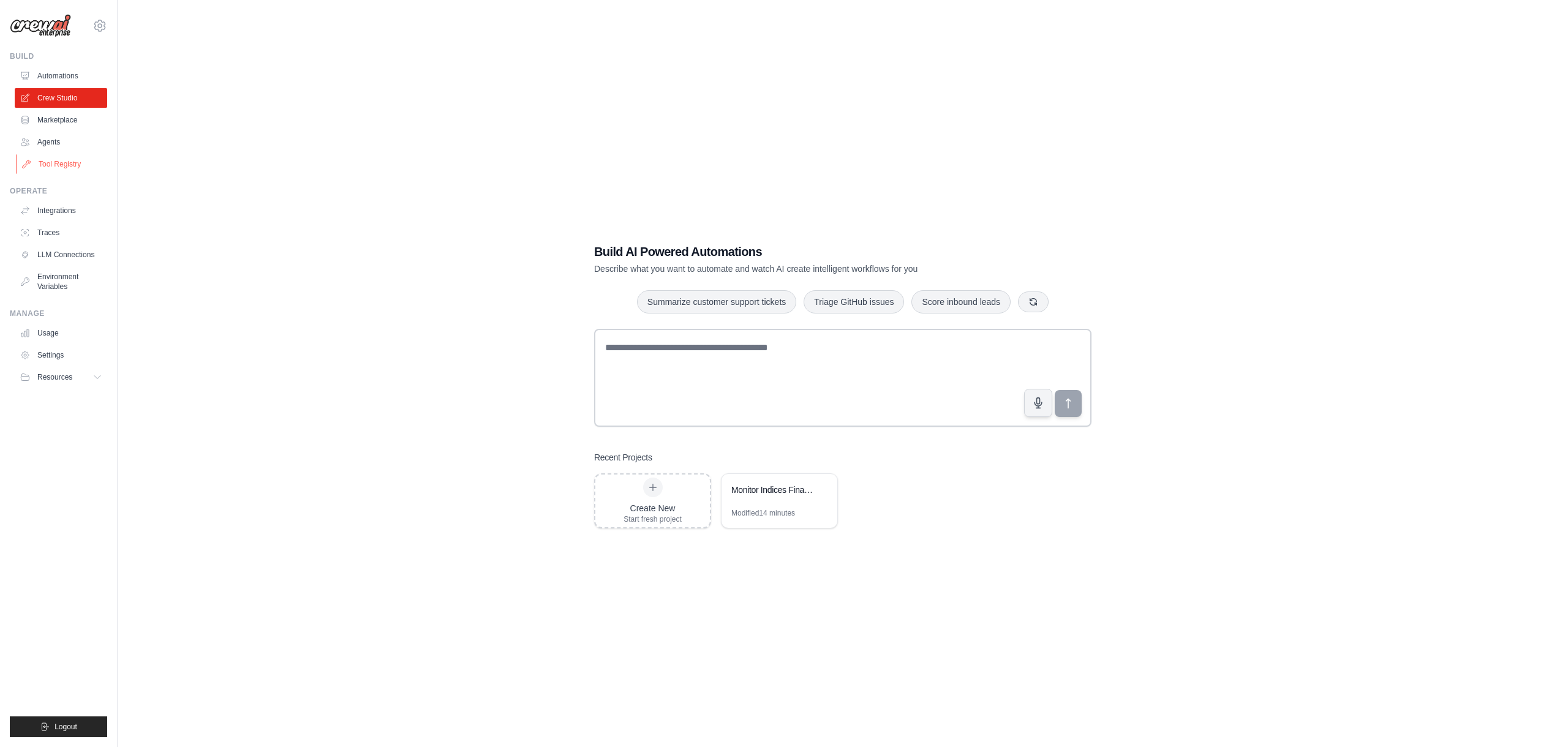
click at [67, 169] on link "Tool Registry" at bounding box center [61, 164] width 92 height 20
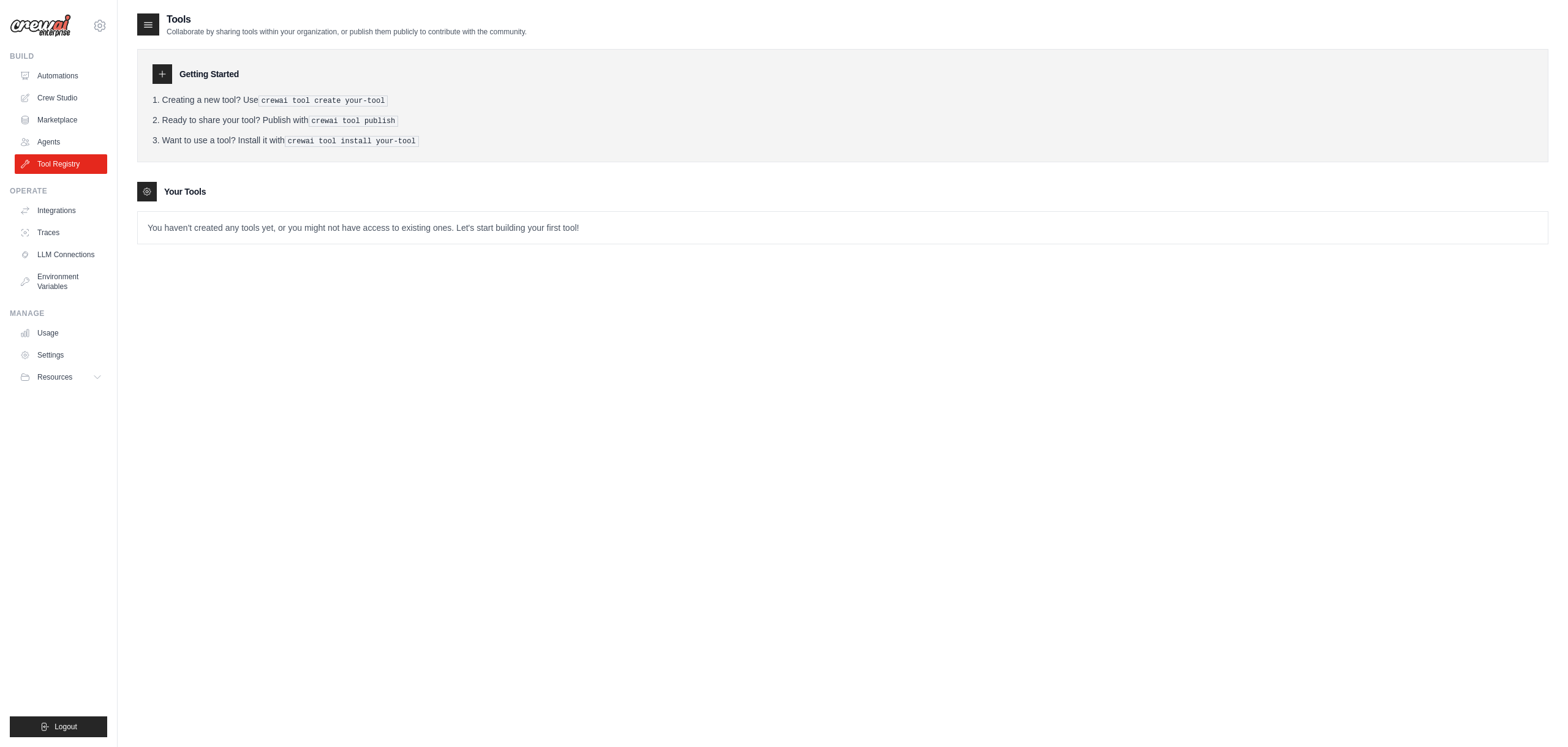
click at [175, 215] on p "You haven't created any tools yet, or you might not have access to existing one…" at bounding box center [843, 228] width 1410 height 32
click at [175, 231] on p "You haven't created any tools yet, or you might not have access to existing one…" at bounding box center [843, 228] width 1410 height 32
click at [55, 141] on link "Agents" at bounding box center [61, 142] width 92 height 20
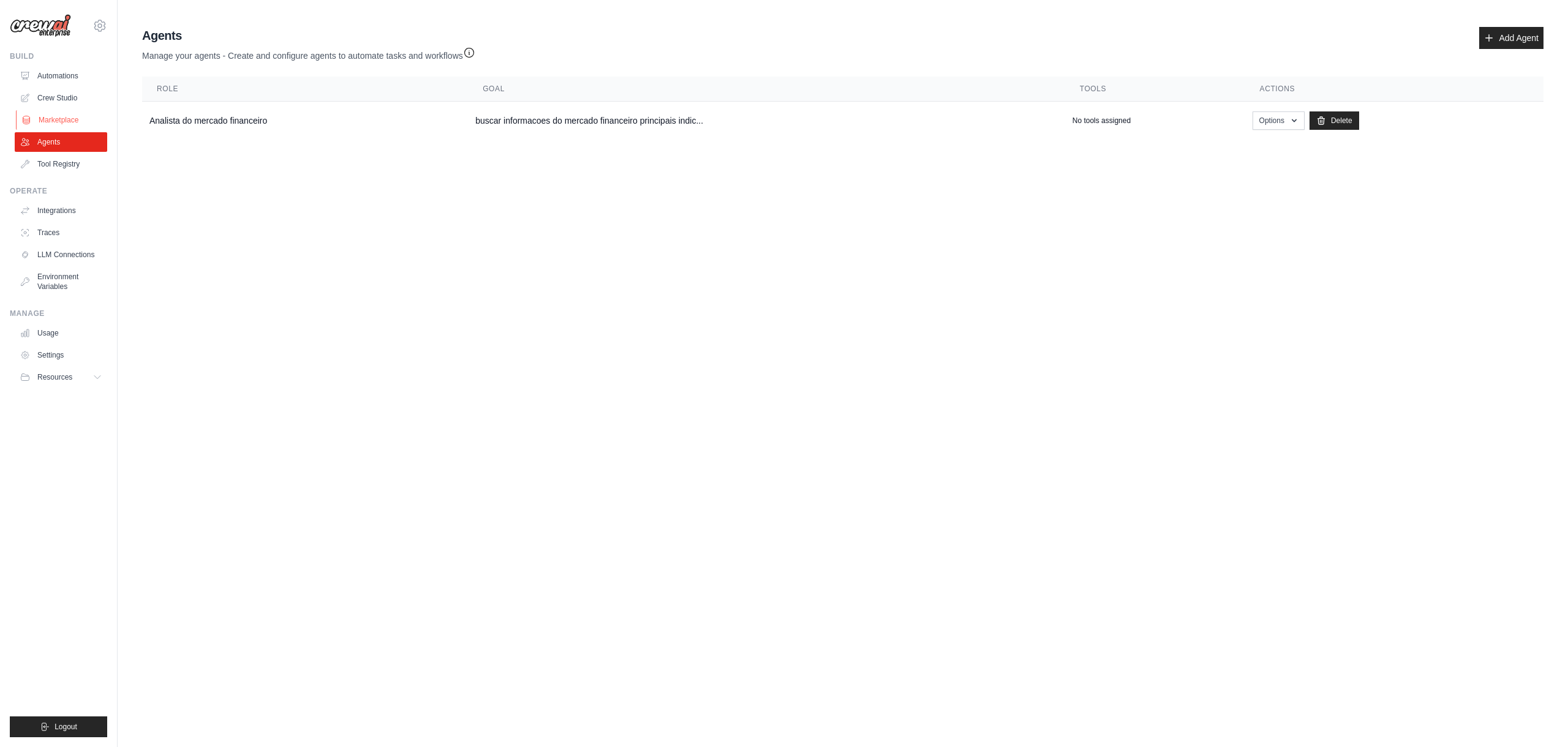
click at [52, 116] on link "Marketplace" at bounding box center [61, 120] width 92 height 20
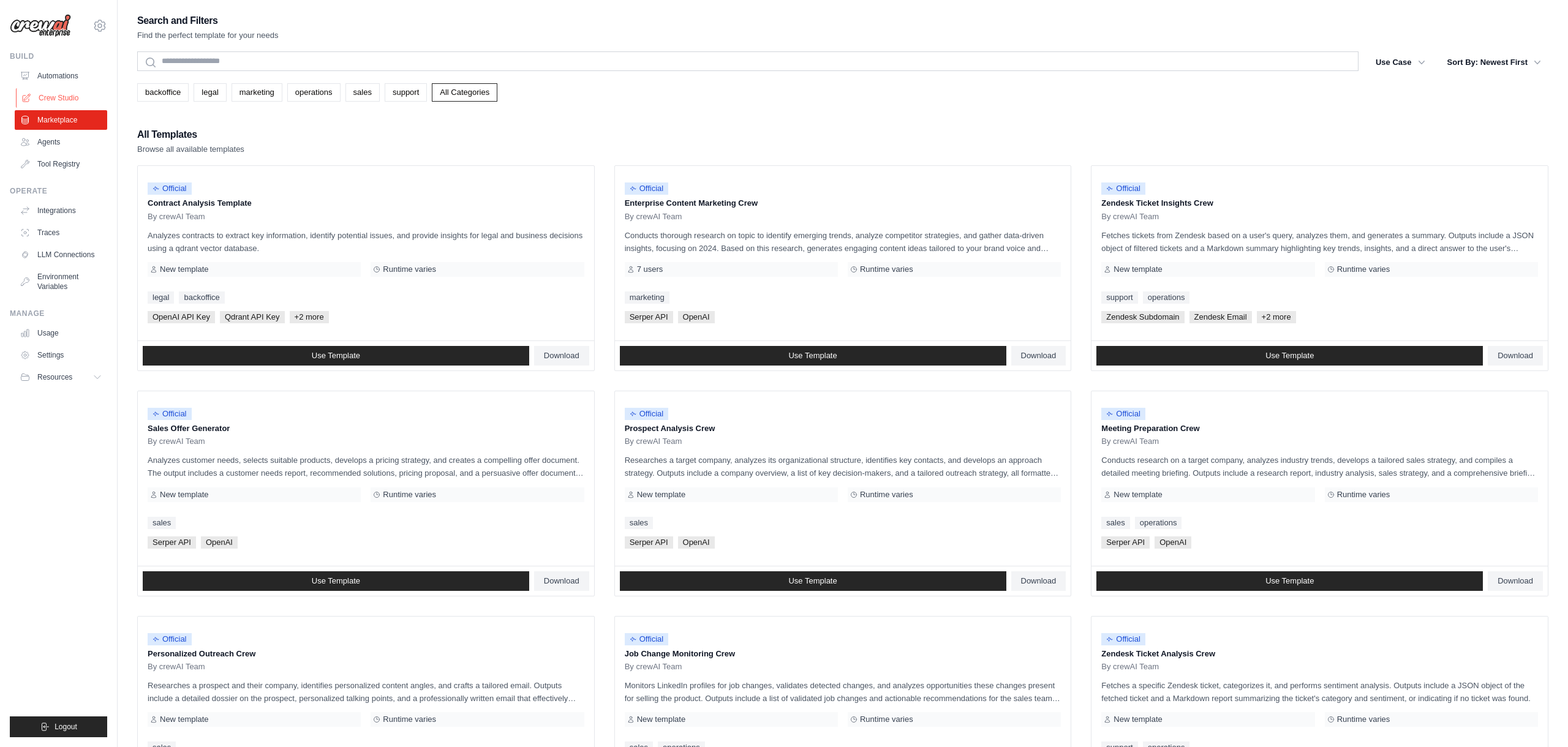
click at [49, 98] on link "Crew Studio" at bounding box center [61, 98] width 92 height 20
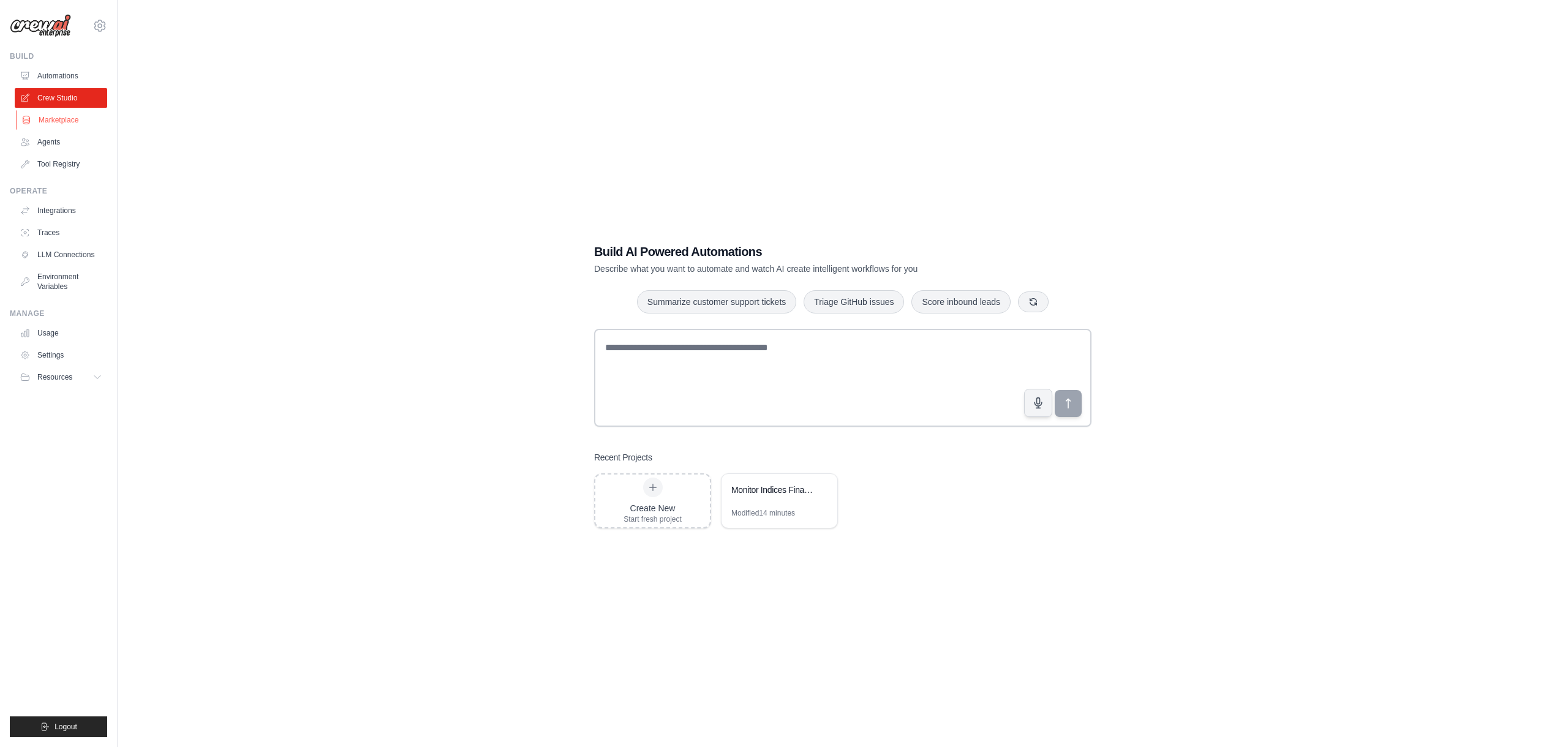
click at [52, 127] on link "Marketplace" at bounding box center [61, 120] width 92 height 20
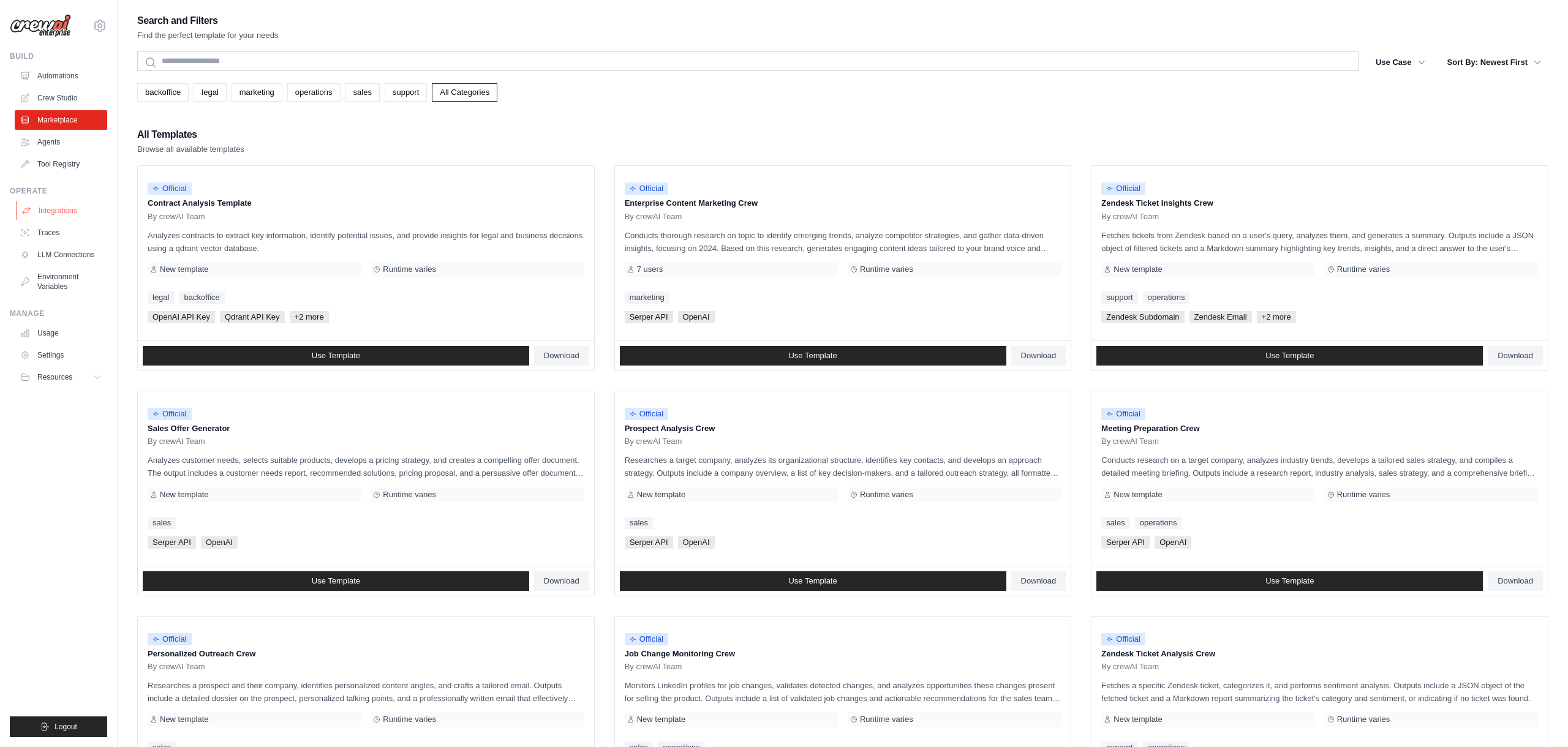
click at [64, 214] on link "Integrations" at bounding box center [61, 211] width 92 height 20
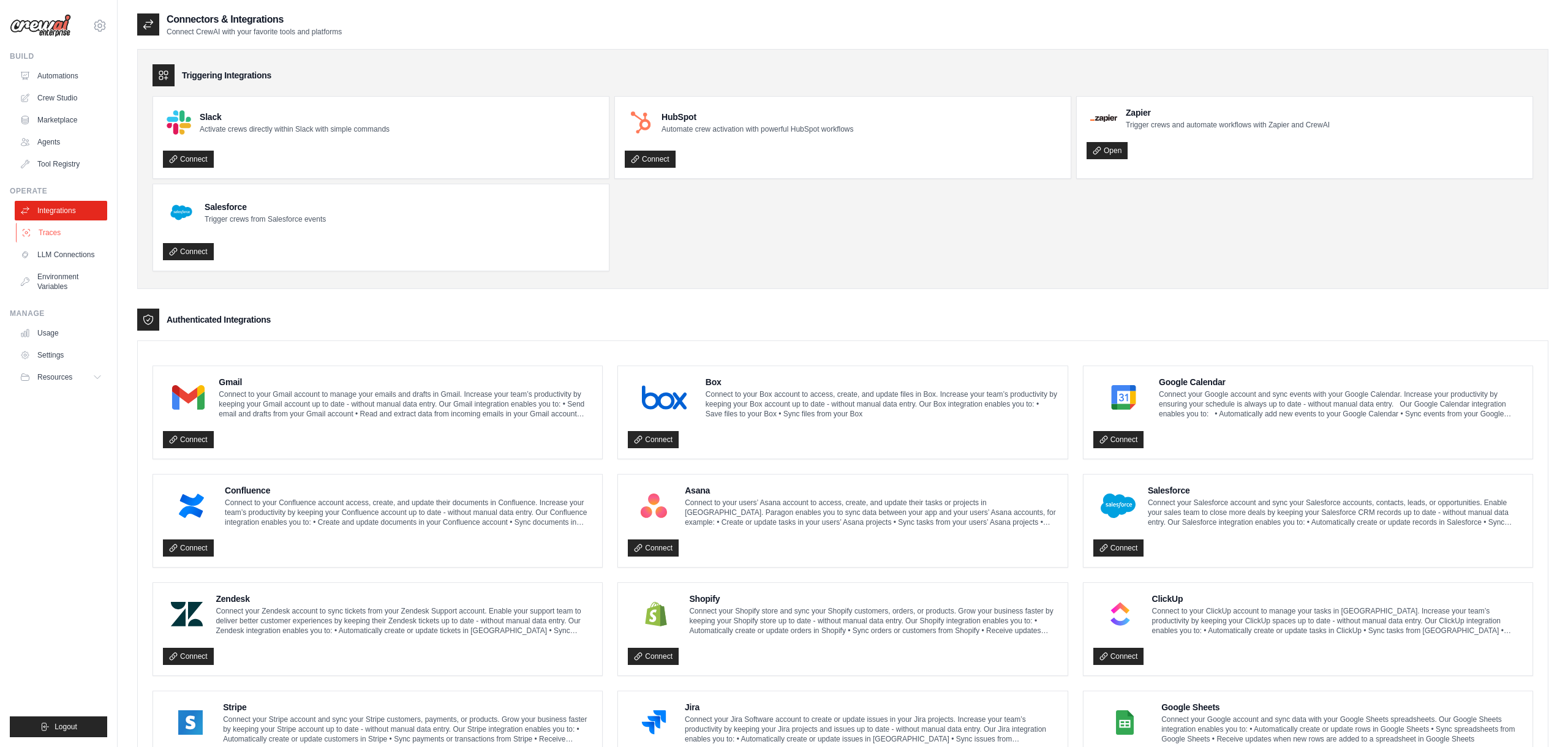
click at [52, 237] on link "Traces" at bounding box center [61, 232] width 92 height 20
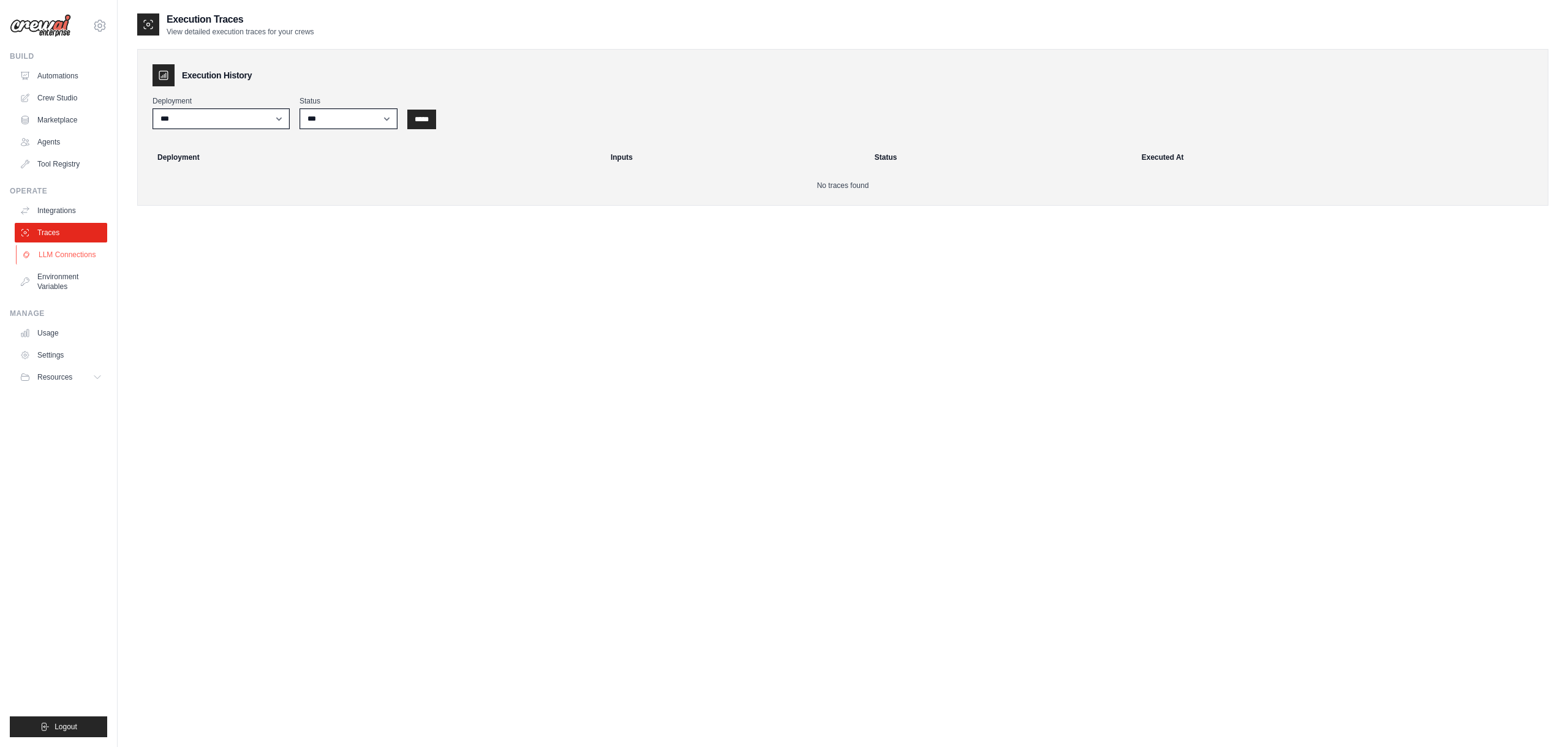
click at [58, 248] on link "LLM Connections" at bounding box center [61, 255] width 92 height 20
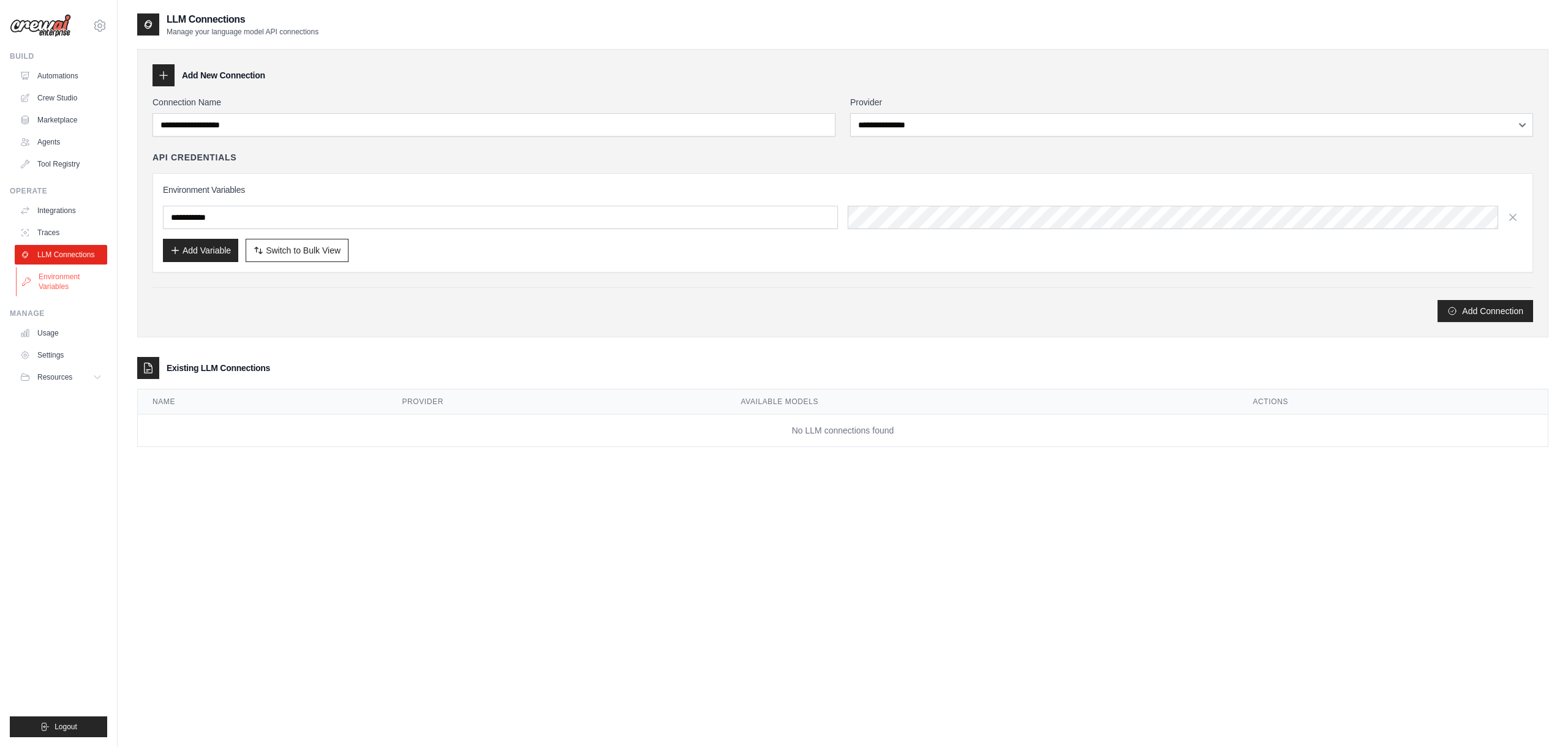
click at [63, 277] on link "Environment Variables" at bounding box center [61, 281] width 92 height 29
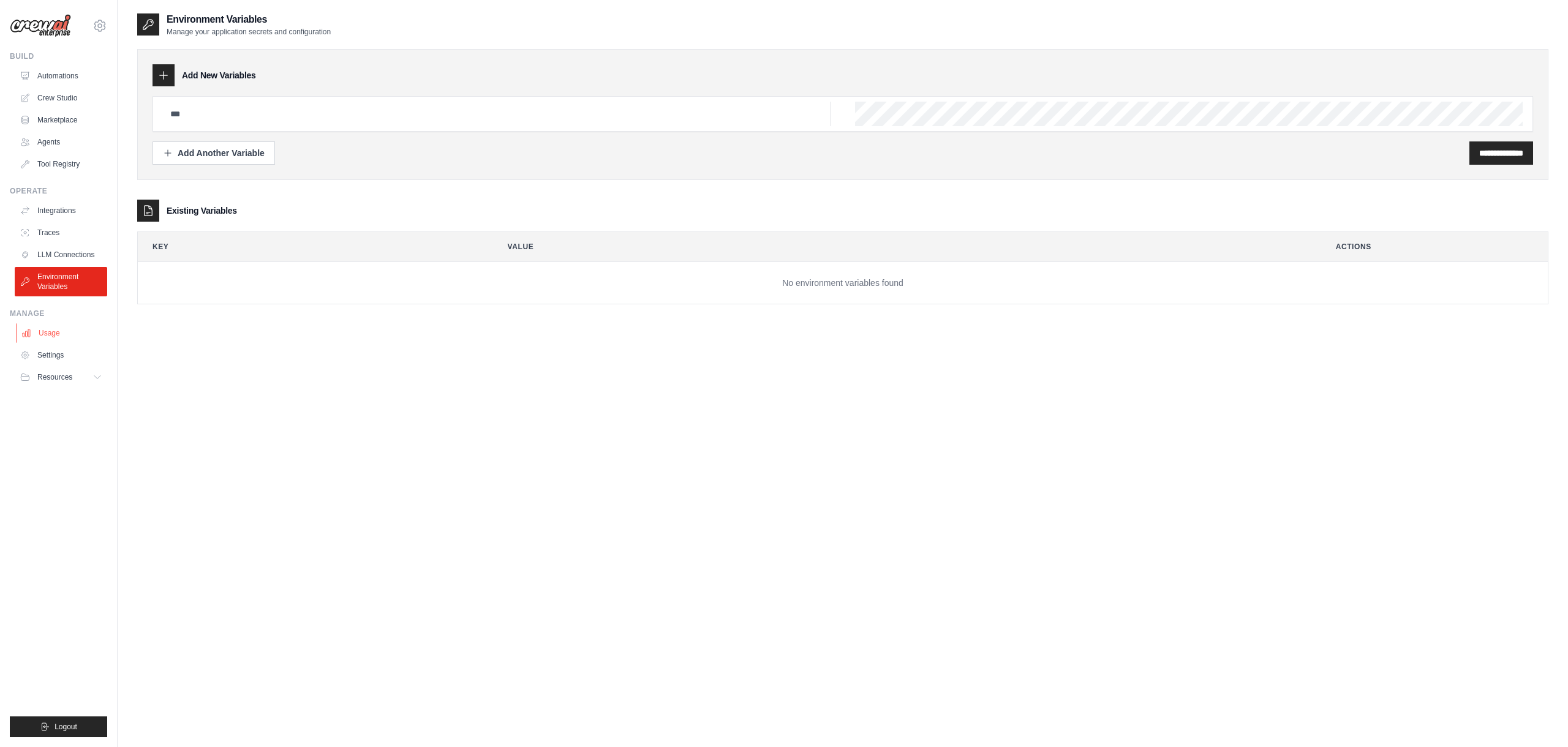
click at [57, 336] on link "Usage" at bounding box center [61, 333] width 92 height 20
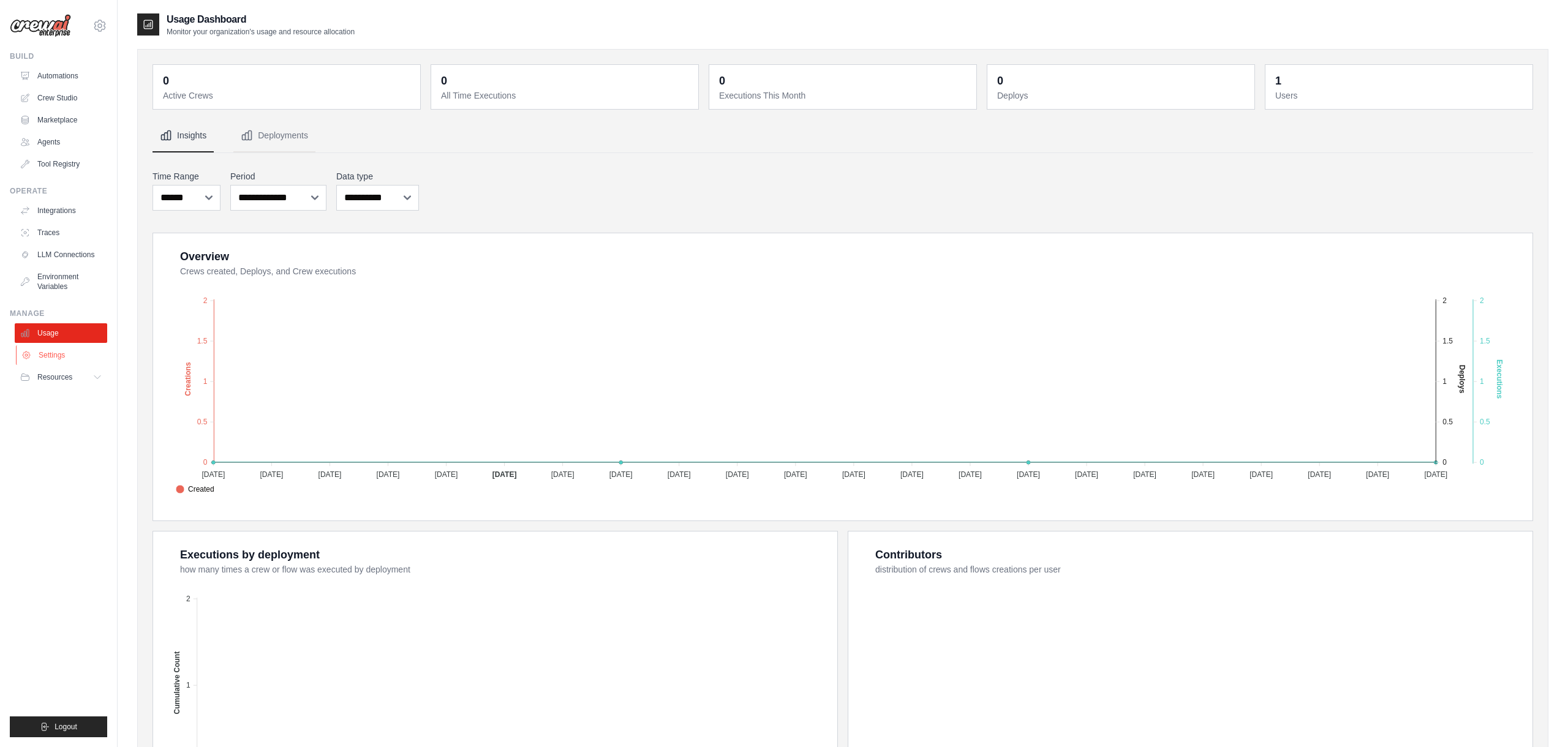
click at [55, 352] on link "Settings" at bounding box center [61, 356] width 92 height 20
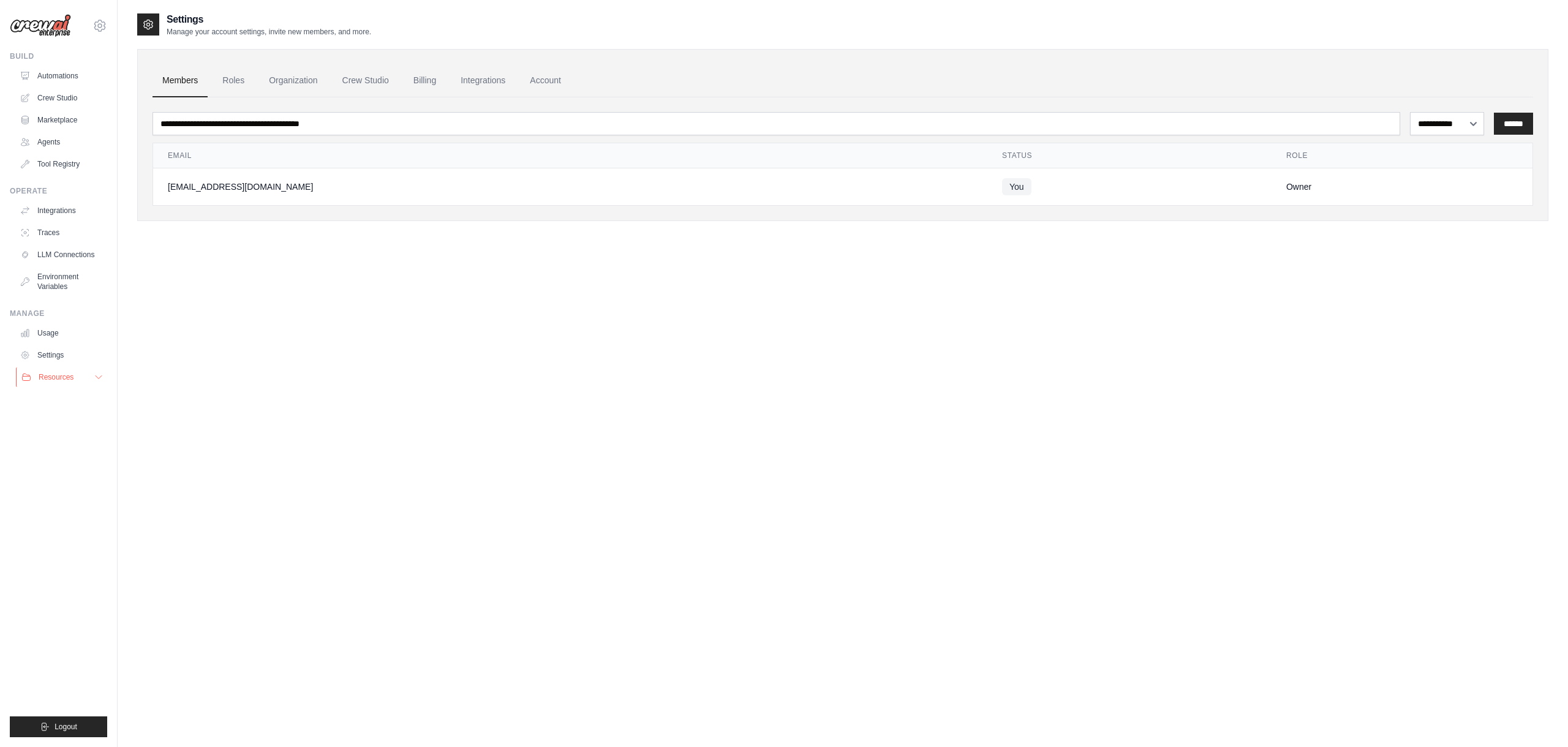
click at [59, 371] on button "Resources" at bounding box center [61, 377] width 92 height 20
click at [63, 401] on span "Documentation" at bounding box center [68, 398] width 49 height 10
click at [55, 286] on link "Environment Variables" at bounding box center [61, 281] width 92 height 29
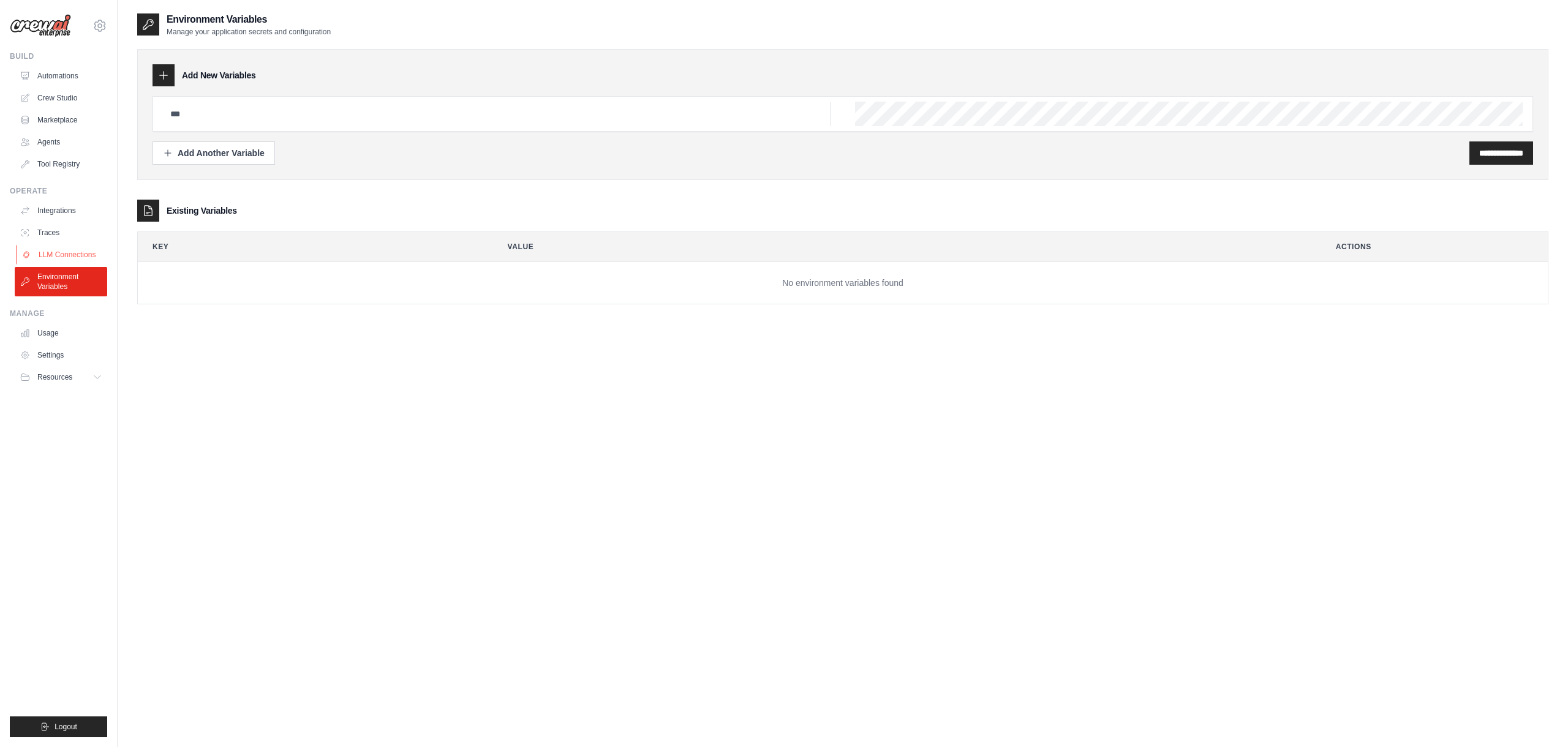
click at [54, 251] on link "LLM Connections" at bounding box center [61, 255] width 92 height 20
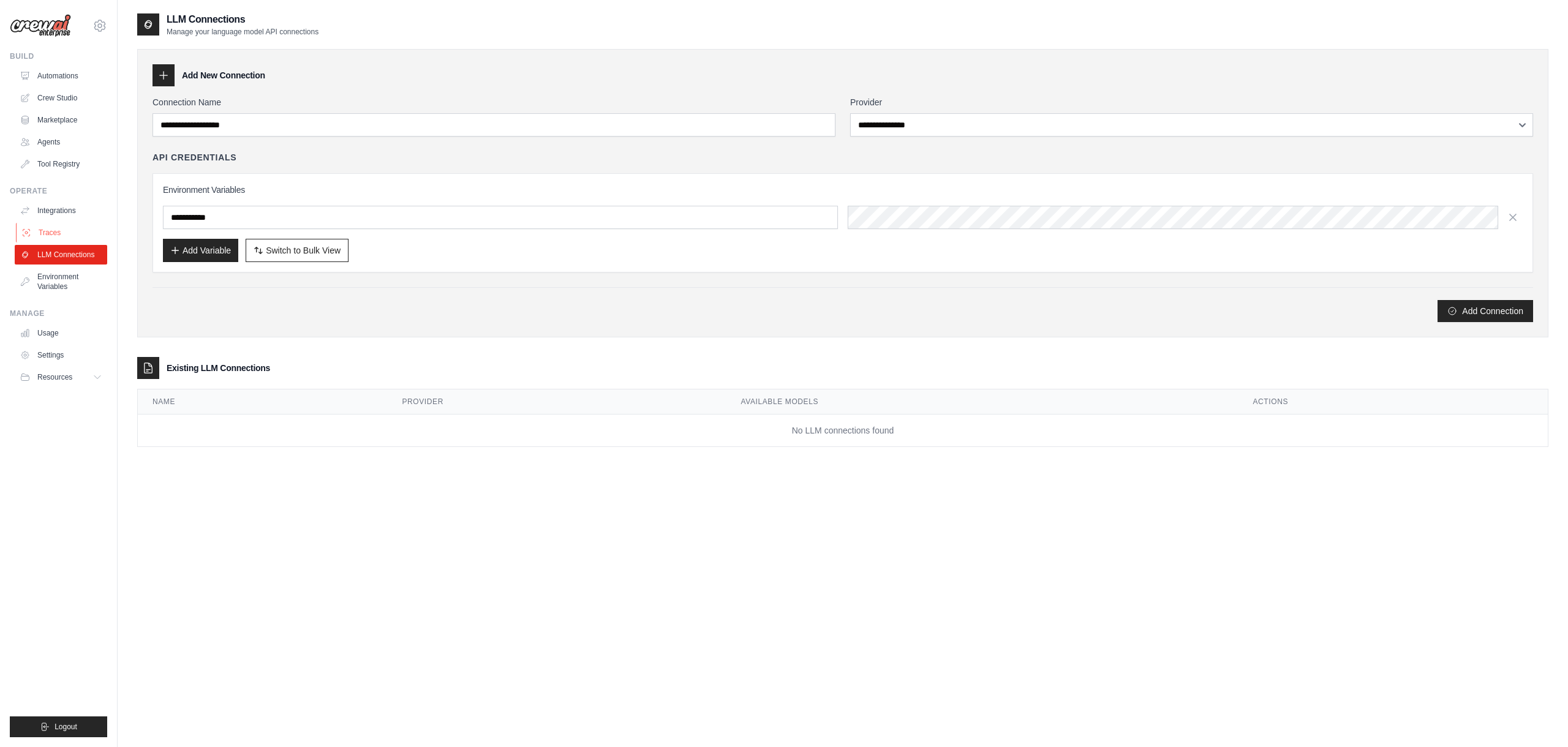
click at [50, 232] on link "Traces" at bounding box center [61, 232] width 92 height 20
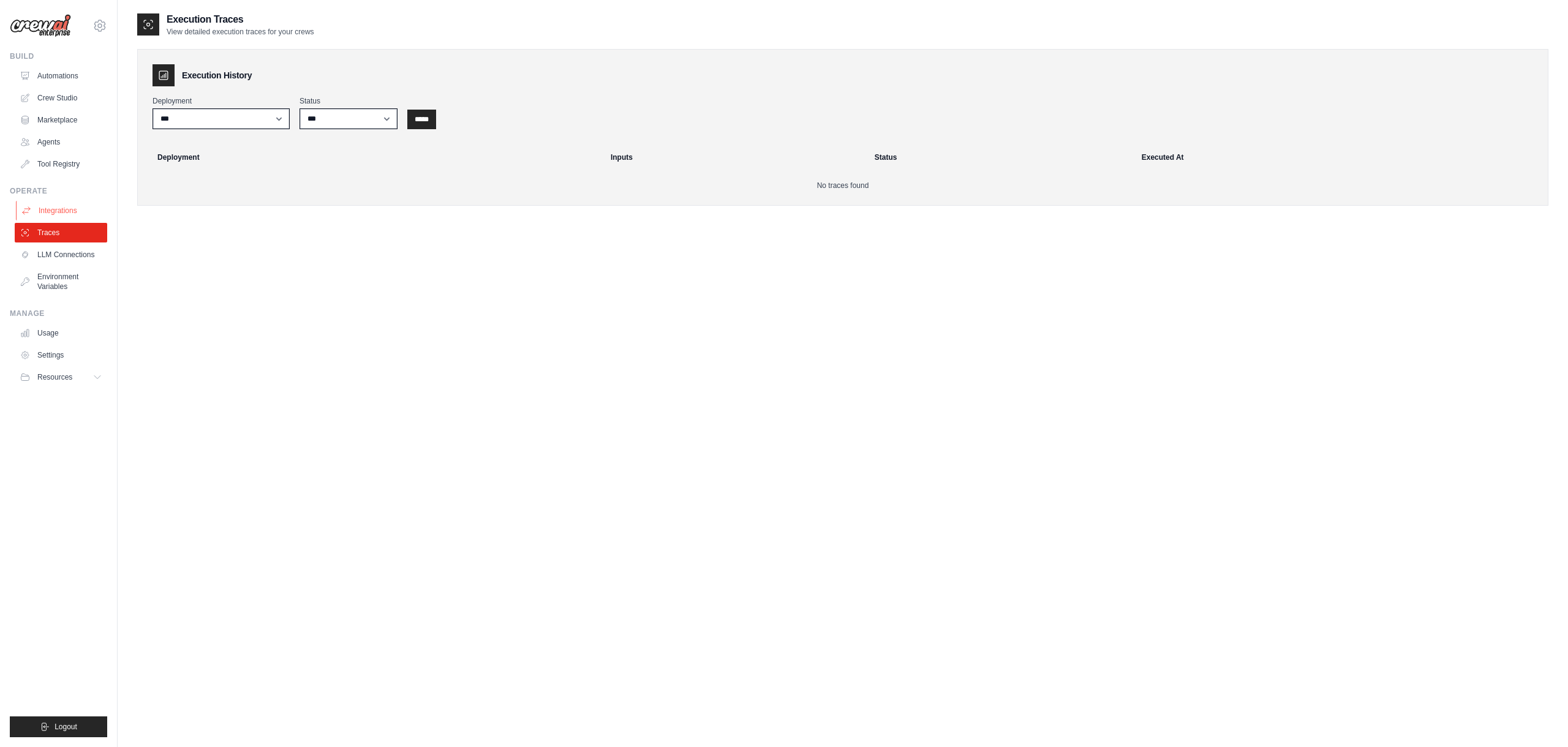
click at [61, 206] on link "Integrations" at bounding box center [61, 211] width 92 height 20
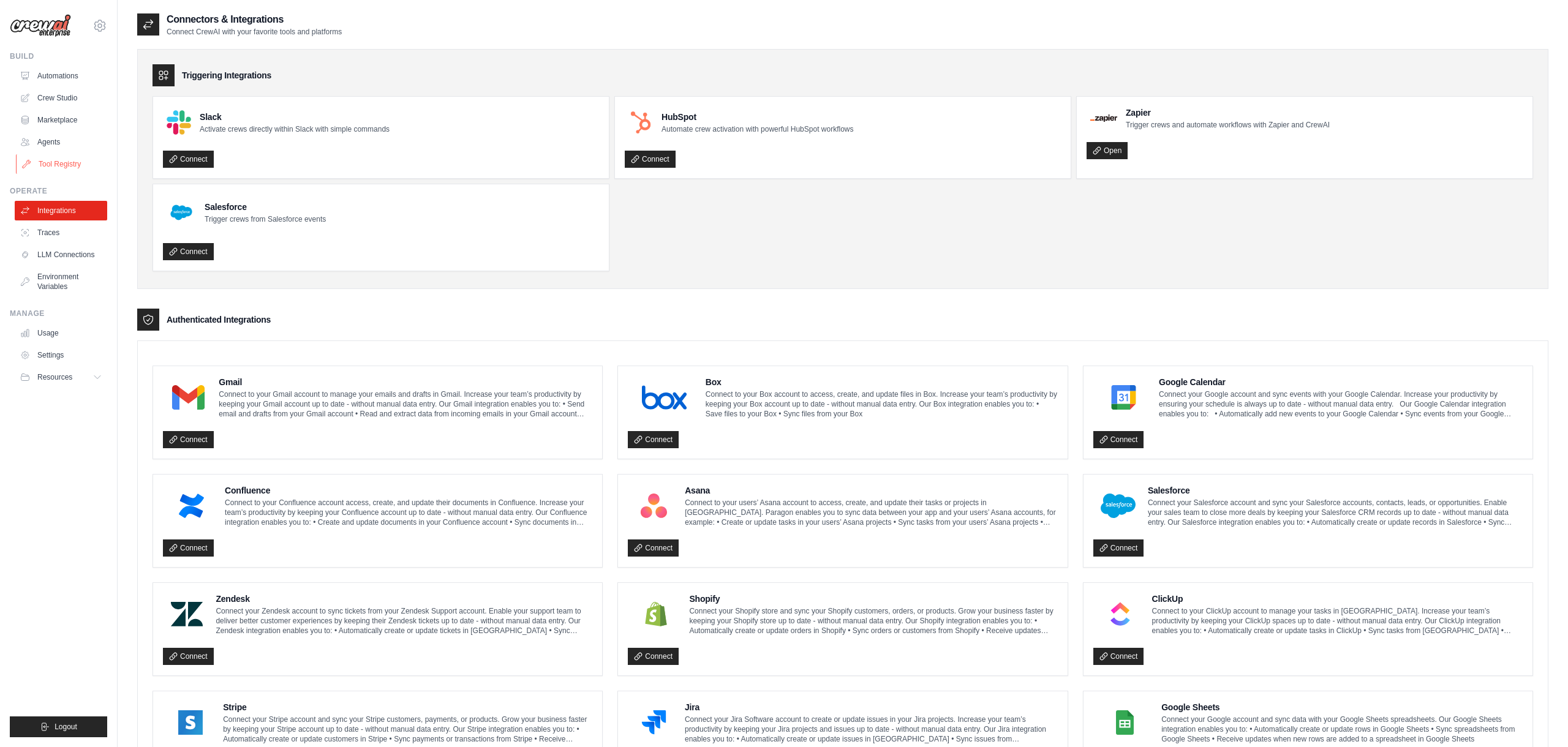
click at [55, 167] on link "Tool Registry" at bounding box center [61, 164] width 92 height 20
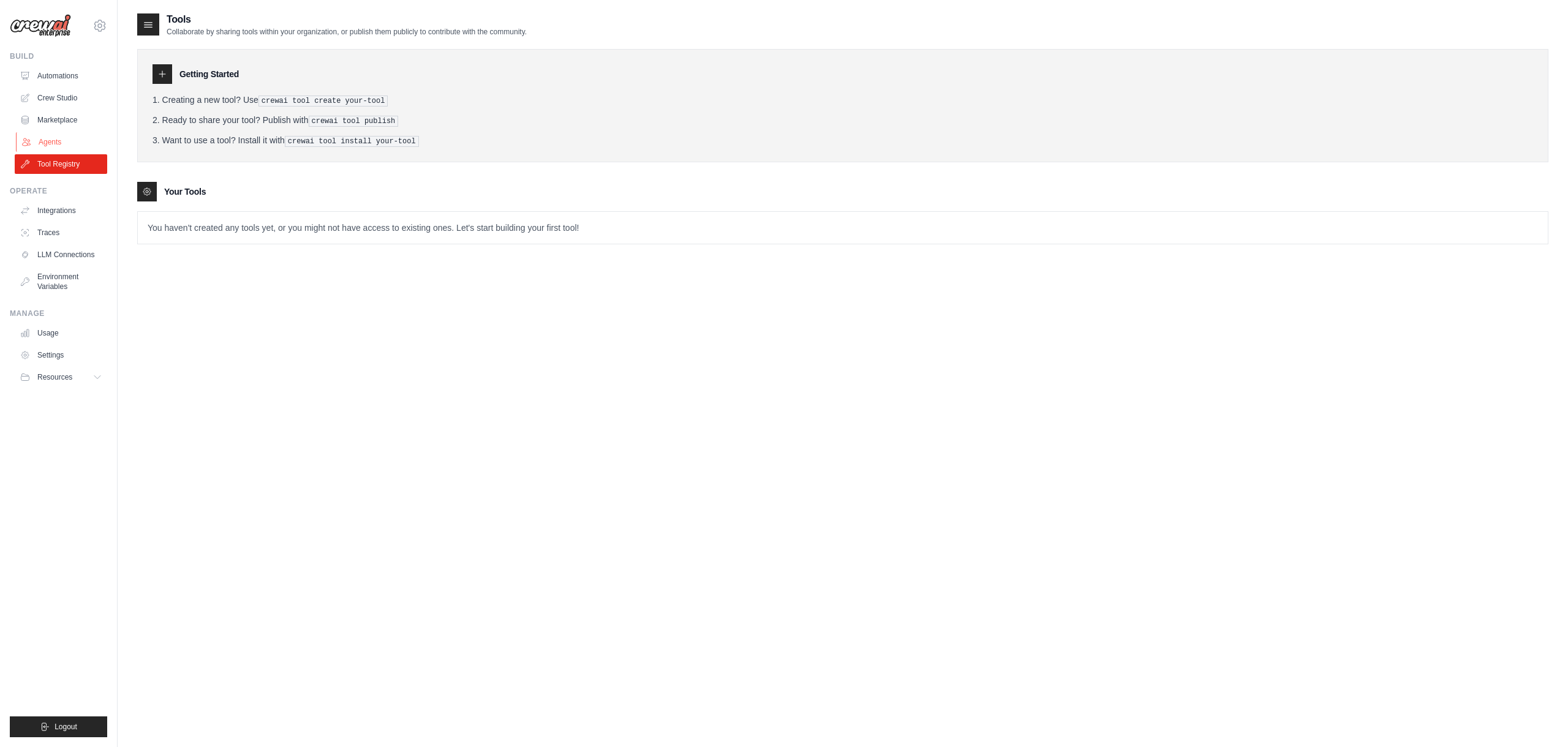
click at [55, 143] on link "Agents" at bounding box center [61, 142] width 92 height 20
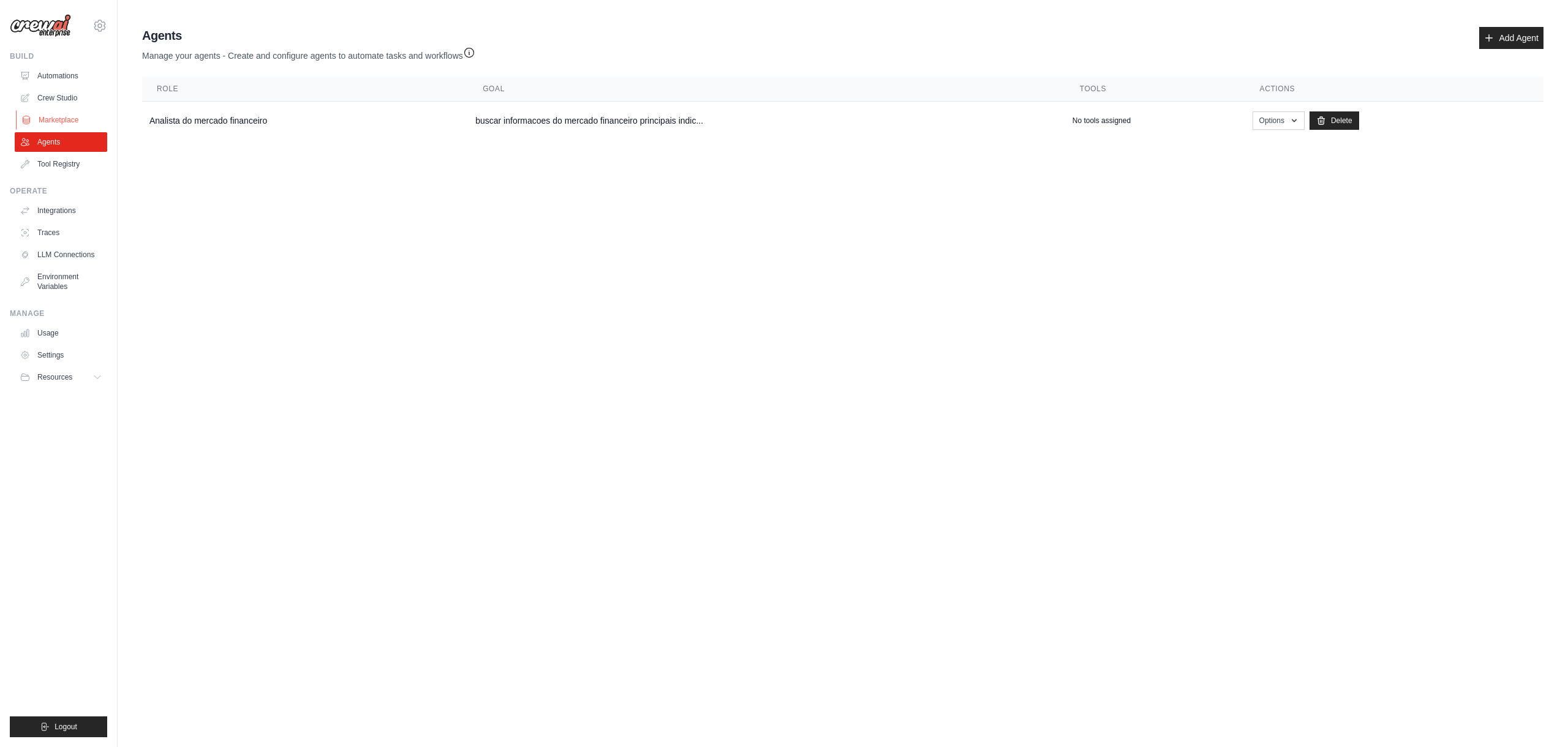
click at [52, 122] on link "Marketplace" at bounding box center [61, 120] width 92 height 20
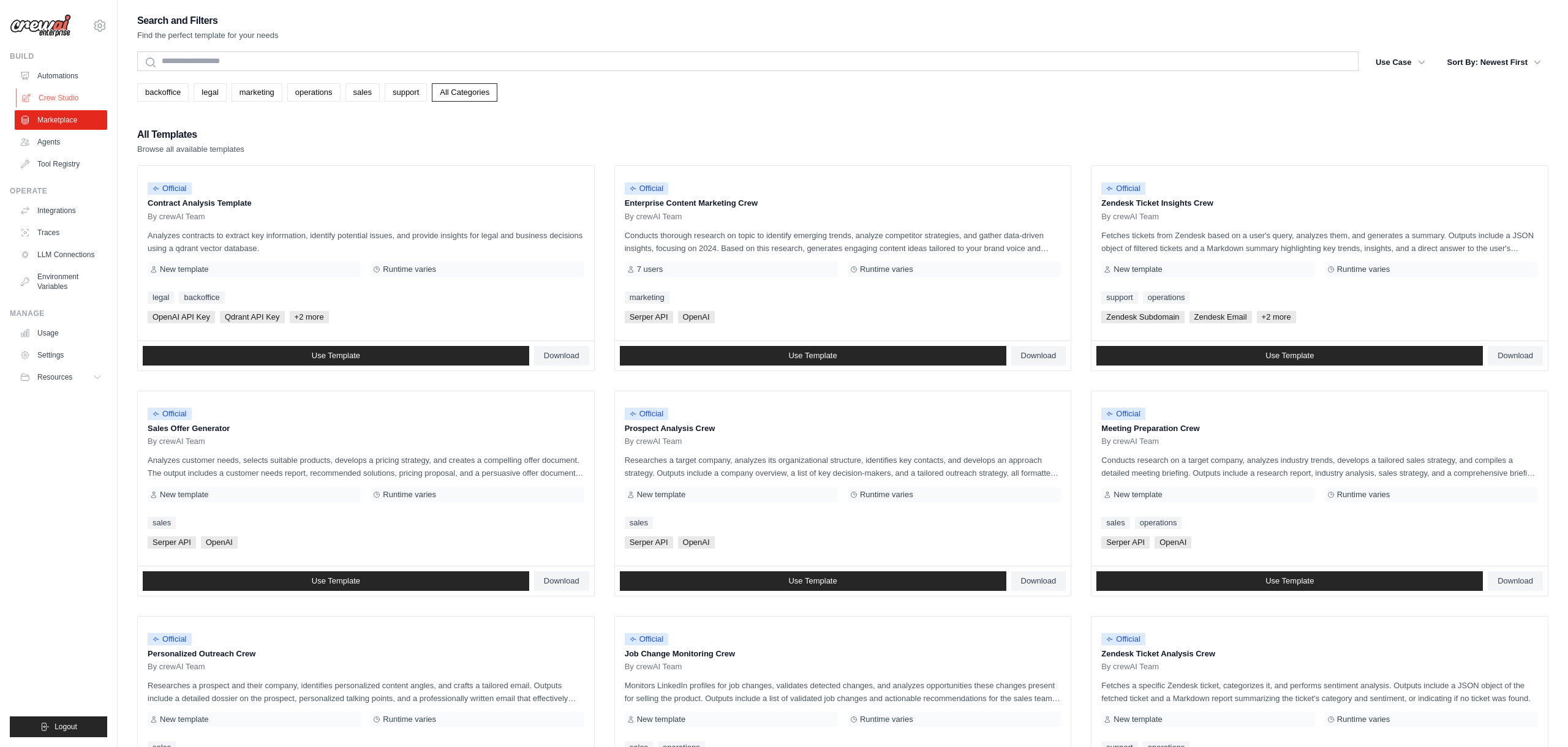
click at [52, 104] on link "Crew Studio" at bounding box center [61, 98] width 92 height 20
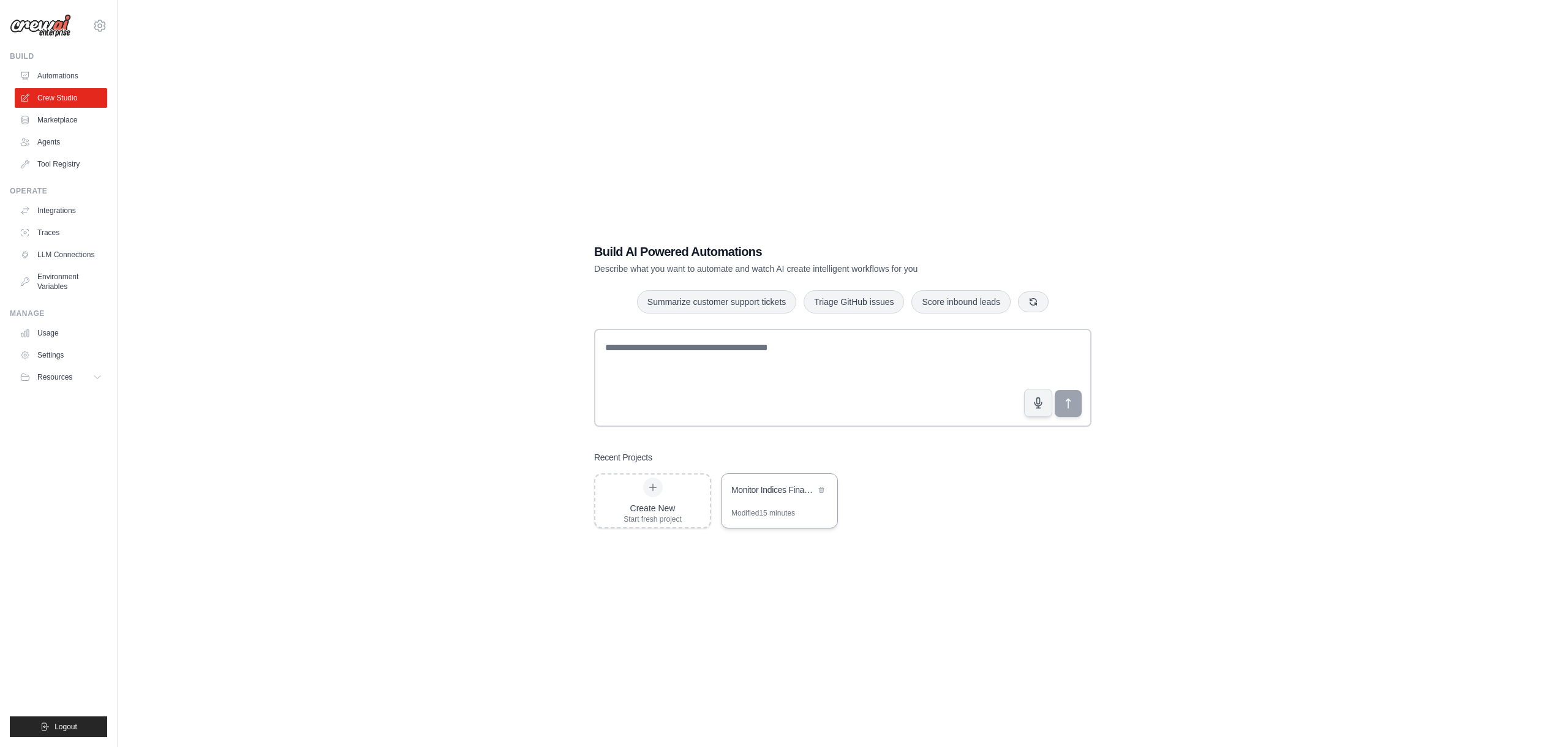
click at [768, 507] on div "Monitor Indices Financeiros Globais" at bounding box center [779, 491] width 115 height 34
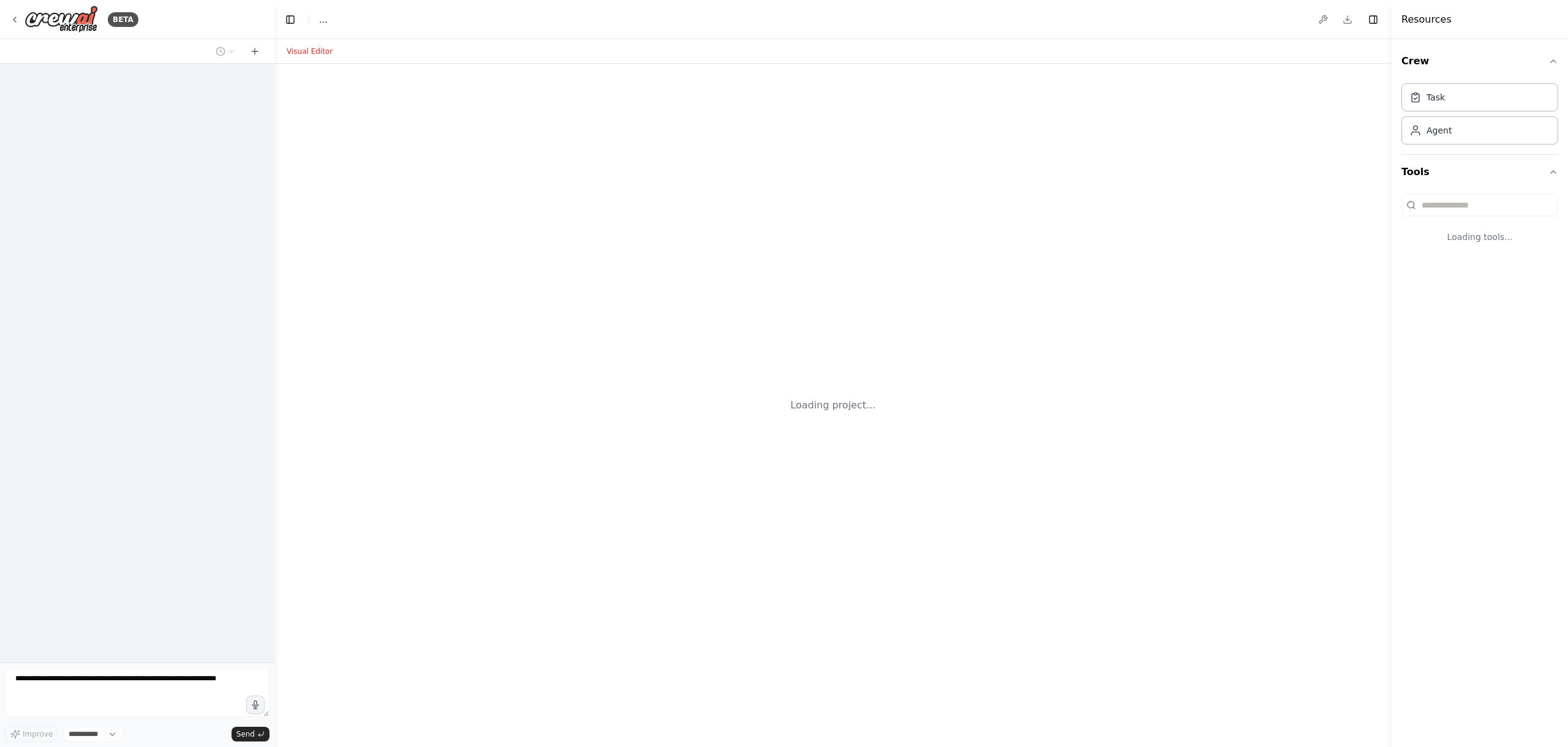
select select "****"
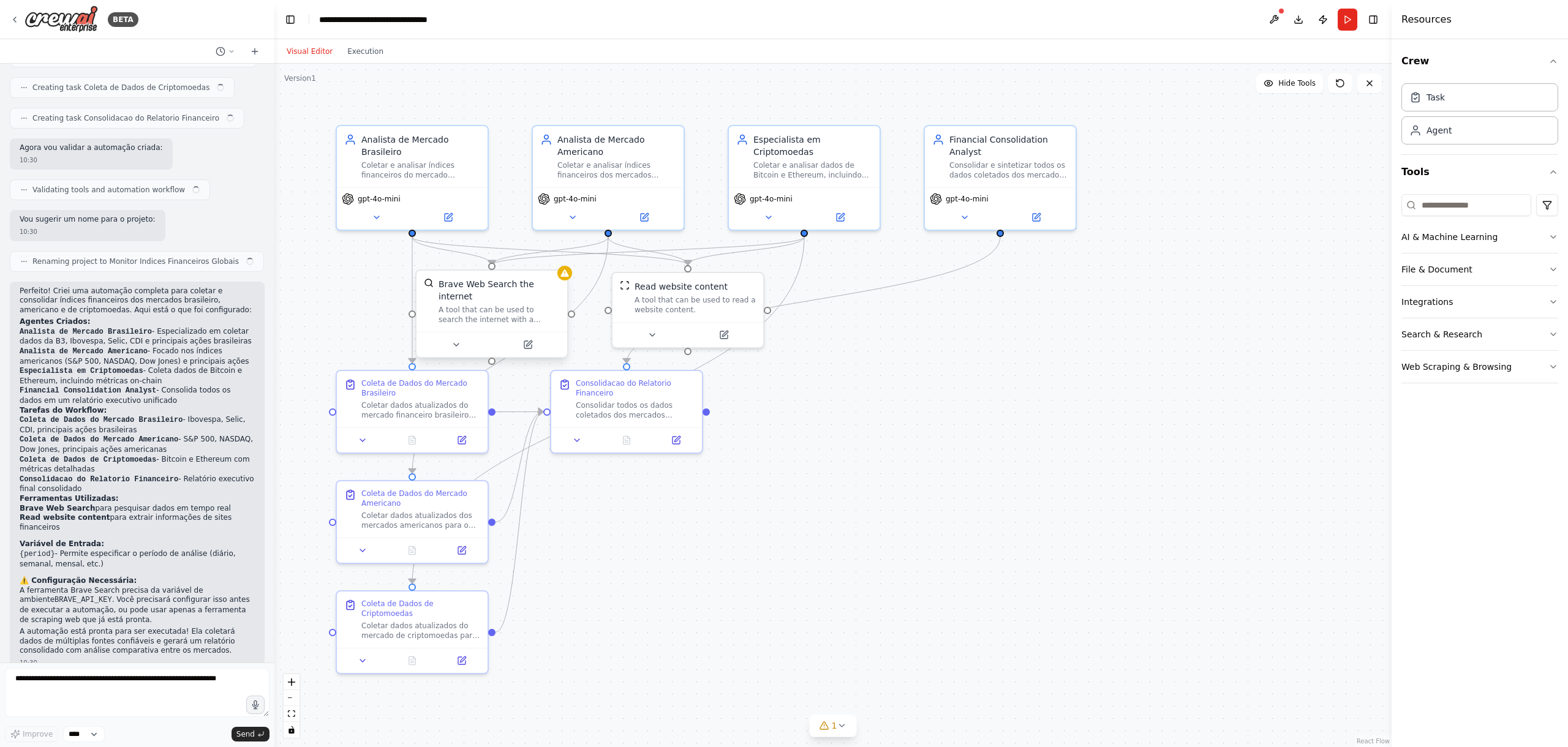
scroll to position [653, 0]
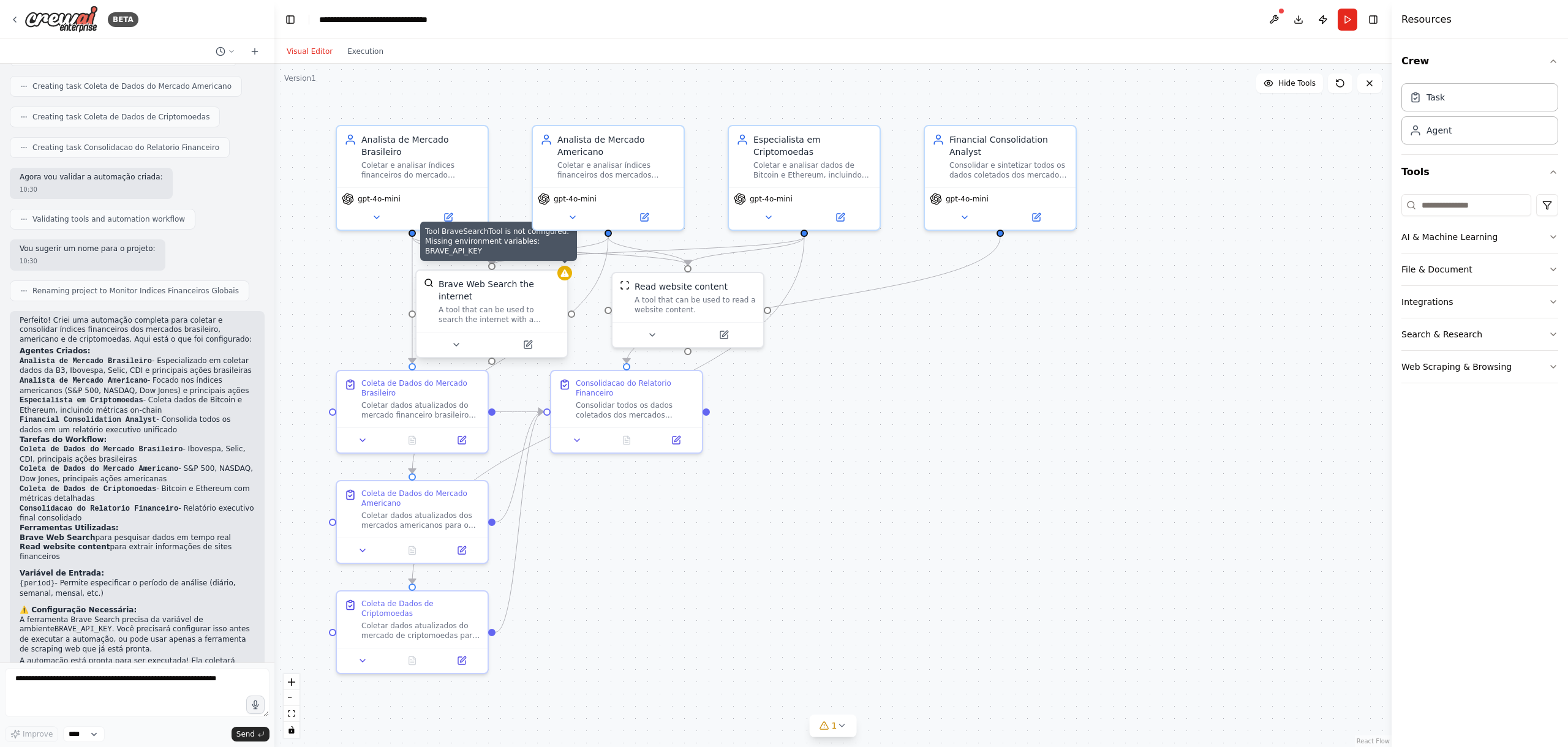
click at [566, 276] on icon at bounding box center [564, 273] width 8 height 8
click at [192, 667] on form "Improve **** Send" at bounding box center [137, 705] width 274 height 85
click at [189, 682] on textarea at bounding box center [137, 692] width 265 height 49
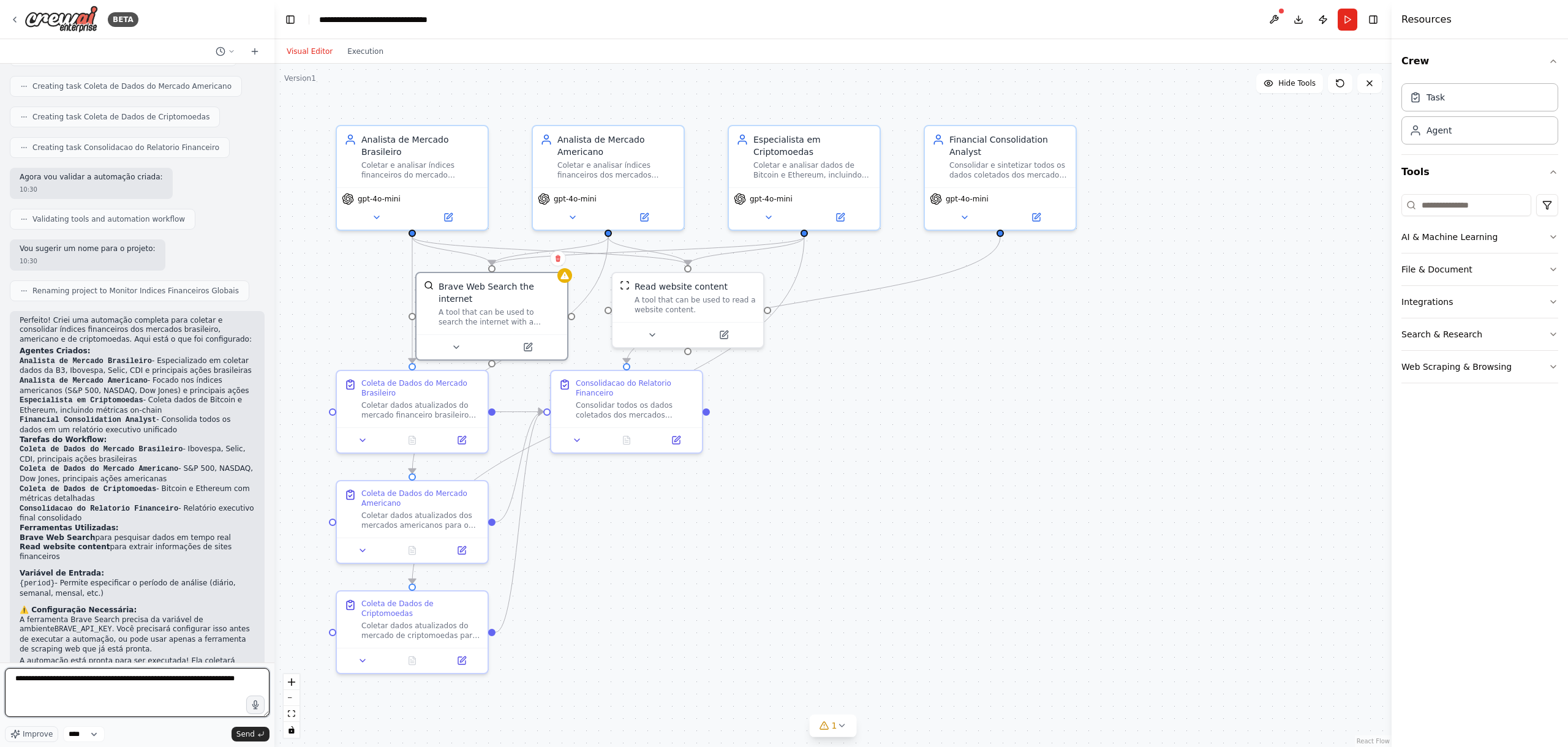
type textarea "**********"
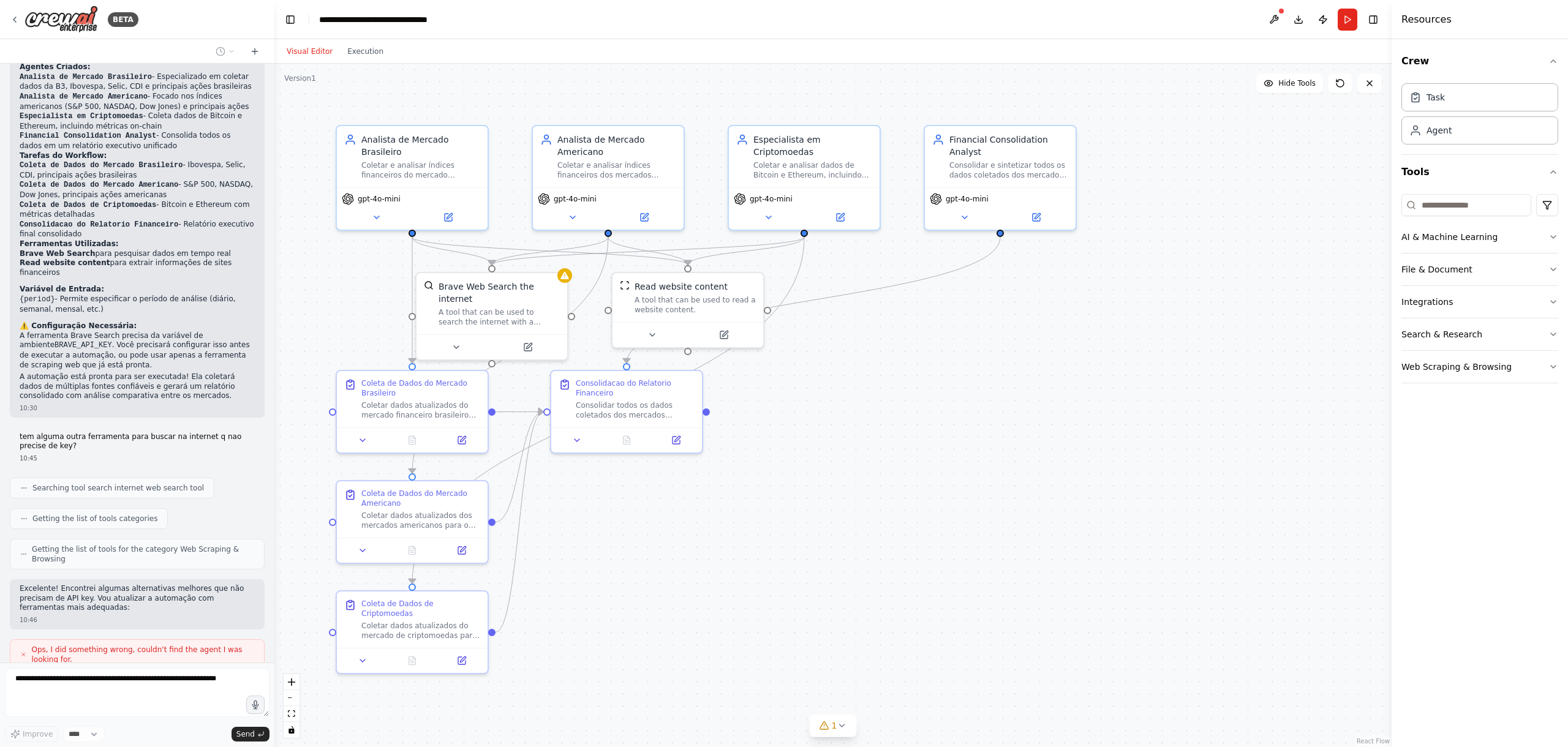
scroll to position [968, 0]
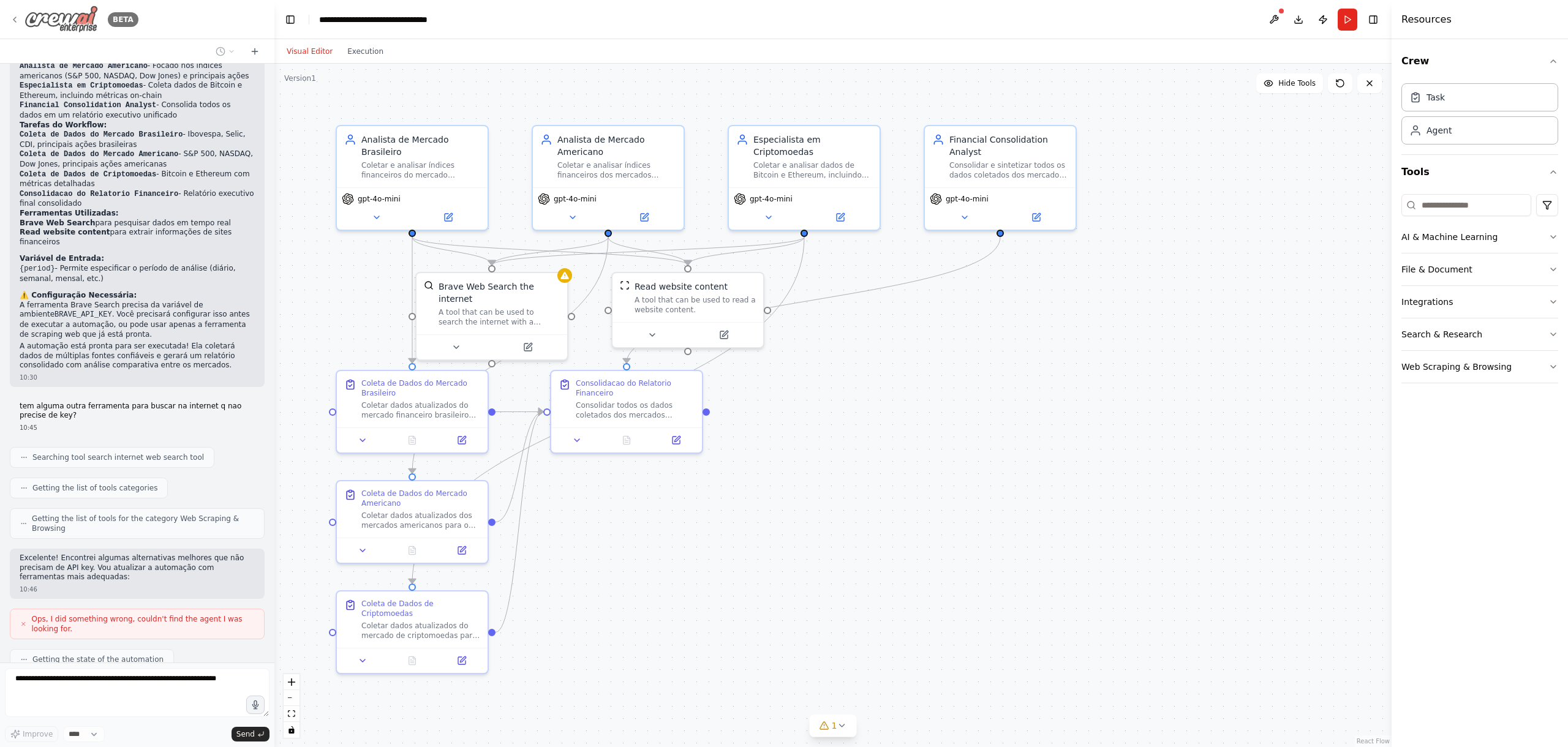
click at [14, 20] on icon at bounding box center [14, 20] width 10 height 10
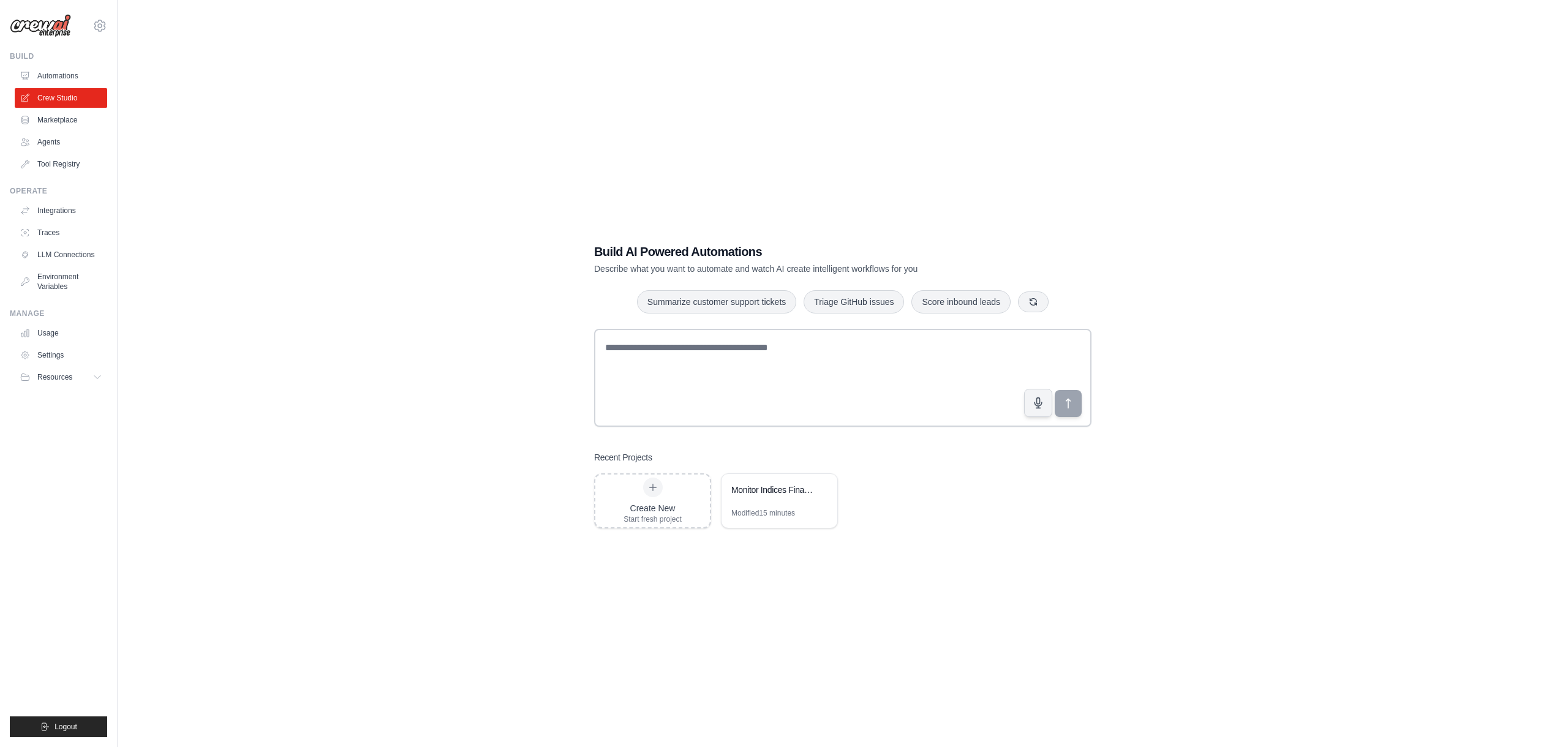
click at [760, 532] on div "Build AI Powered Automations Describe what you want to automate and watch AI cr…" at bounding box center [843, 386] width 526 height 325
click at [756, 506] on div "Monitor Indices Financeiros Globais" at bounding box center [779, 491] width 115 height 34
click at [59, 160] on link "Tool Registry" at bounding box center [61, 164] width 92 height 20
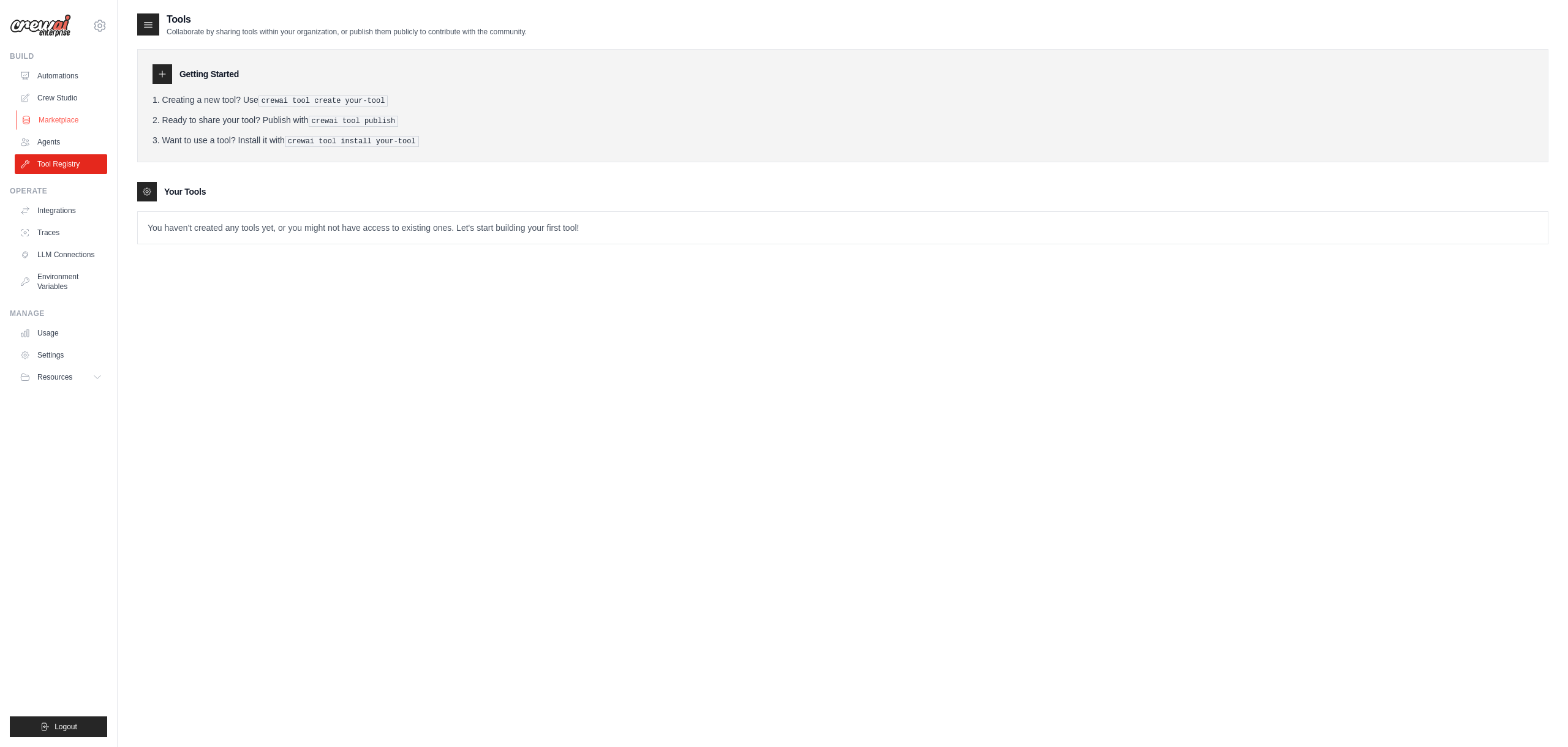
click at [57, 112] on link "Marketplace" at bounding box center [61, 120] width 92 height 20
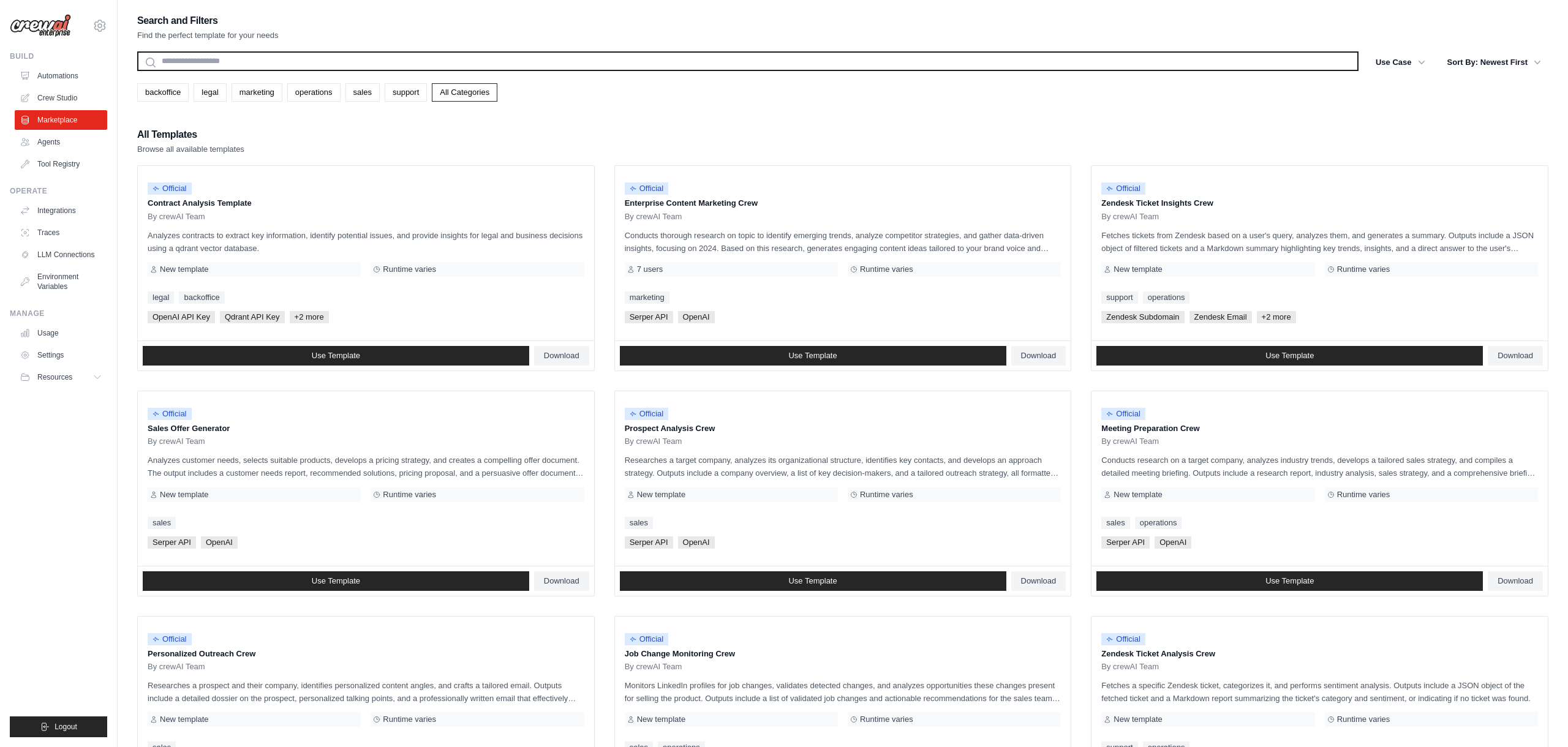
click at [325, 54] on input "text" at bounding box center [748, 62] width 1221 height 20
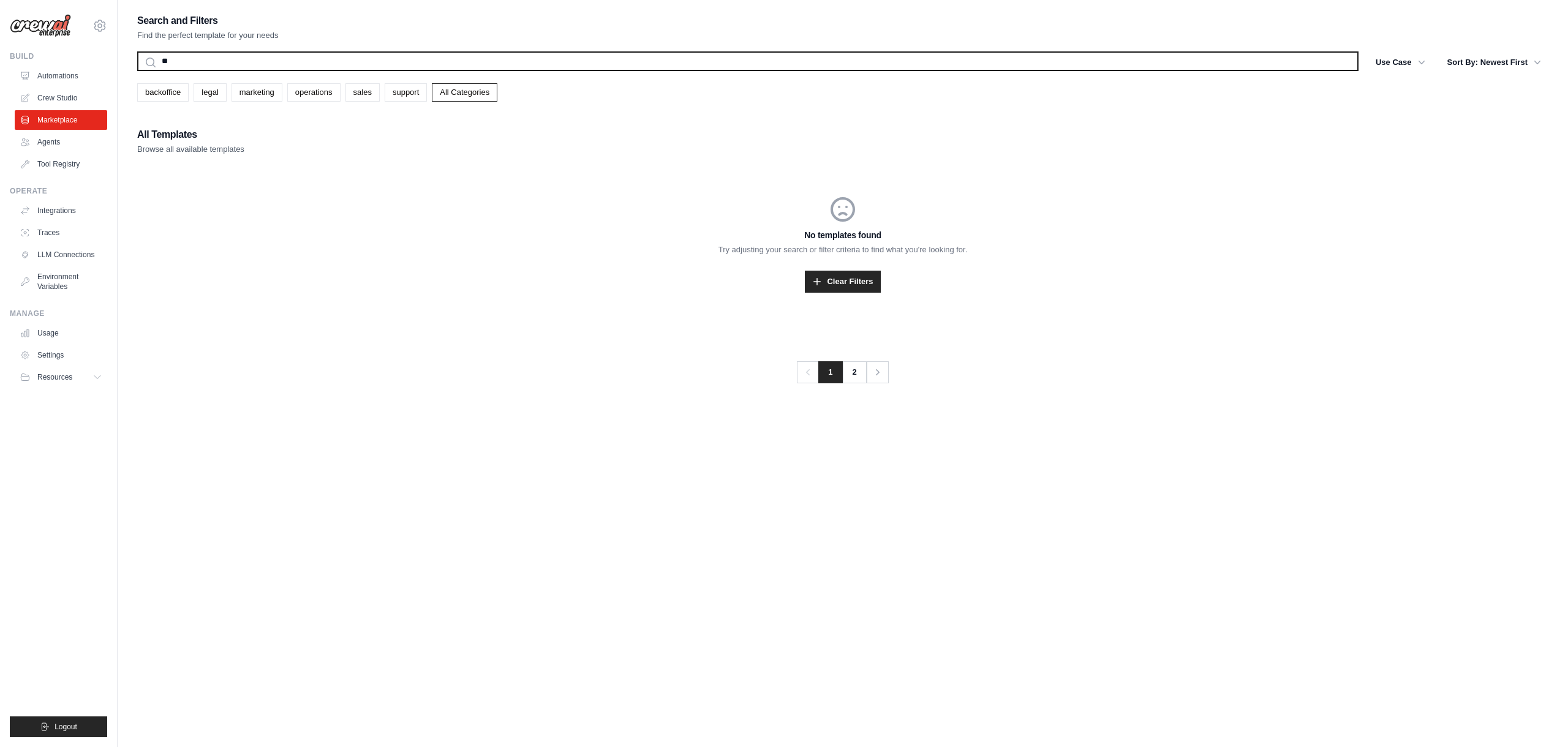
type input "*"
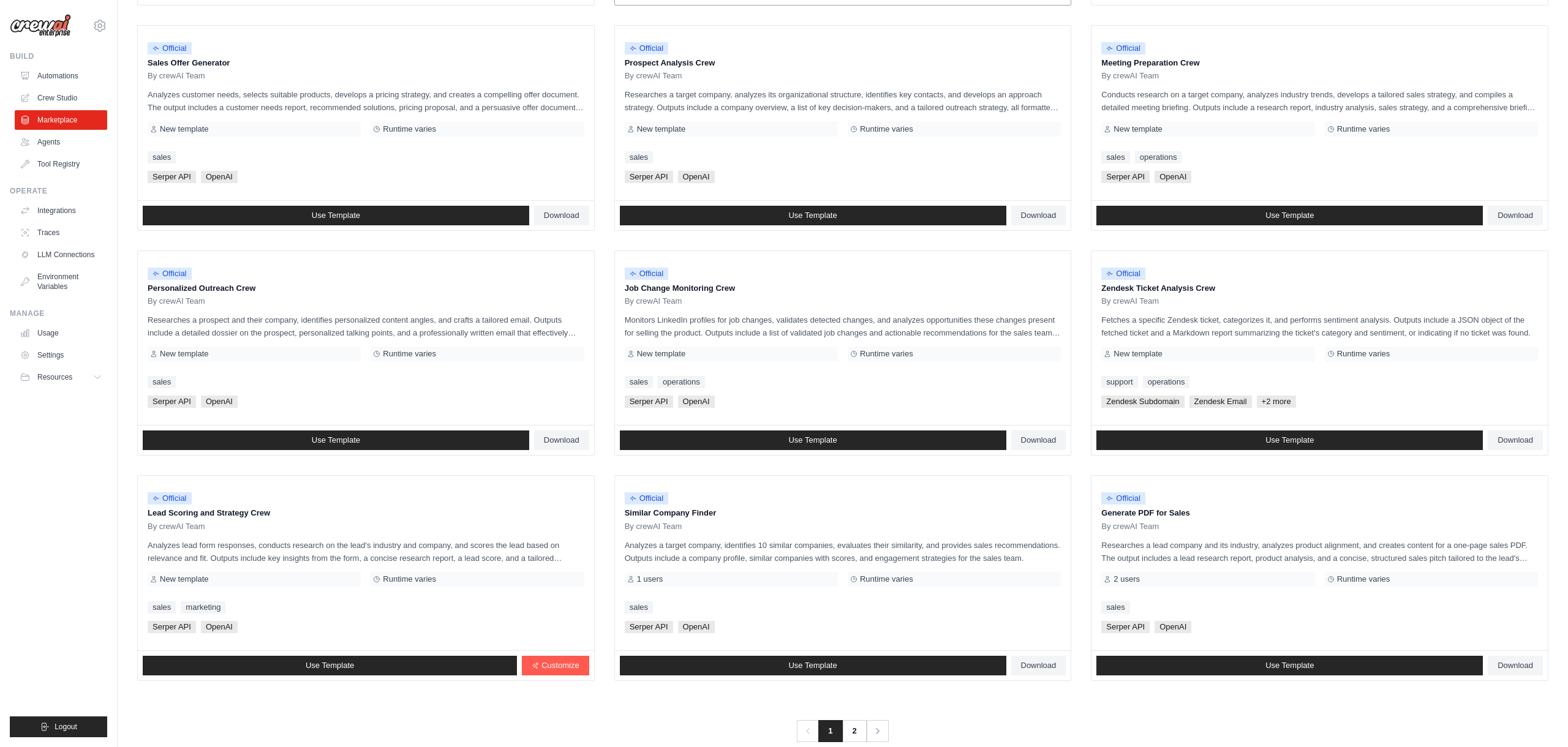
scroll to position [388, 0]
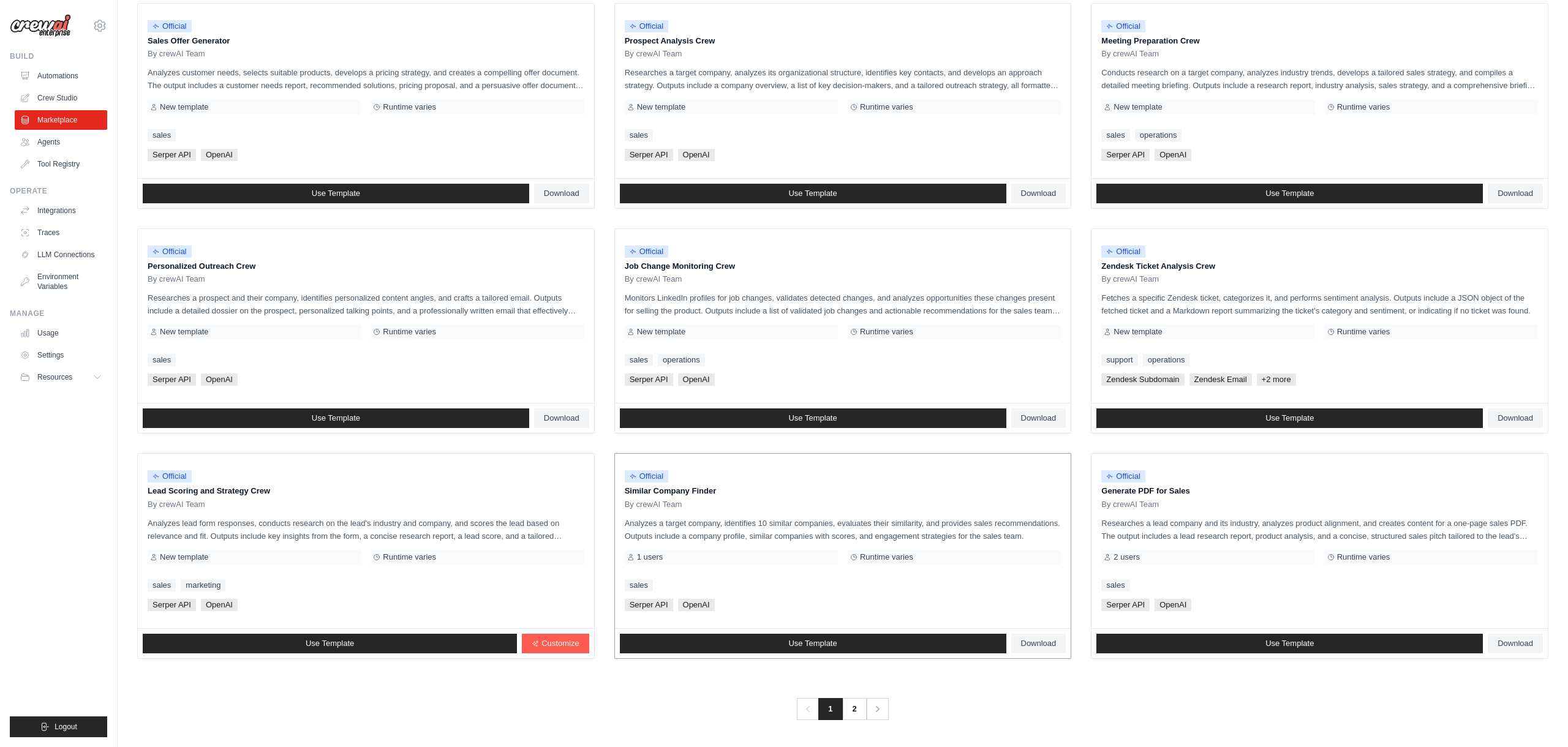
click at [658, 604] on span "Serper API" at bounding box center [649, 605] width 49 height 12
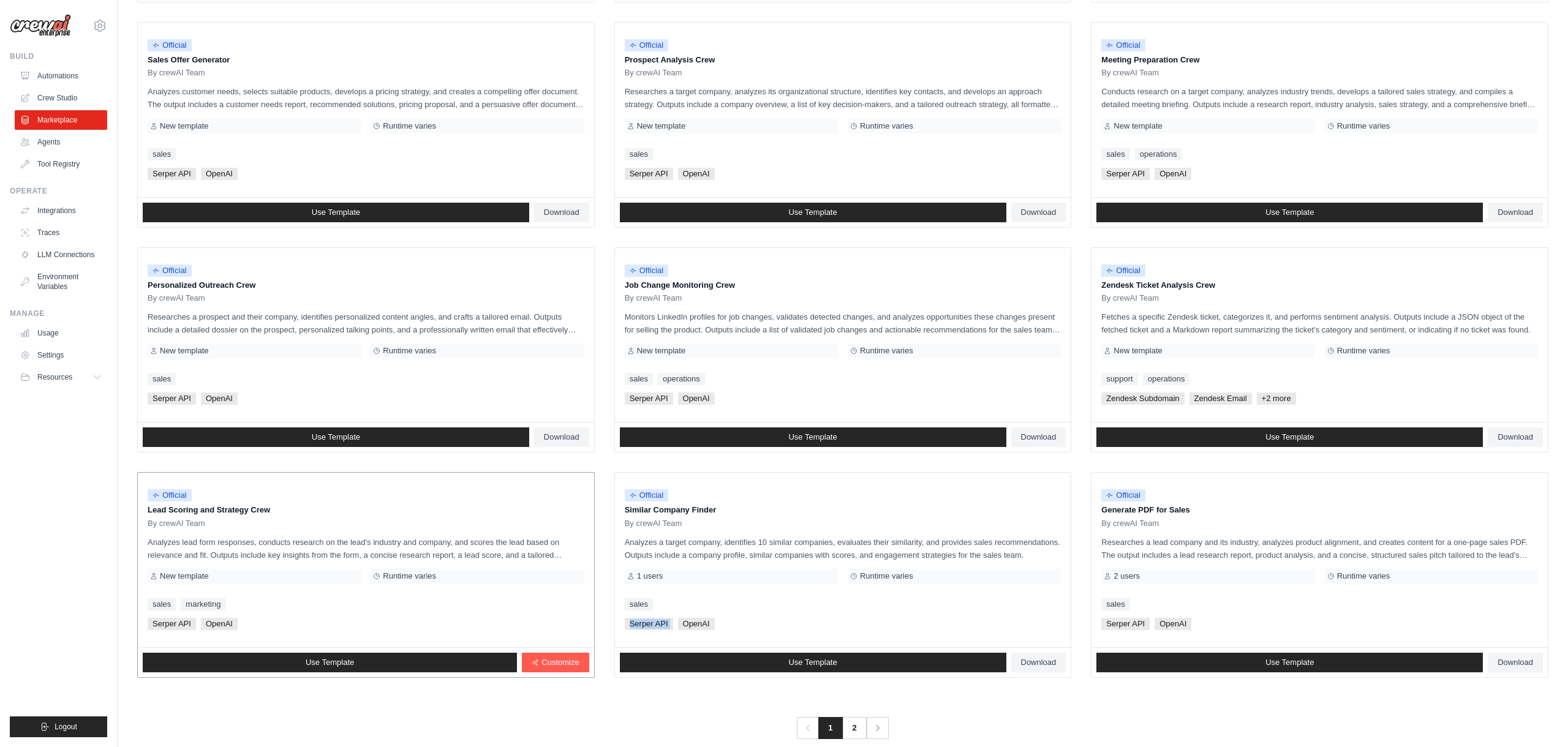
scroll to position [0, 0]
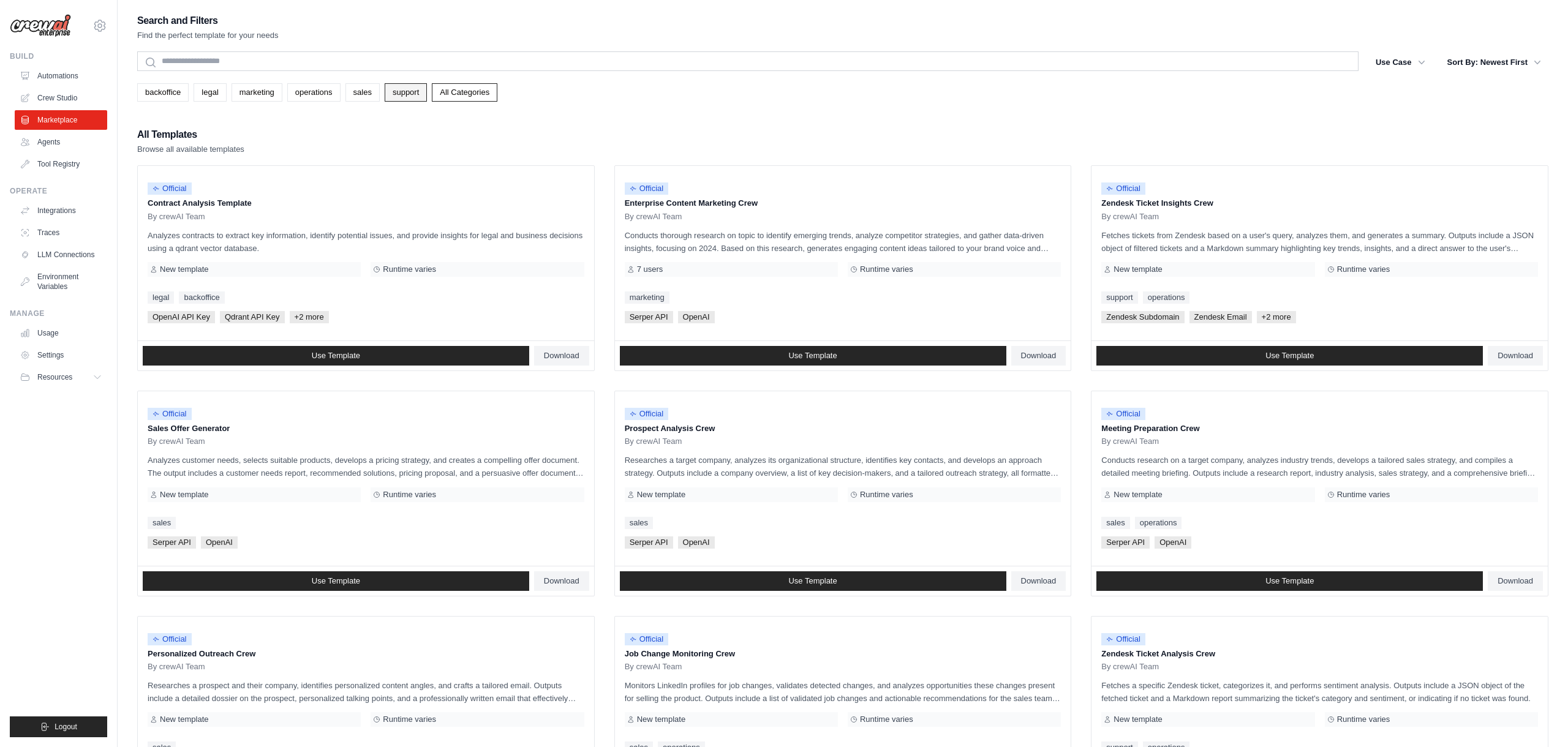
click at [405, 93] on link "support" at bounding box center [406, 92] width 42 height 18
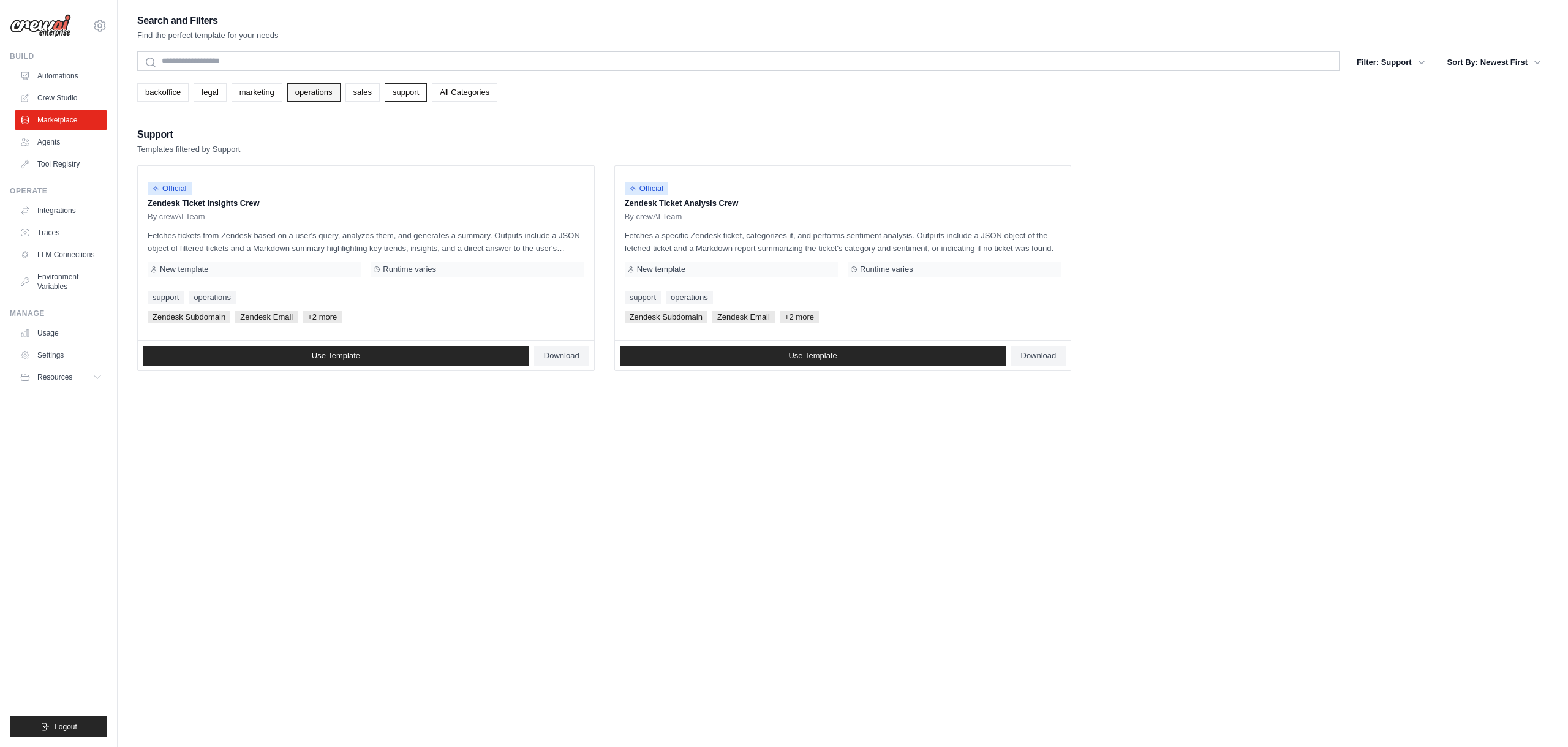
click at [304, 96] on link "operations" at bounding box center [313, 92] width 53 height 18
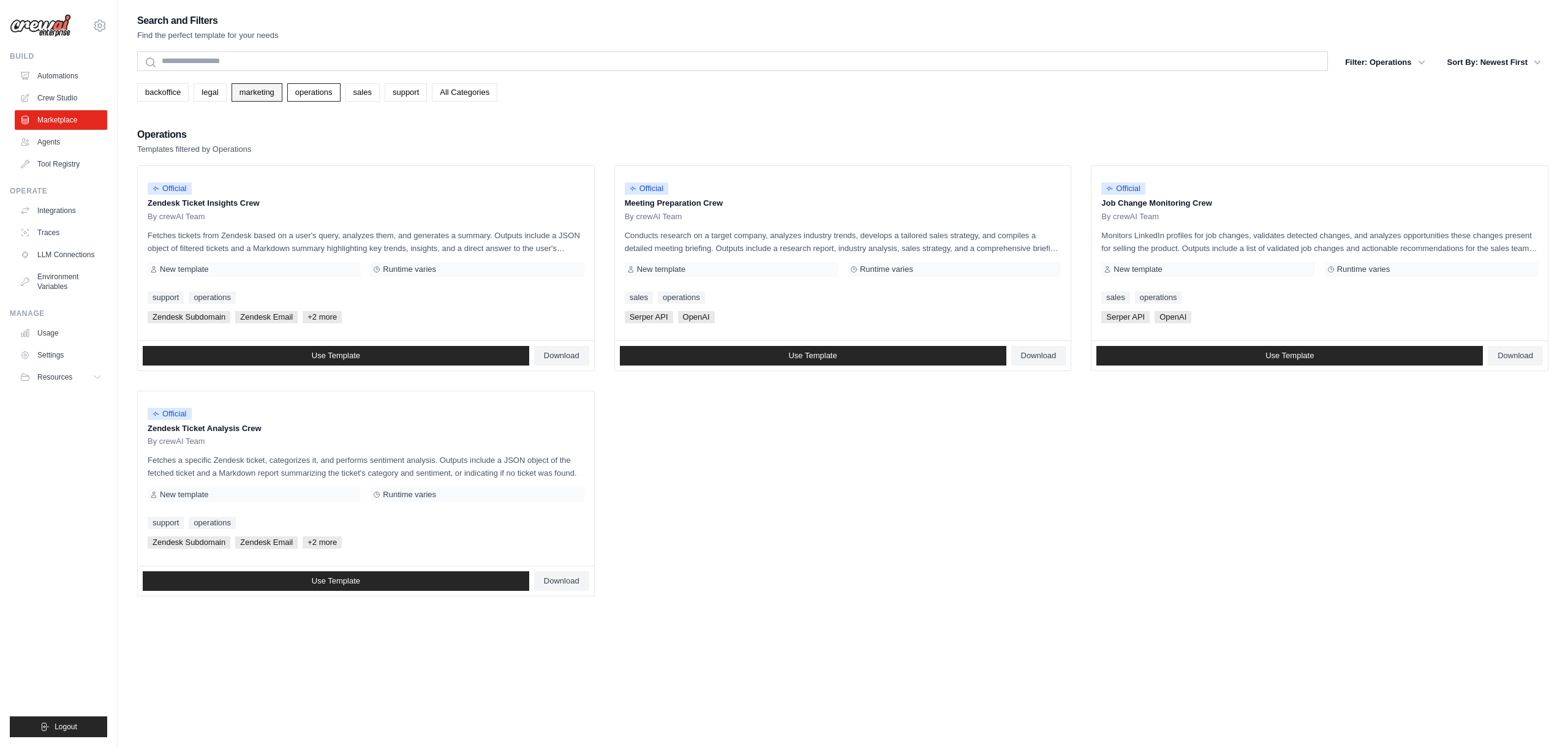
click at [261, 87] on link "marketing" at bounding box center [257, 92] width 51 height 18
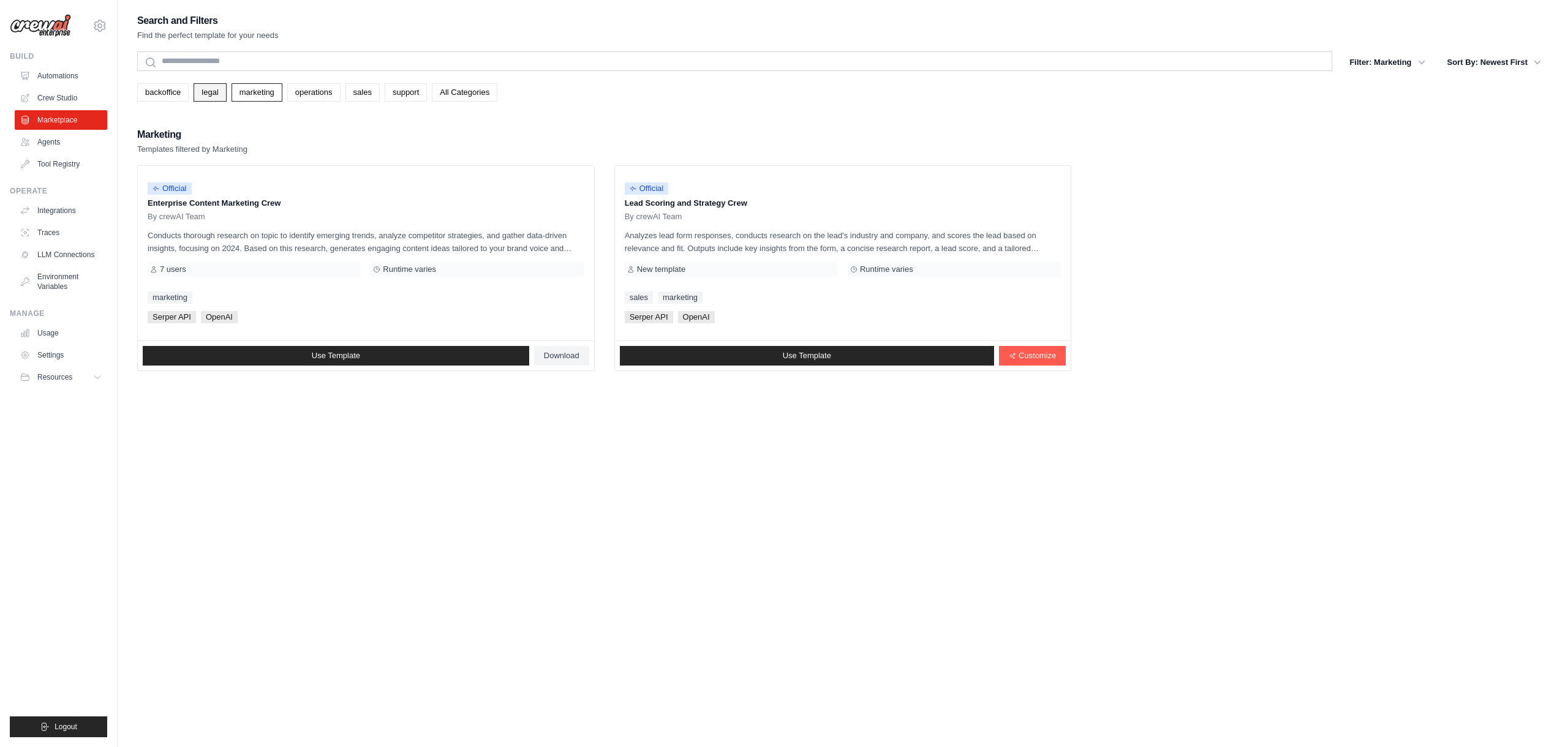
click at [211, 95] on link "legal" at bounding box center [209, 92] width 32 height 18
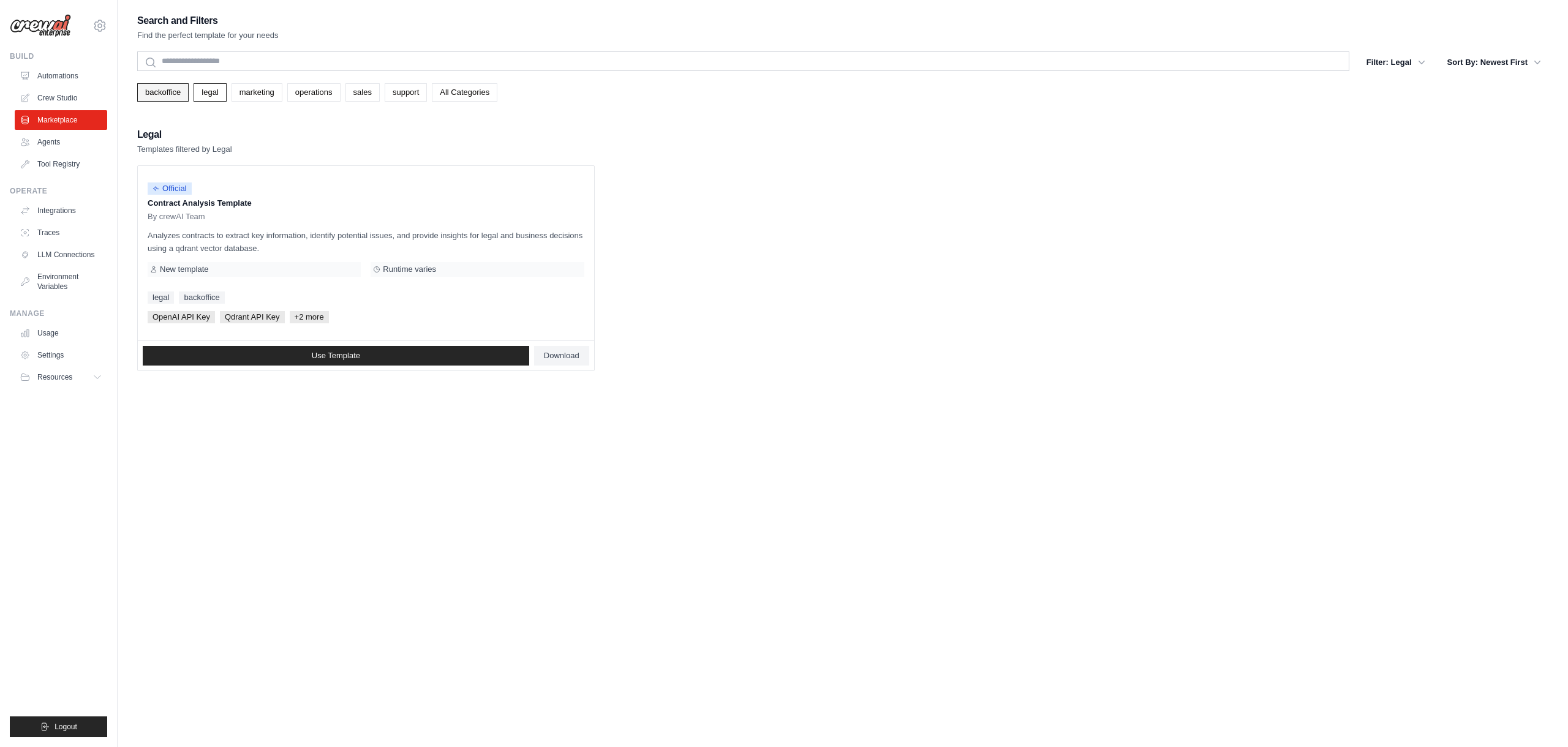
click at [155, 94] on link "backoffice" at bounding box center [163, 92] width 52 height 18
click at [202, 492] on div "Search and Filters Find the perfect template for your needs Search Filter: Back…" at bounding box center [843, 386] width 1411 height 747
click at [850, 500] on div "Search and Filters Find the perfect template for your needs Search Filter: Back…" at bounding box center [843, 386] width 1411 height 747
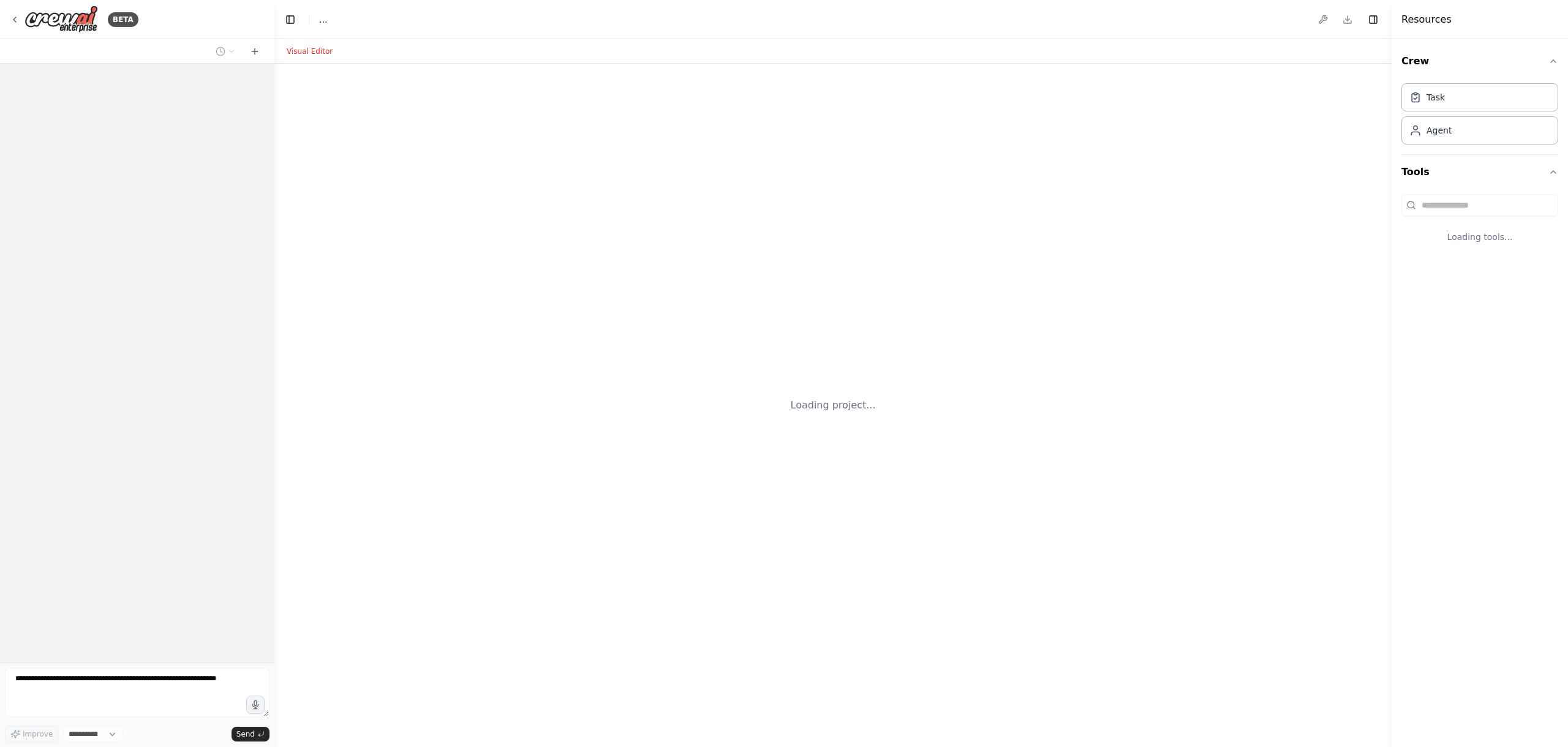
select select "****"
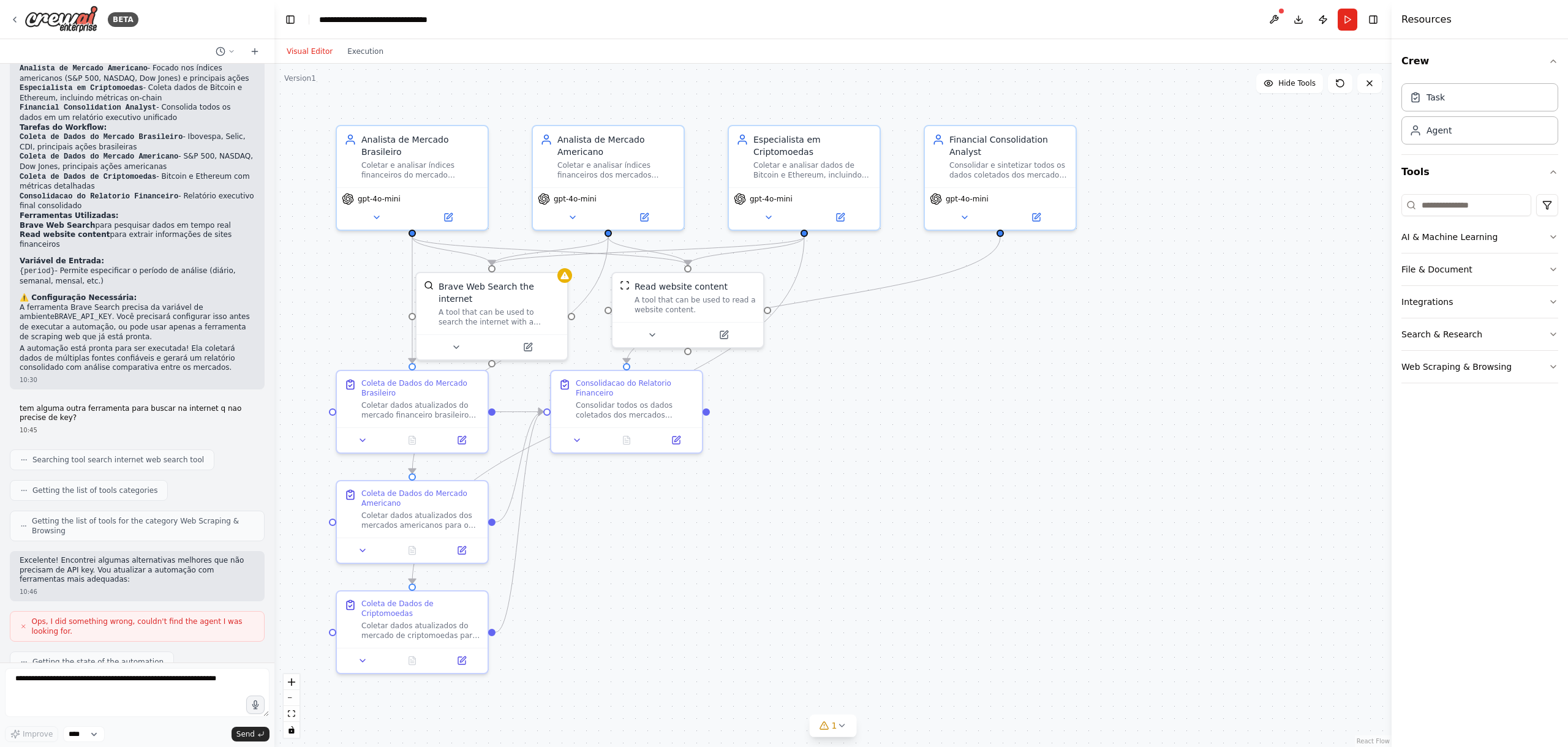
scroll to position [937, 0]
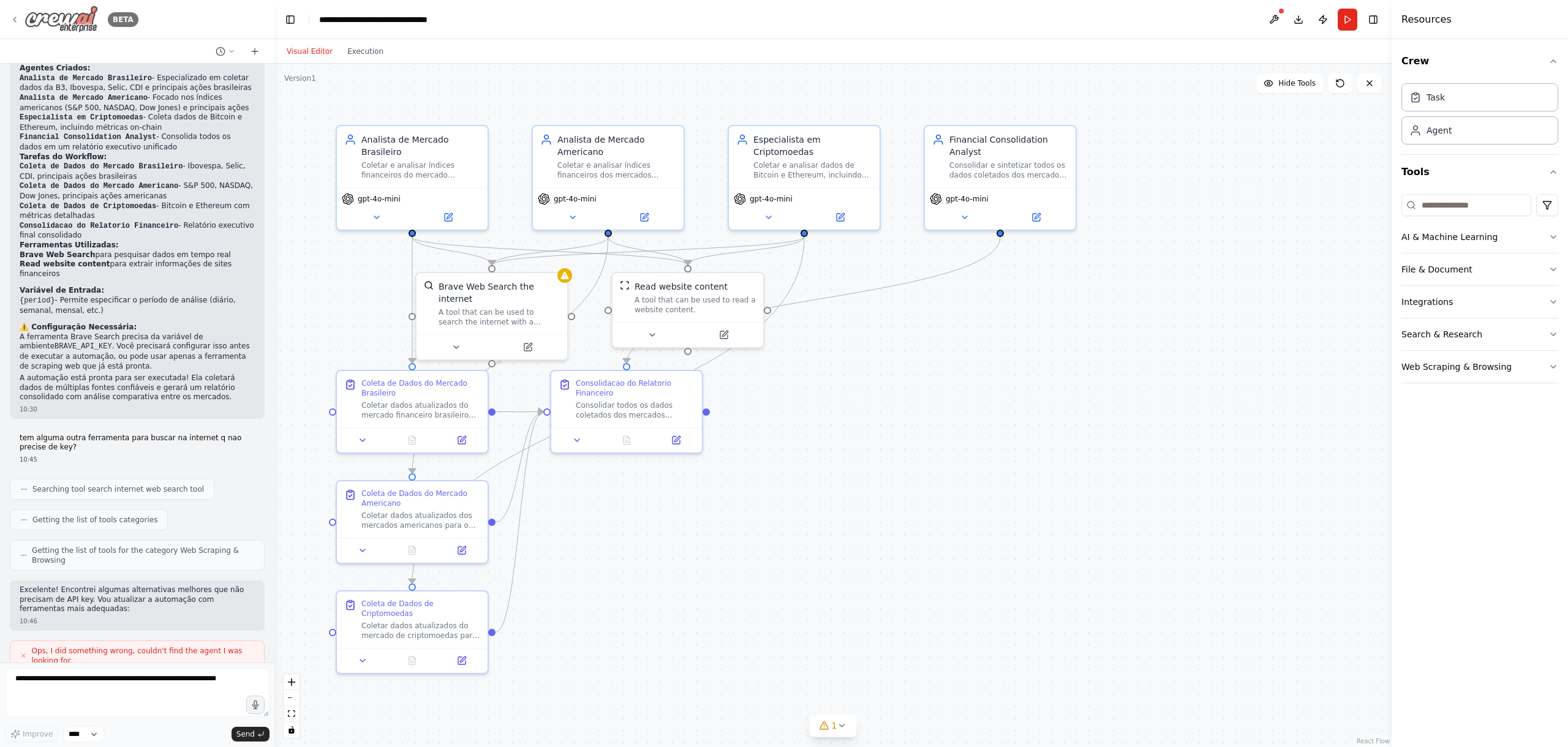
click at [16, 18] on icon at bounding box center [14, 20] width 10 height 10
